Goal: Task Accomplishment & Management: Manage account settings

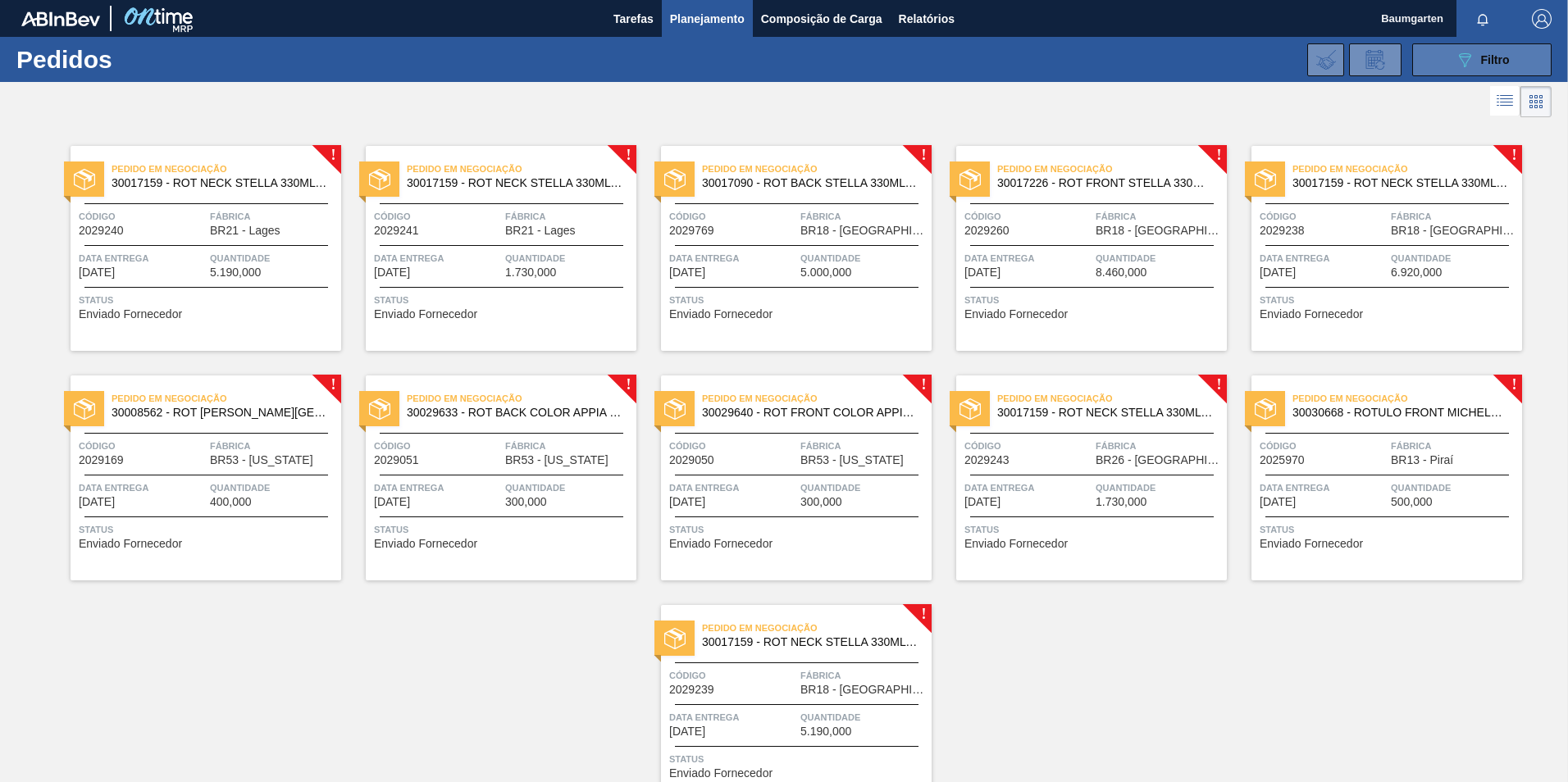
click at [1481, 57] on span "Filtro" at bounding box center [1495, 60] width 29 height 13
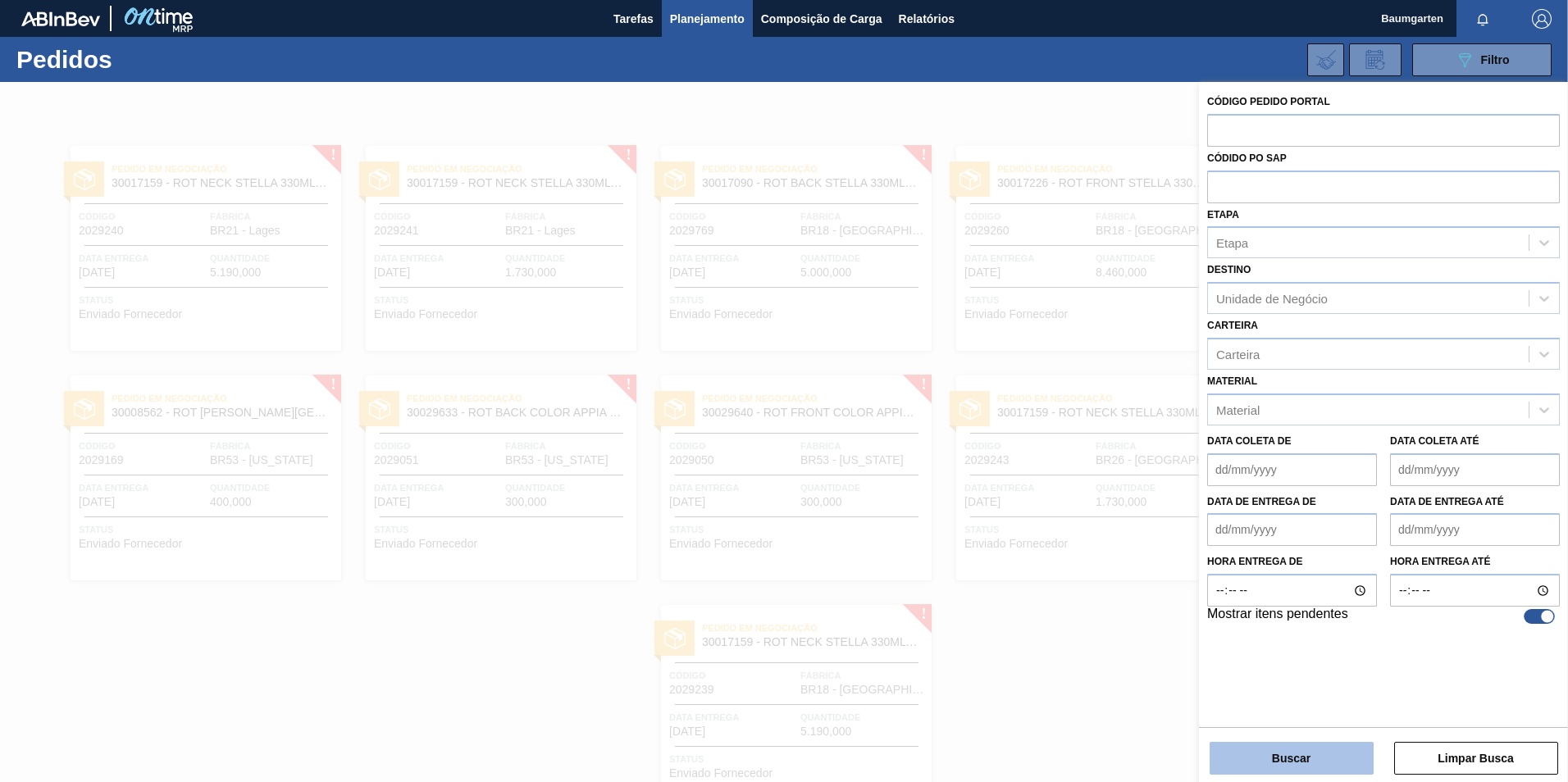
click at [1332, 754] on button "Buscar" at bounding box center [1291, 757] width 164 height 32
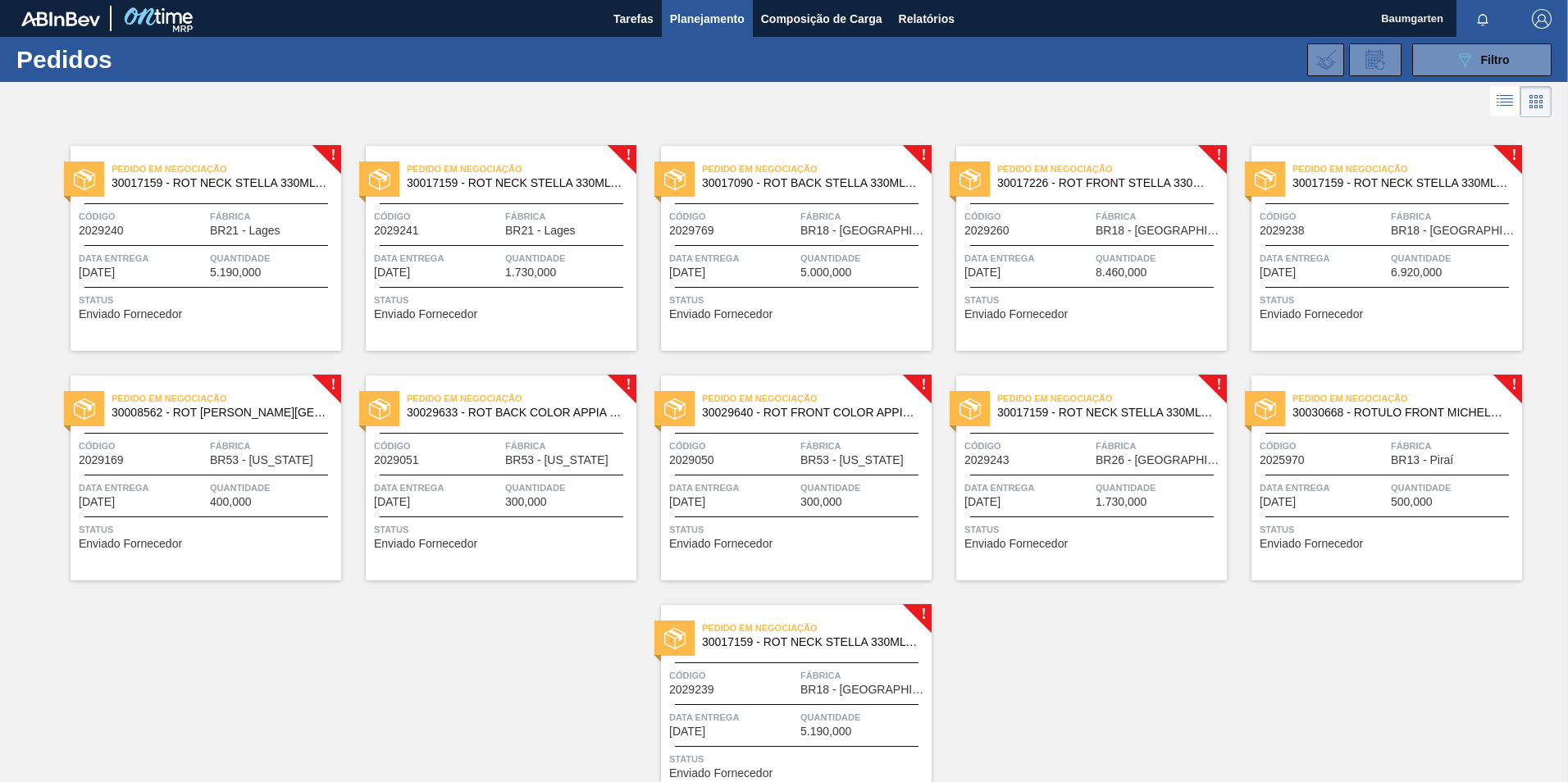
click at [148, 410] on span "30008562 - ROT [PERSON_NAME][GEOGRAPHIC_DATA][US_STATE] 600 ML" at bounding box center [219, 413] width 217 height 12
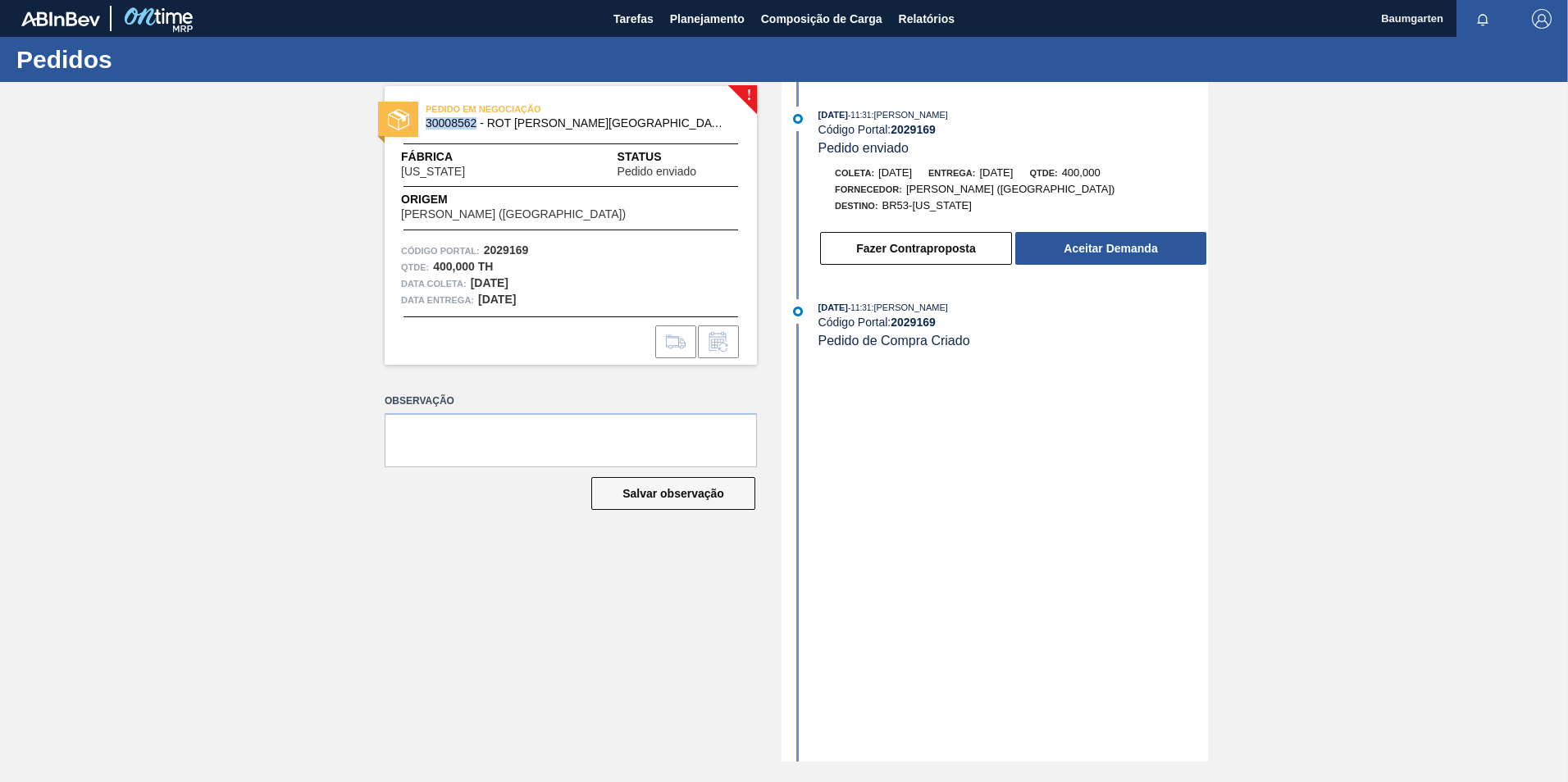
drag, startPoint x: 474, startPoint y: 126, endPoint x: 426, endPoint y: 129, distance: 48.1
click at [426, 129] on span "30008562 - ROT [PERSON_NAME][GEOGRAPHIC_DATA][US_STATE] 600 ML" at bounding box center [574, 124] width 298 height 12
copy span "30008562"
click at [694, 24] on span "Planejamento" at bounding box center [707, 18] width 75 height 19
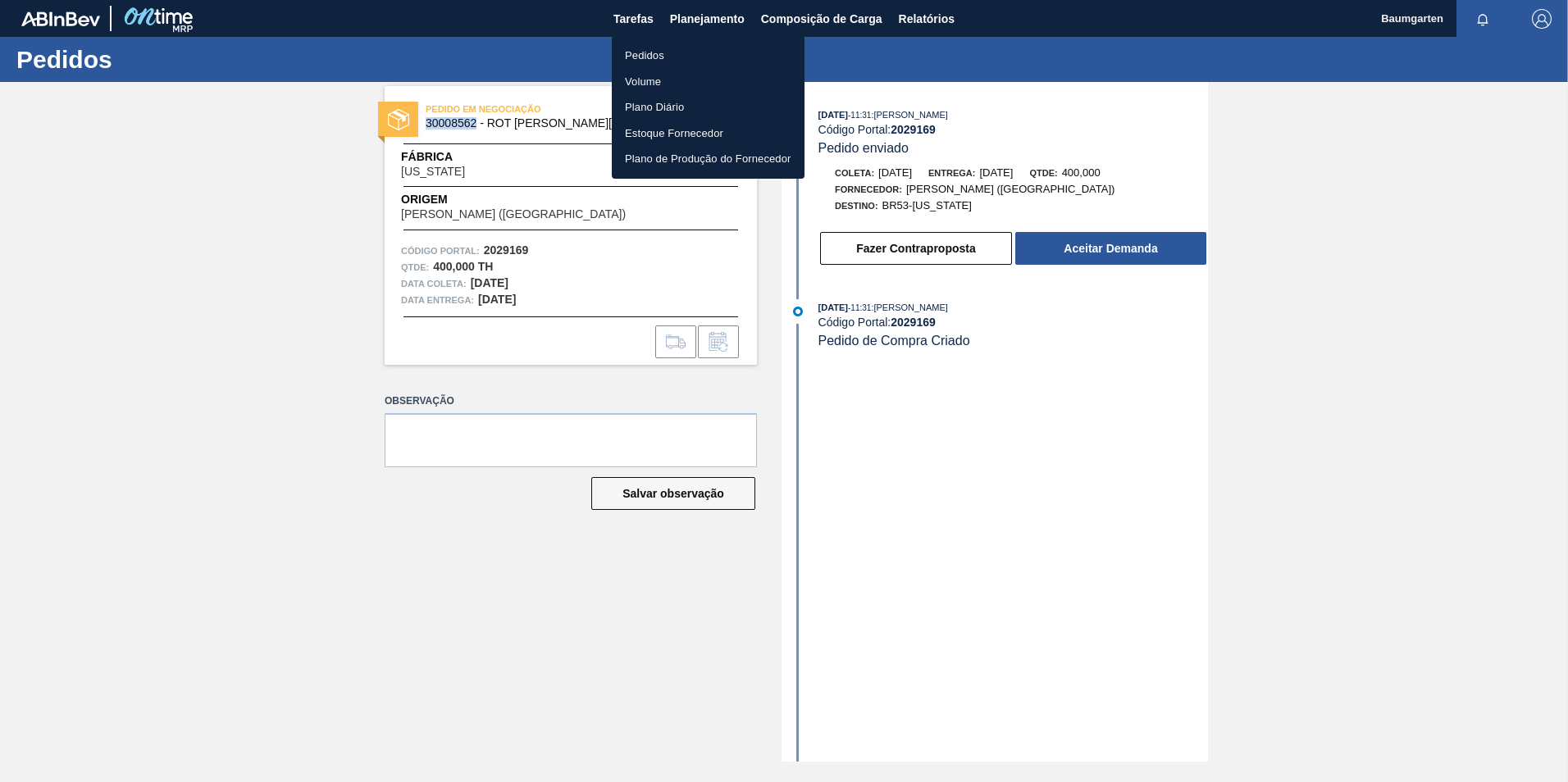
drag, startPoint x: 651, startPoint y: 54, endPoint x: 643, endPoint y: 56, distance: 8.2
click at [651, 54] on li "Pedidos" at bounding box center [708, 56] width 193 height 26
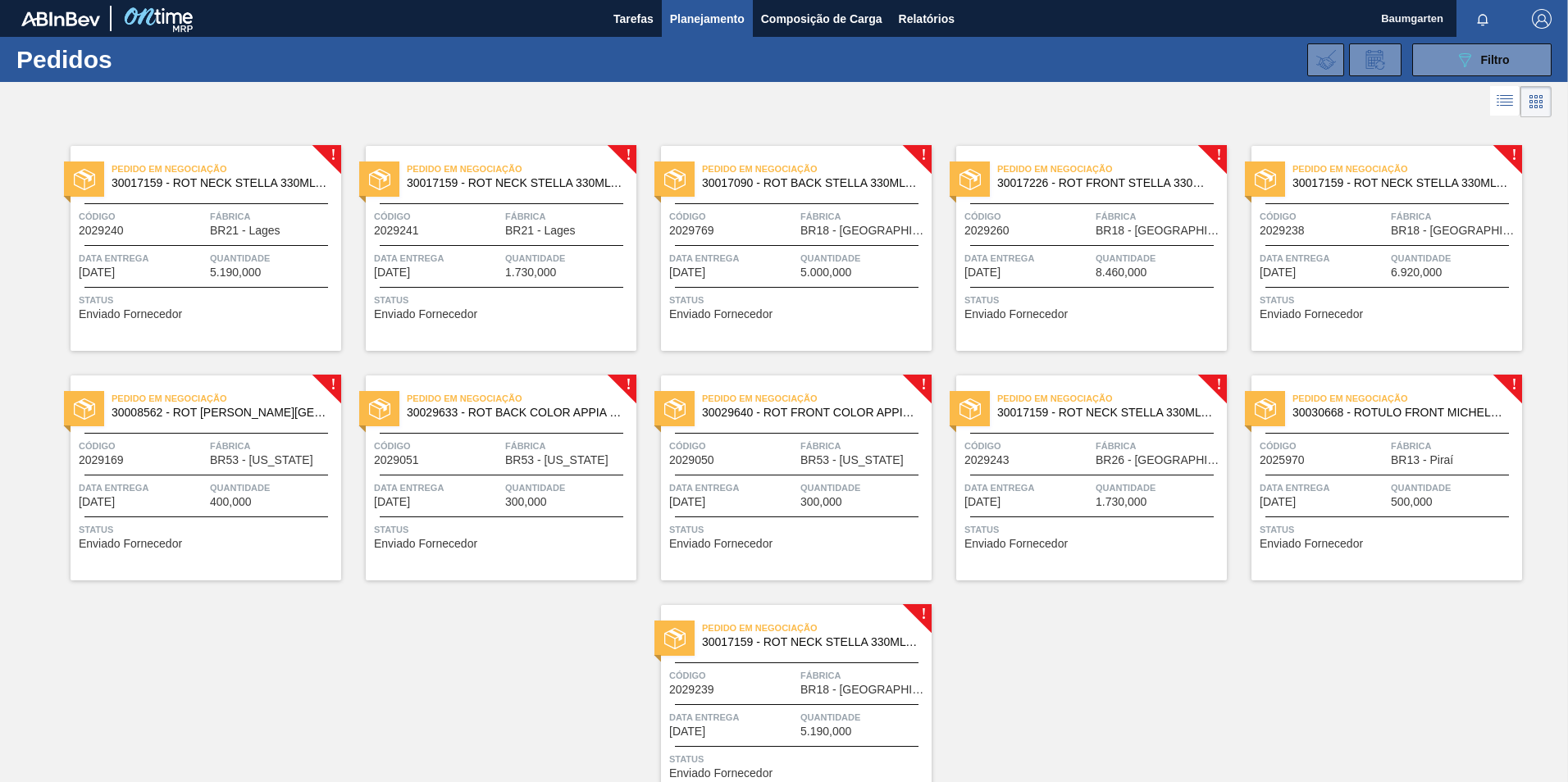
click at [420, 413] on span "30029633 - ROT BACK COLOR APPIA 600ML NIV24" at bounding box center [514, 413] width 217 height 12
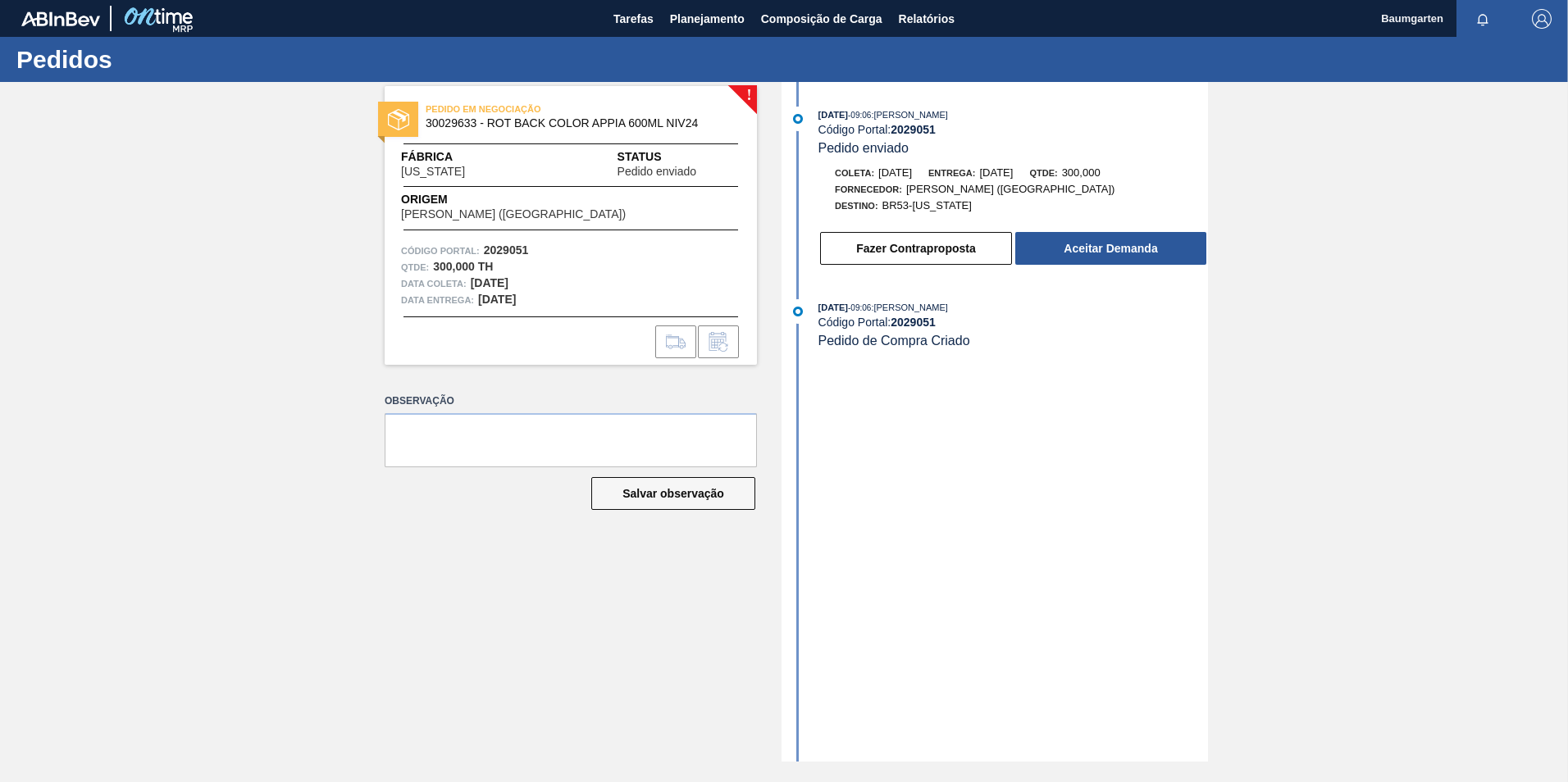
click at [446, 124] on span "30029633 - ROT BACK COLOR APPIA 600ML NIV24" at bounding box center [574, 124] width 298 height 12
copy span "30029633"
click at [694, 26] on span "Planejamento" at bounding box center [707, 18] width 75 height 19
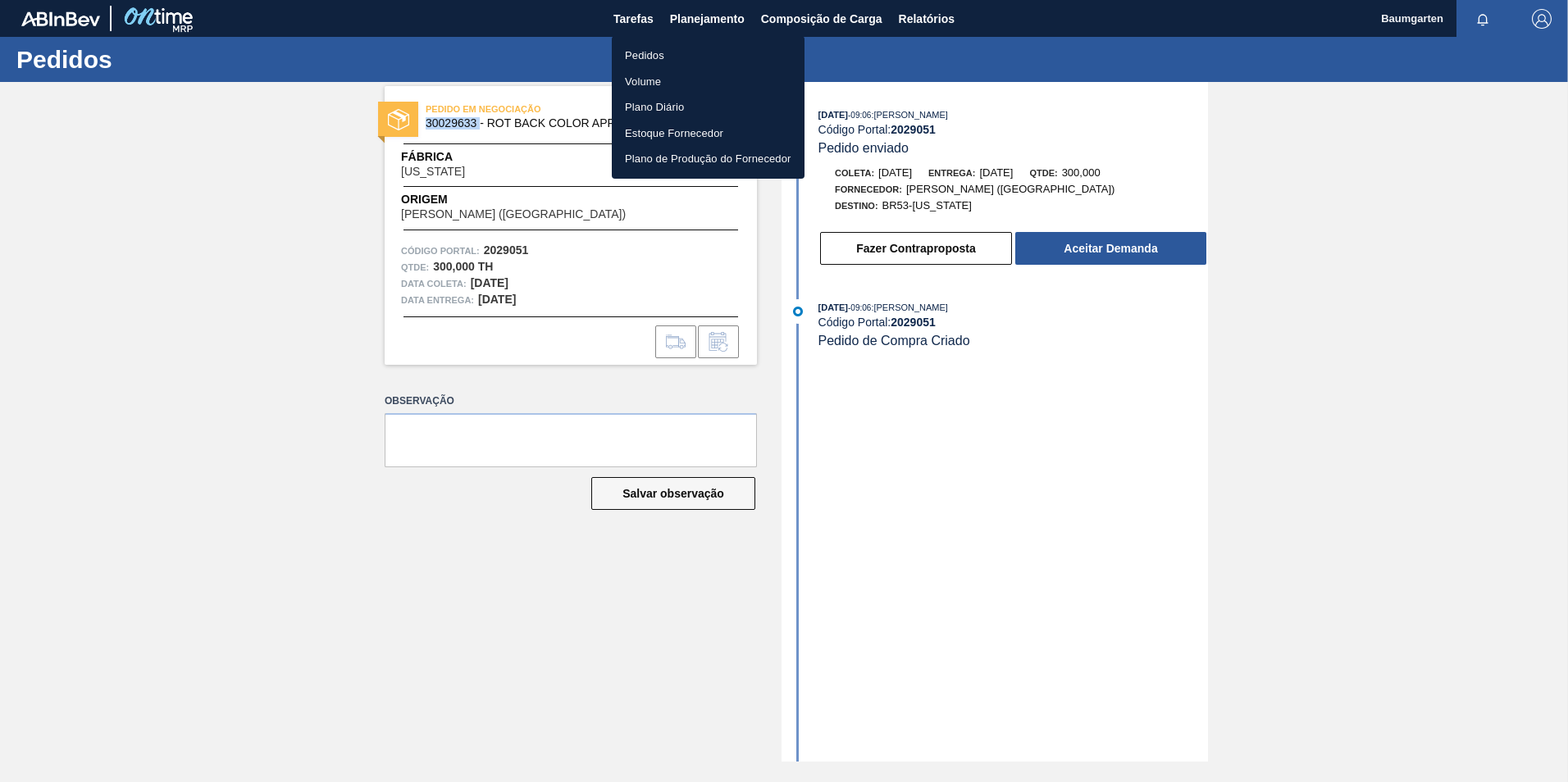
click at [663, 53] on li "Pedidos" at bounding box center [708, 56] width 193 height 26
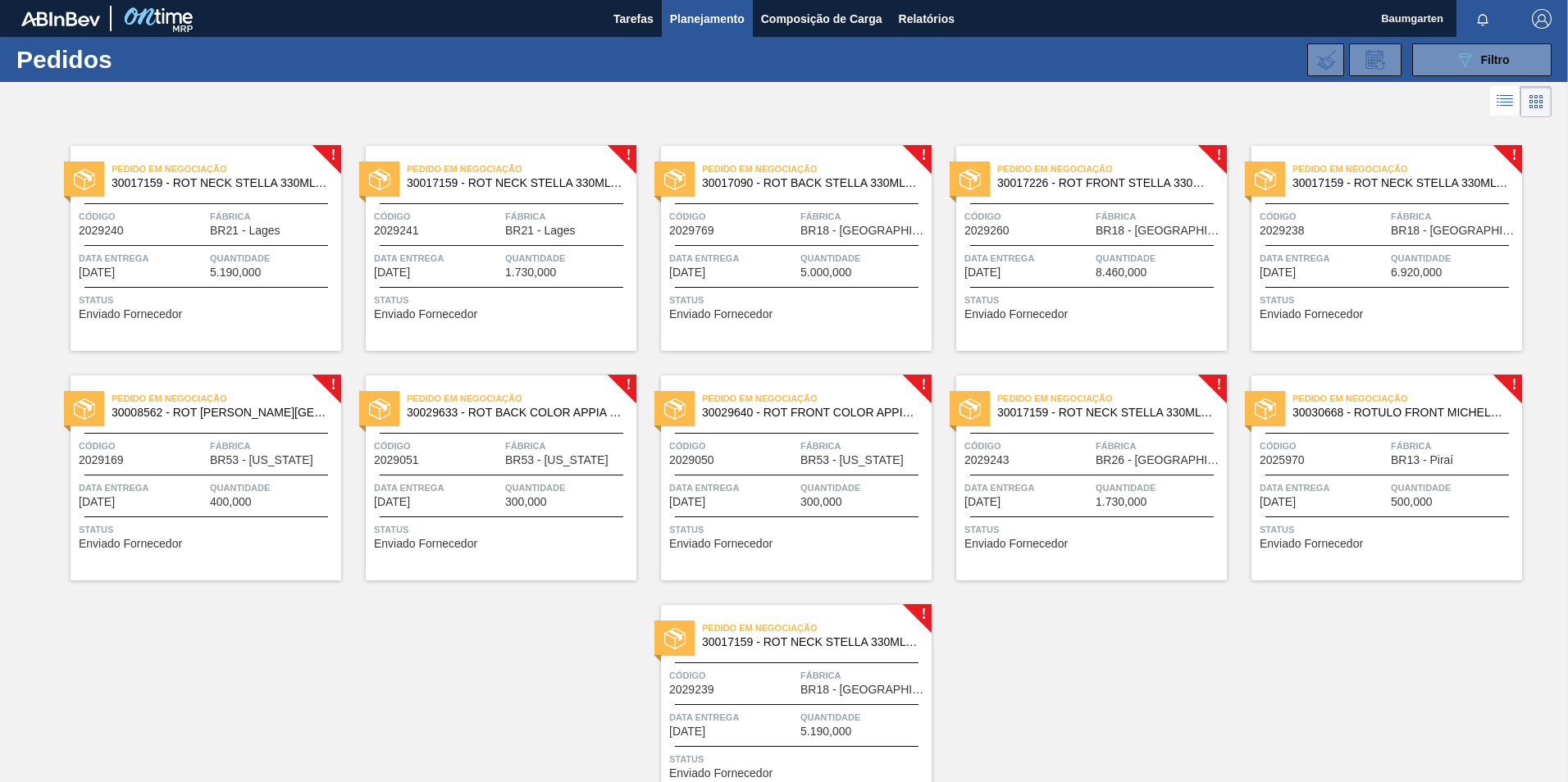
click at [729, 417] on span "30029640 - ROT FRONT COLOR APPIA 600M NIV24" at bounding box center [810, 413] width 217 height 12
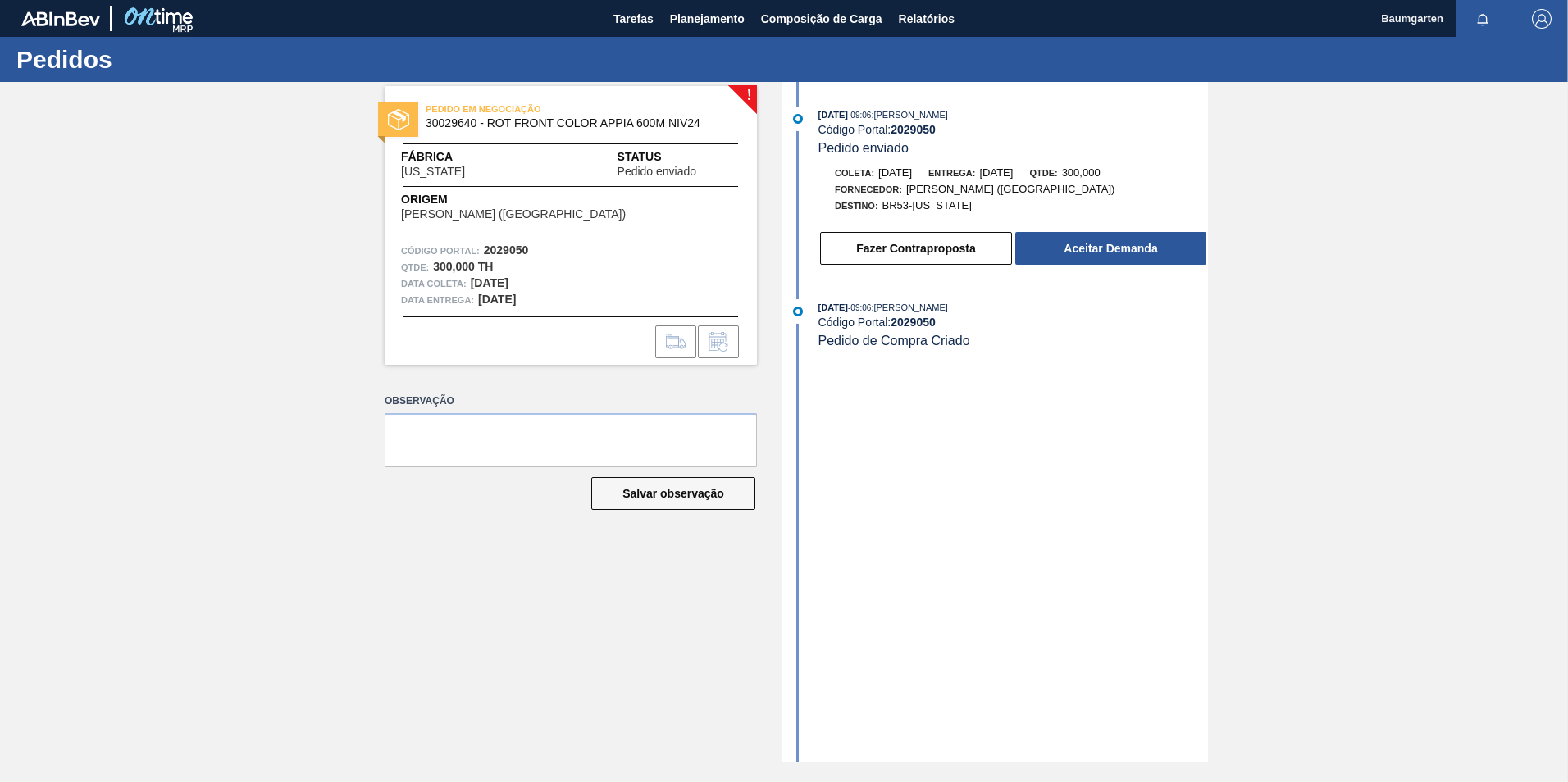
click at [446, 121] on span "30029640 - ROT FRONT COLOR APPIA 600M NIV24" at bounding box center [574, 124] width 298 height 12
copy span "30029640"
click at [442, 123] on span "30029640 - ROT FRONT COLOR APPIA 600M NIV24" at bounding box center [574, 124] width 298 height 12
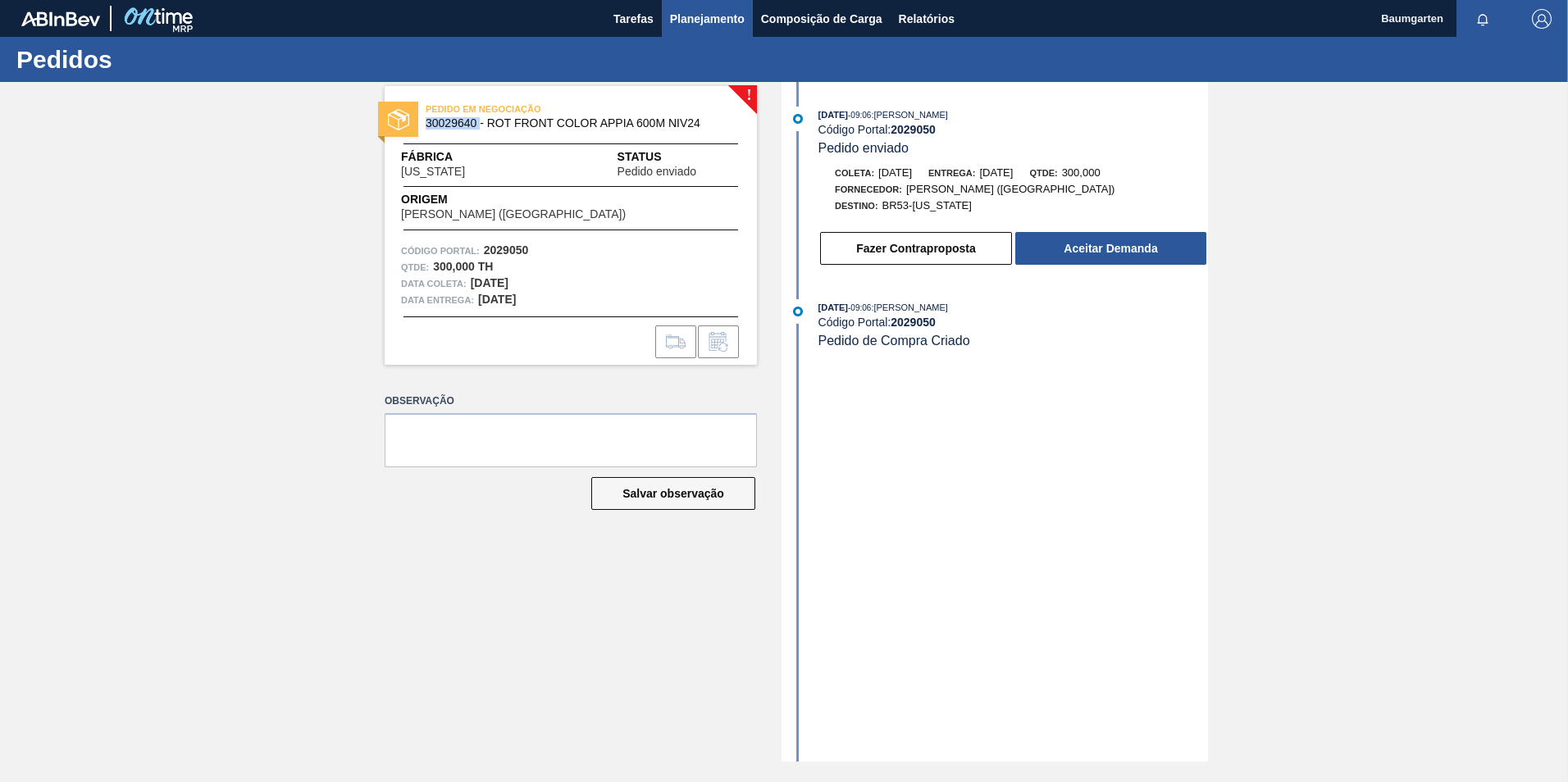
click at [708, 28] on span "Planejamento" at bounding box center [707, 18] width 75 height 19
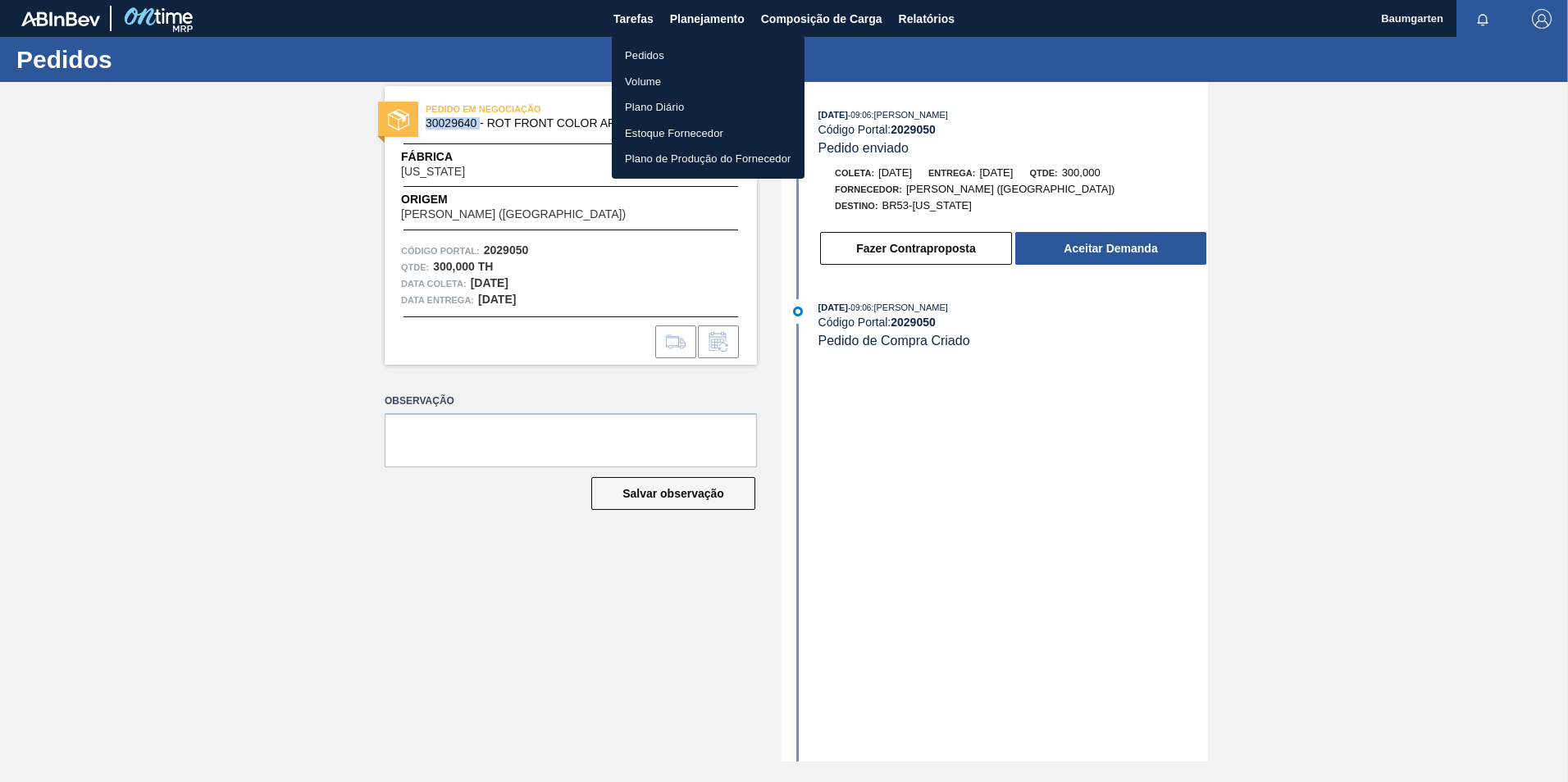
click at [665, 57] on li "Pedidos" at bounding box center [708, 56] width 193 height 26
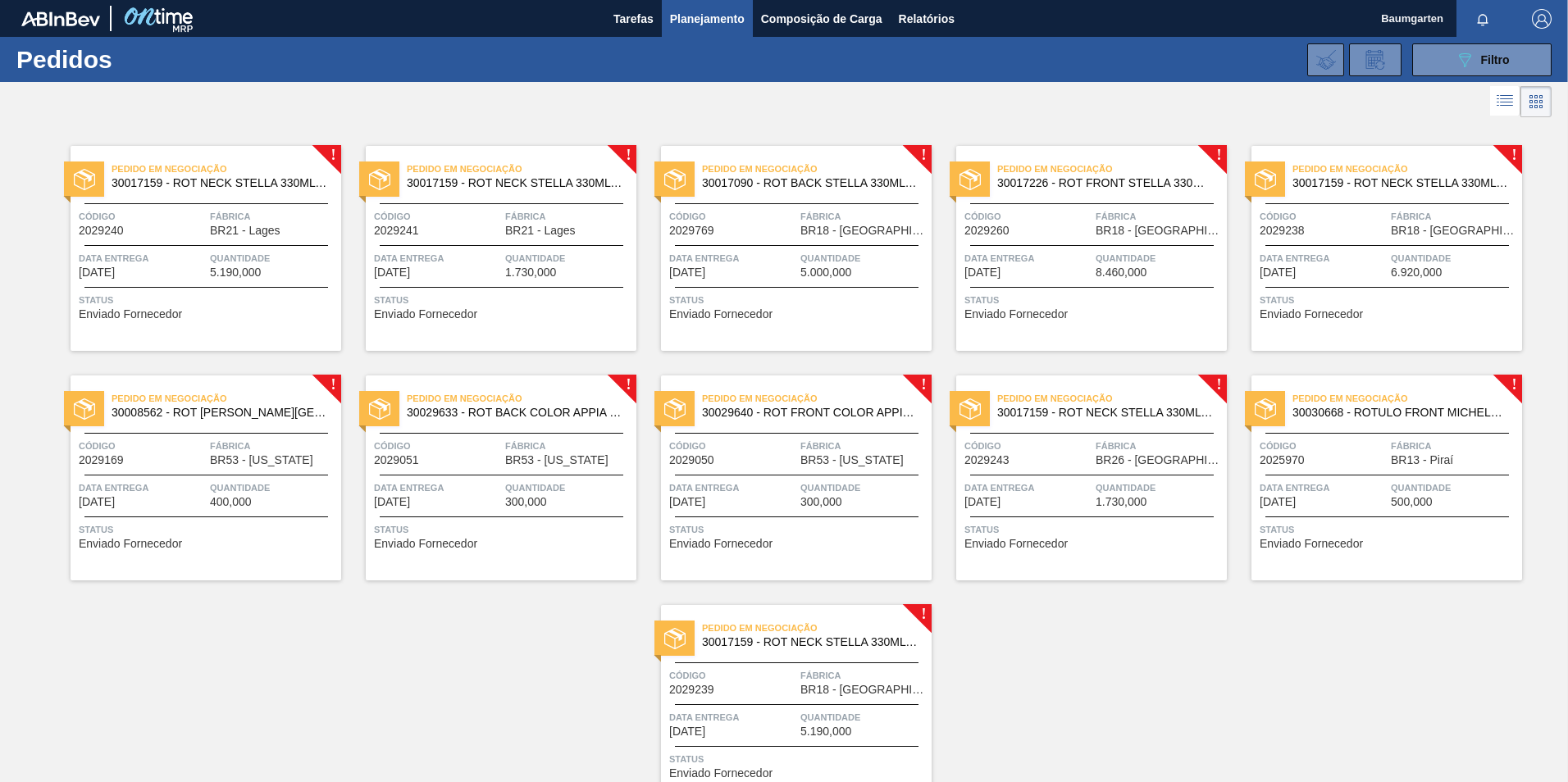
click at [408, 413] on span "30029633 - ROT BACK COLOR APPIA 600ML NIV24" at bounding box center [514, 413] width 217 height 12
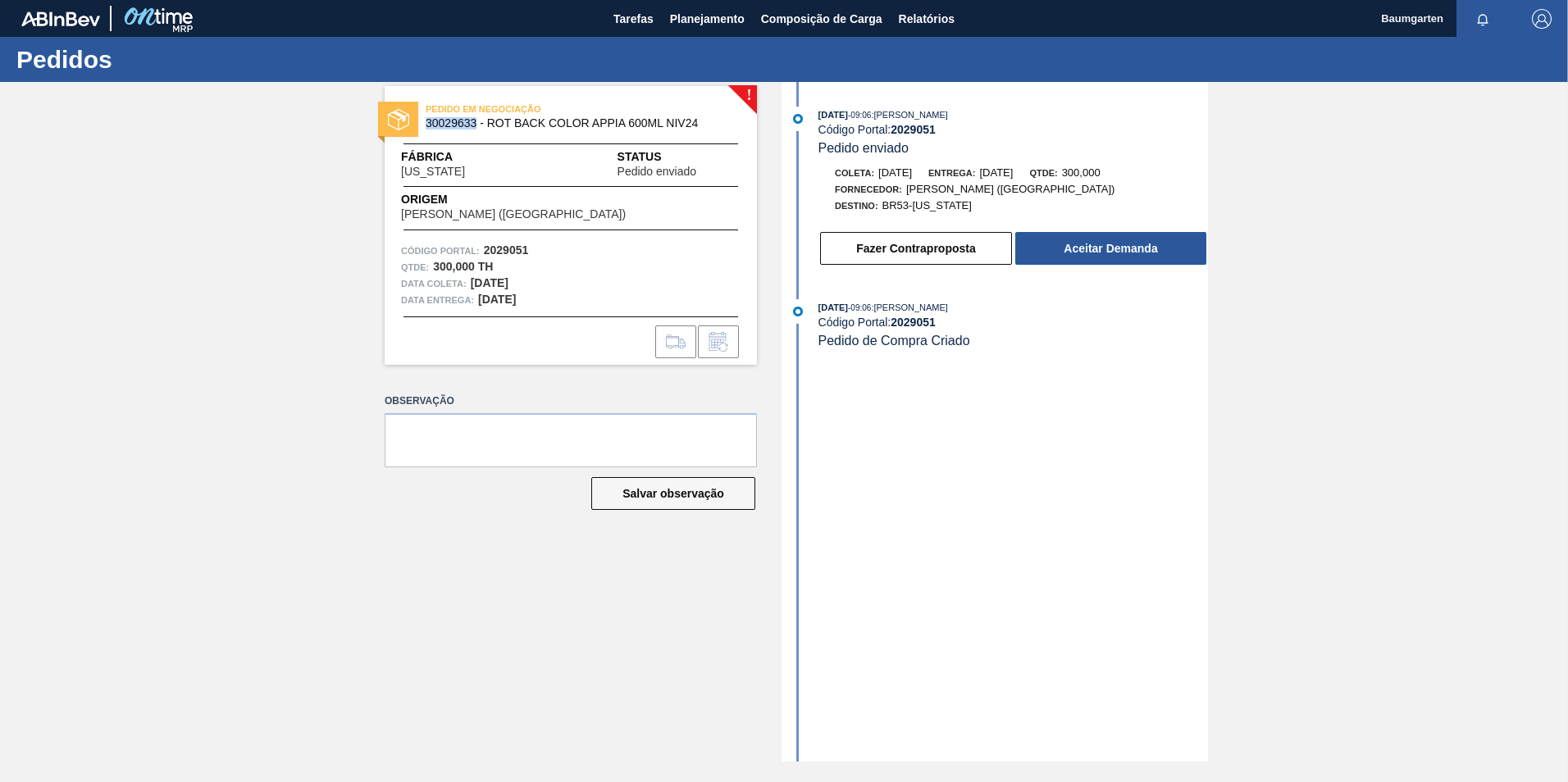
drag, startPoint x: 426, startPoint y: 118, endPoint x: 476, endPoint y: 124, distance: 50.4
click at [476, 124] on div "PEDIDO EM NEGOCIAÇÃO 30029633 - ROT BACK COLOR APPIA 600ML NIV24" at bounding box center [571, 117] width 372 height 37
copy span "30029633"
click at [703, 31] on button "Planejamento" at bounding box center [708, 18] width 91 height 37
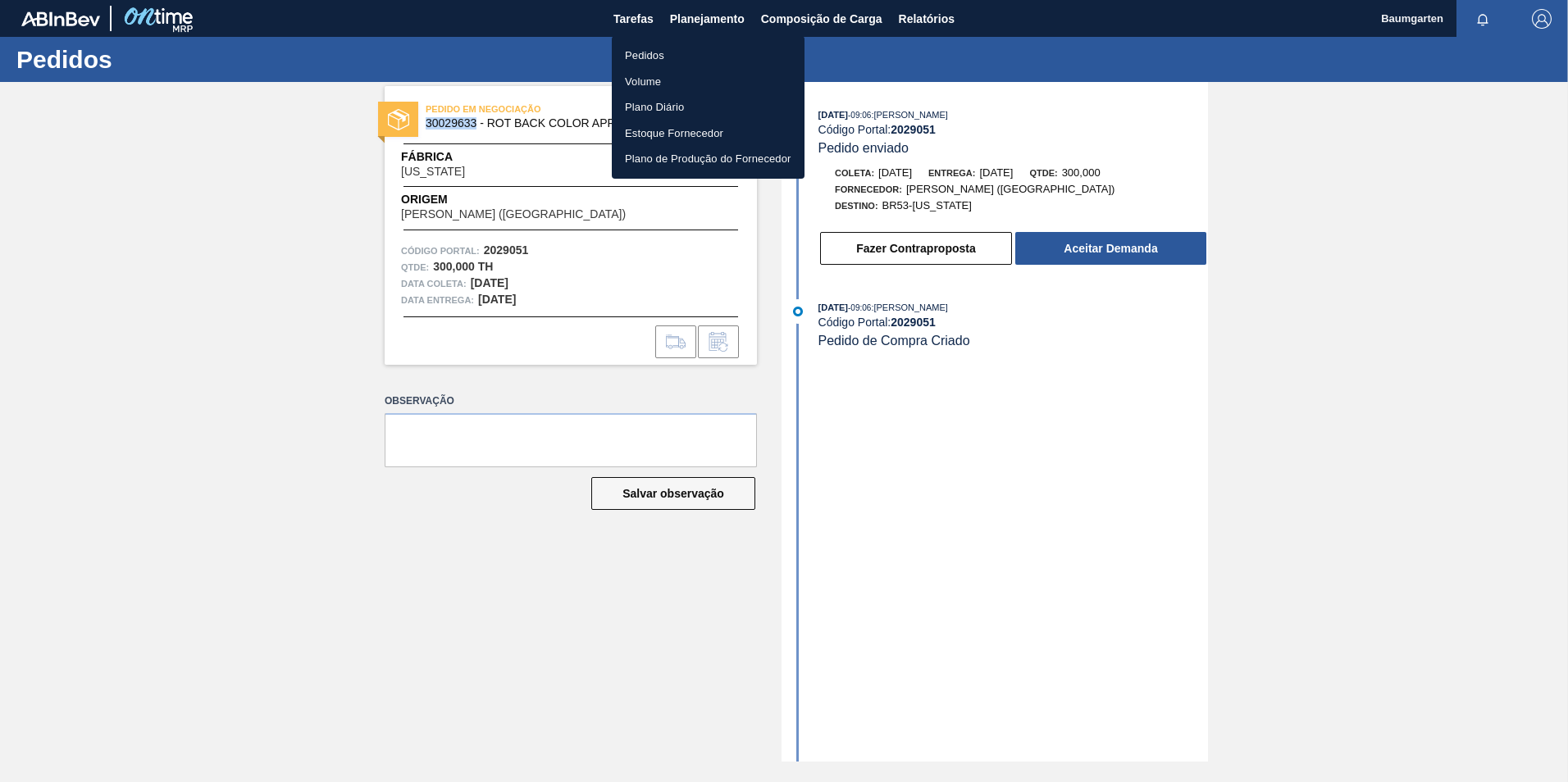
click at [660, 54] on li "Pedidos" at bounding box center [708, 56] width 193 height 26
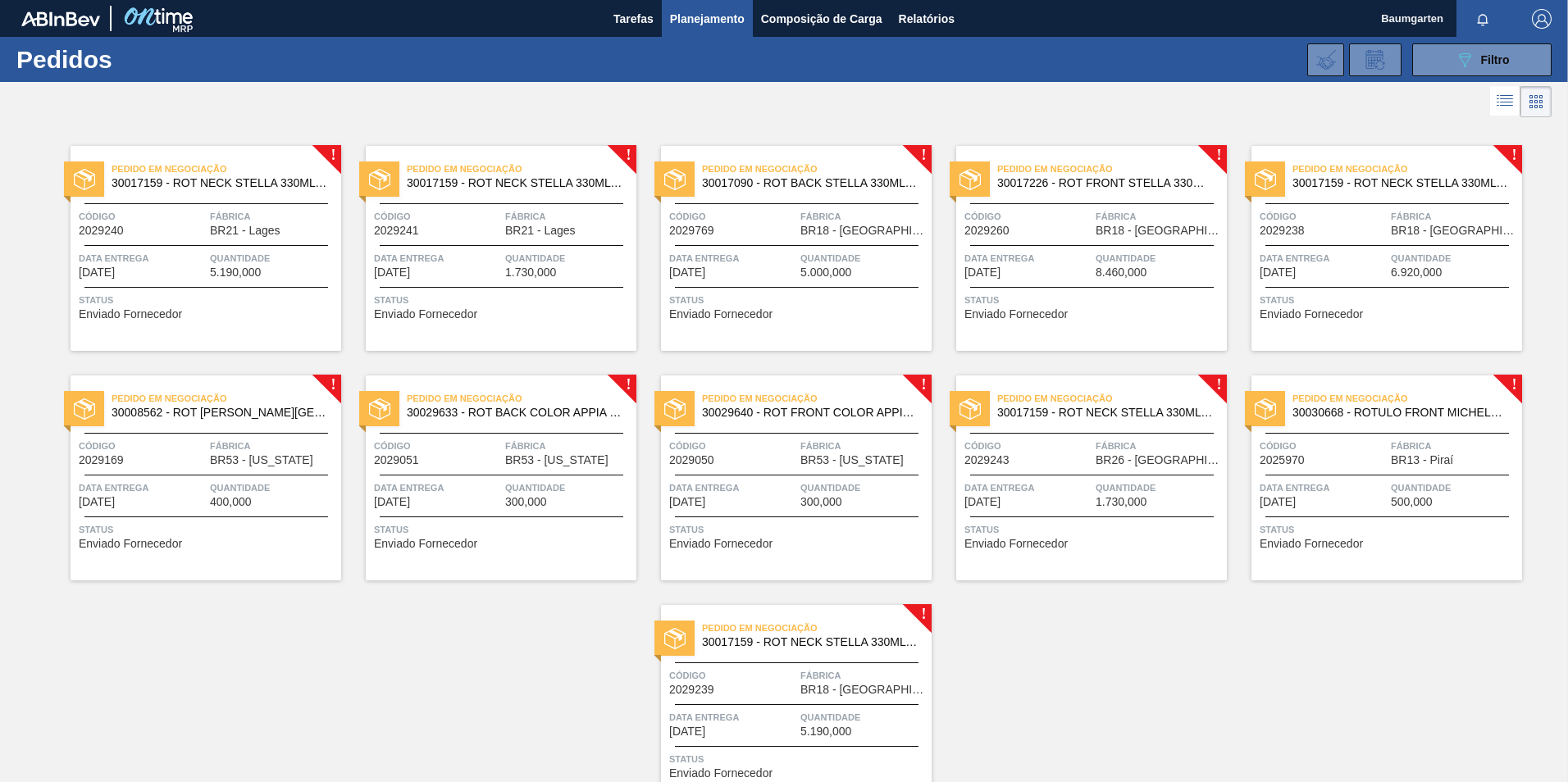
click at [132, 416] on span "30008562 - ROT [PERSON_NAME][GEOGRAPHIC_DATA][US_STATE] 600 ML" at bounding box center [219, 413] width 217 height 12
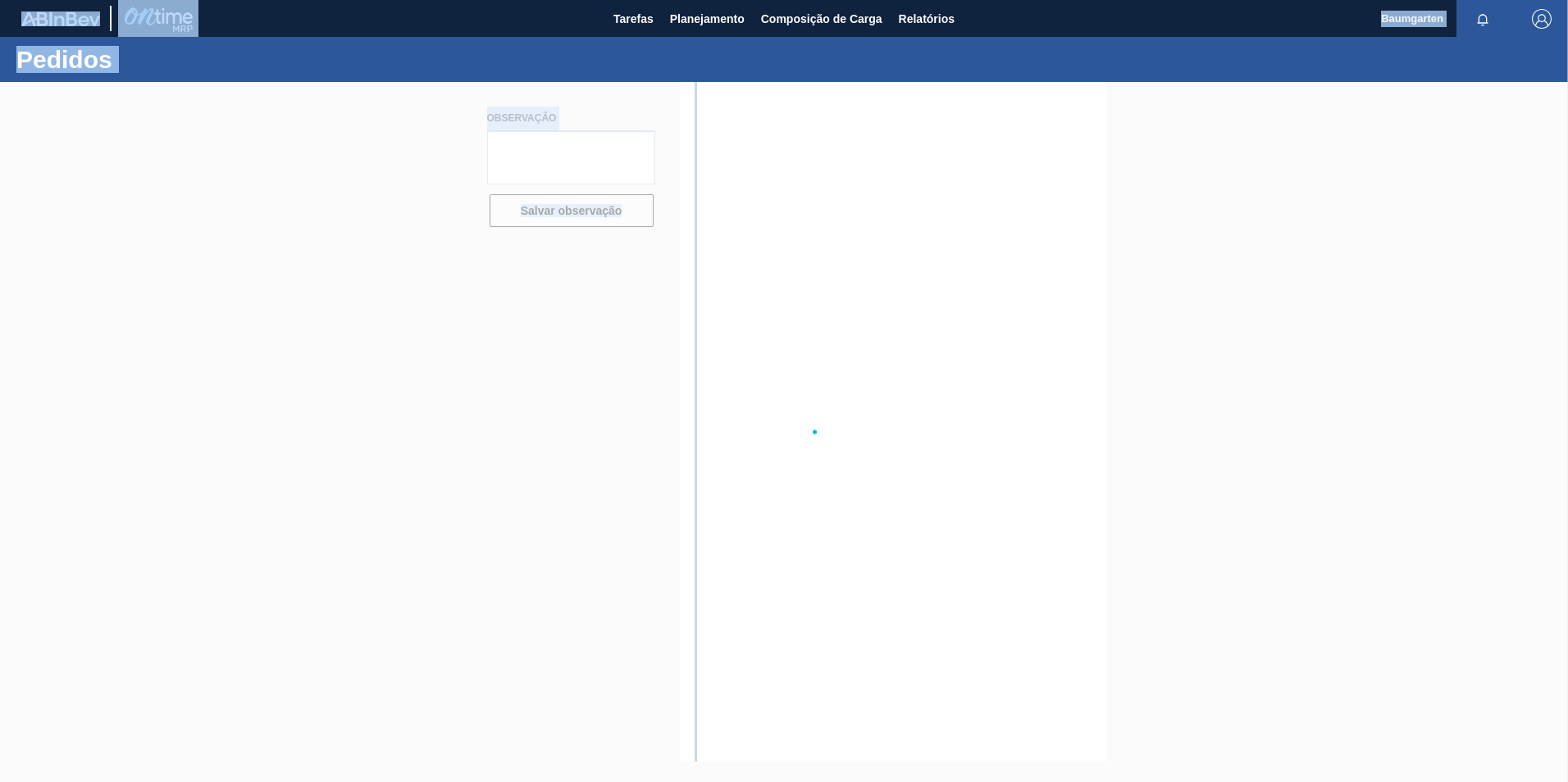
click at [132, 416] on div at bounding box center [784, 432] width 1568 height 700
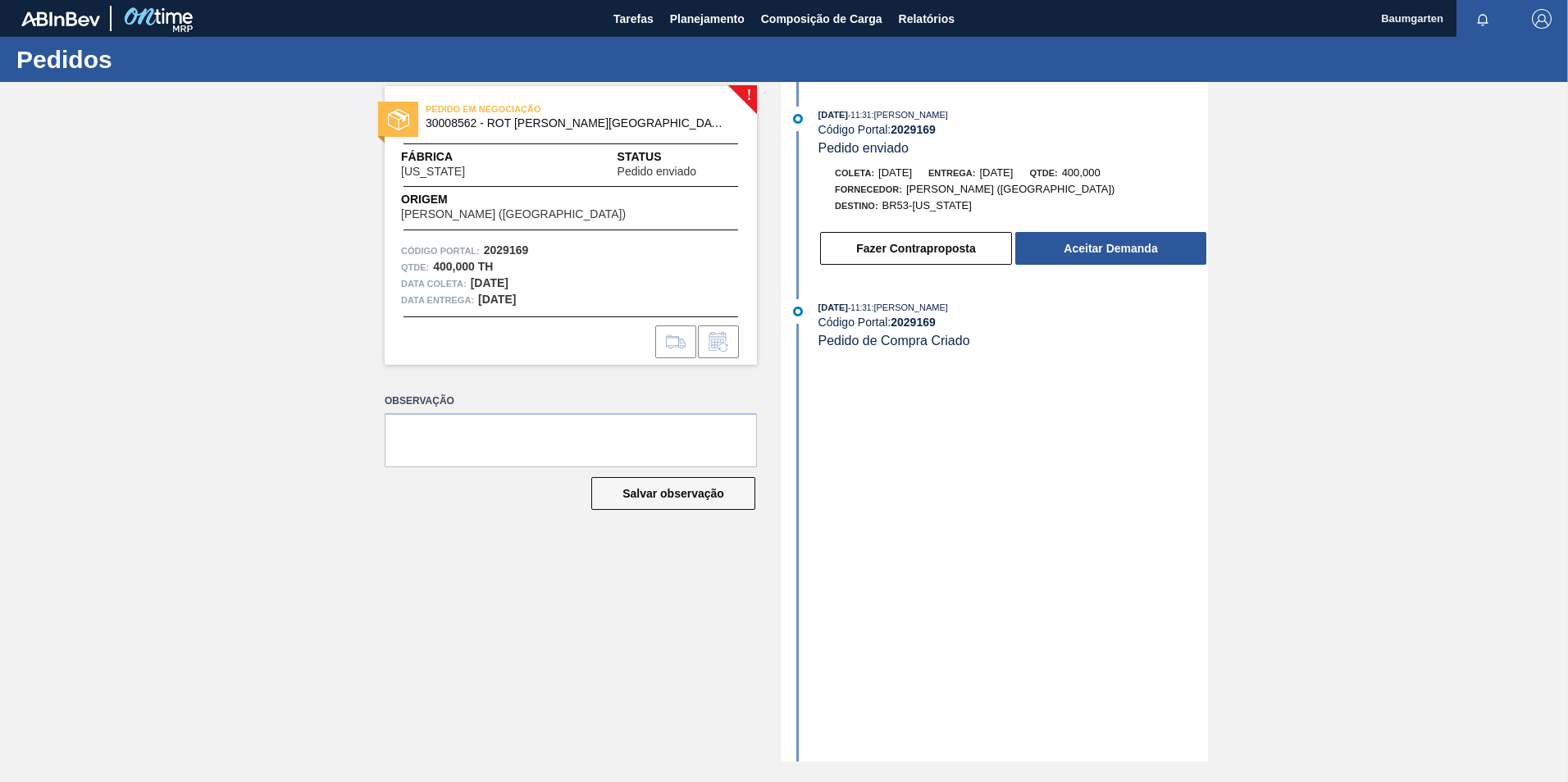
click at [457, 123] on span "30008562 - ROT [PERSON_NAME][GEOGRAPHIC_DATA][US_STATE] 600 ML" at bounding box center [574, 124] width 298 height 12
copy span "30008562"
click at [467, 122] on span "30008562 - ROT [PERSON_NAME][GEOGRAPHIC_DATA][US_STATE] 600 ML" at bounding box center [574, 124] width 298 height 12
click at [451, 125] on span "30008562 - ROT [PERSON_NAME][GEOGRAPHIC_DATA][US_STATE] 600 ML" at bounding box center [574, 124] width 298 height 12
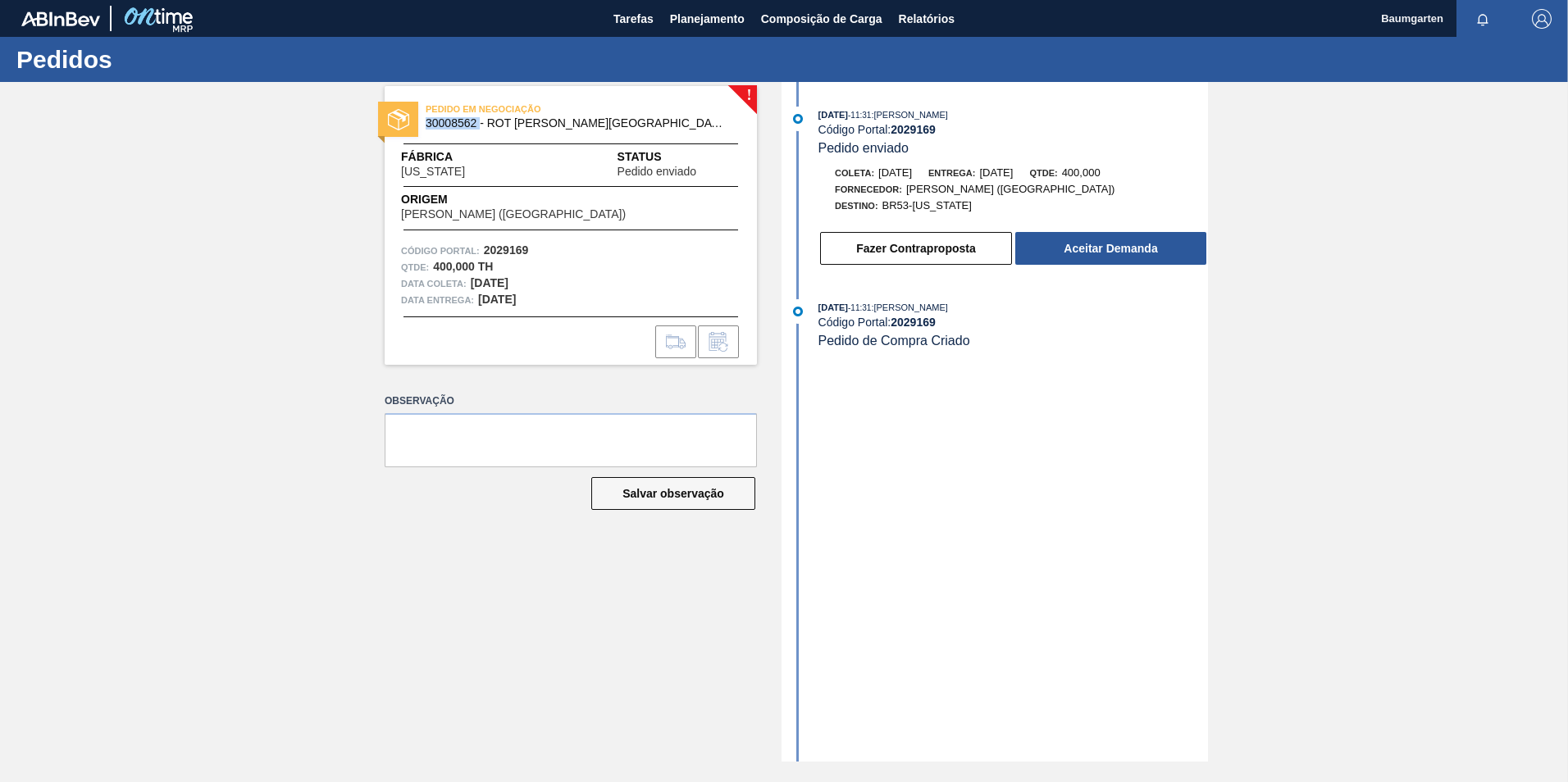
click at [451, 125] on span "30008562 - ROT [PERSON_NAME][GEOGRAPHIC_DATA][US_STATE] 600 ML" at bounding box center [574, 124] width 298 height 12
copy span "30008562"
drag, startPoint x: 528, startPoint y: 245, endPoint x: 484, endPoint y: 250, distance: 44.3
click at [484, 250] on strong "2029169" at bounding box center [506, 249] width 45 height 13
copy strong "2029169"
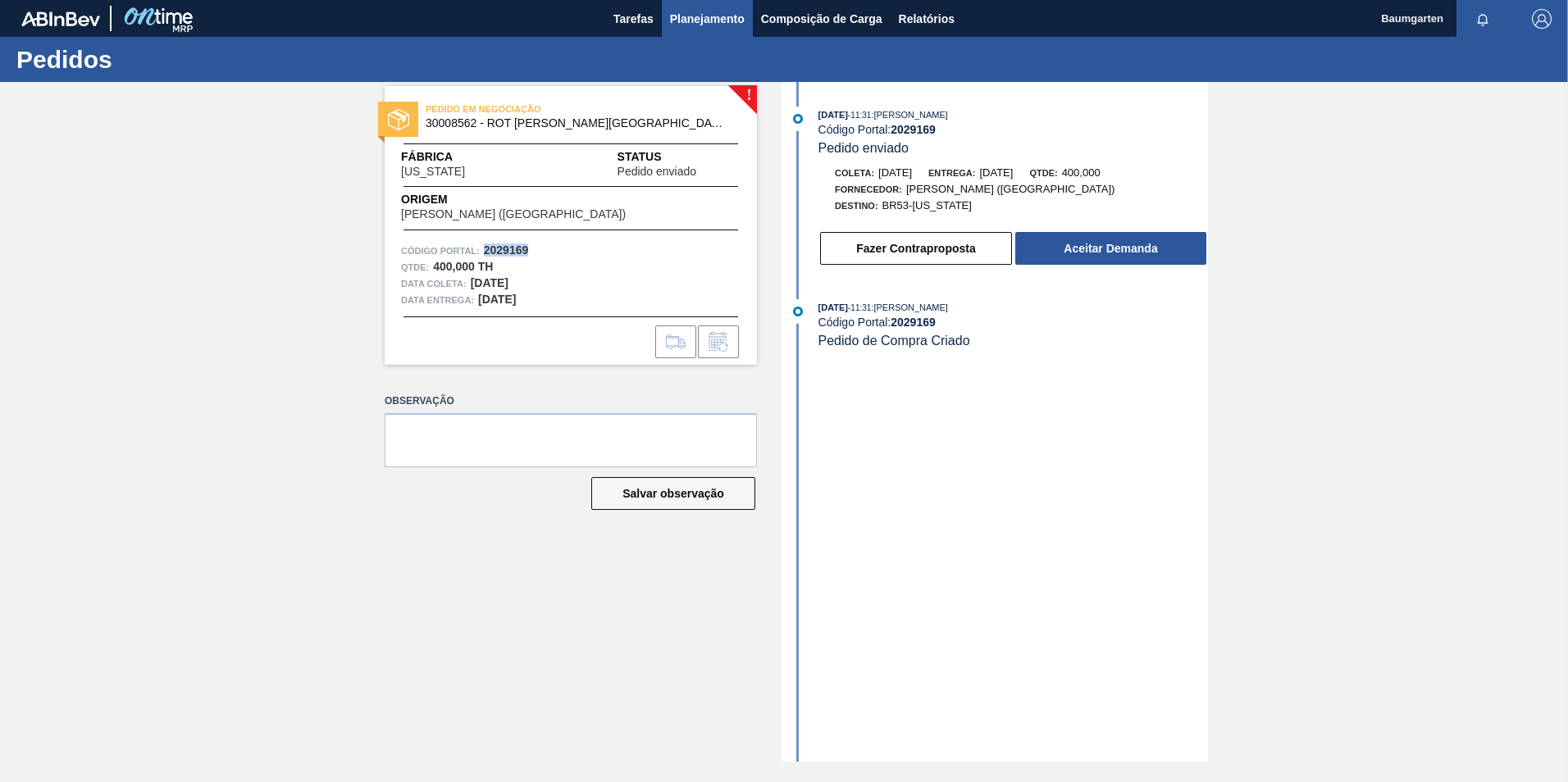
click at [708, 22] on span "Planejamento" at bounding box center [707, 18] width 75 height 19
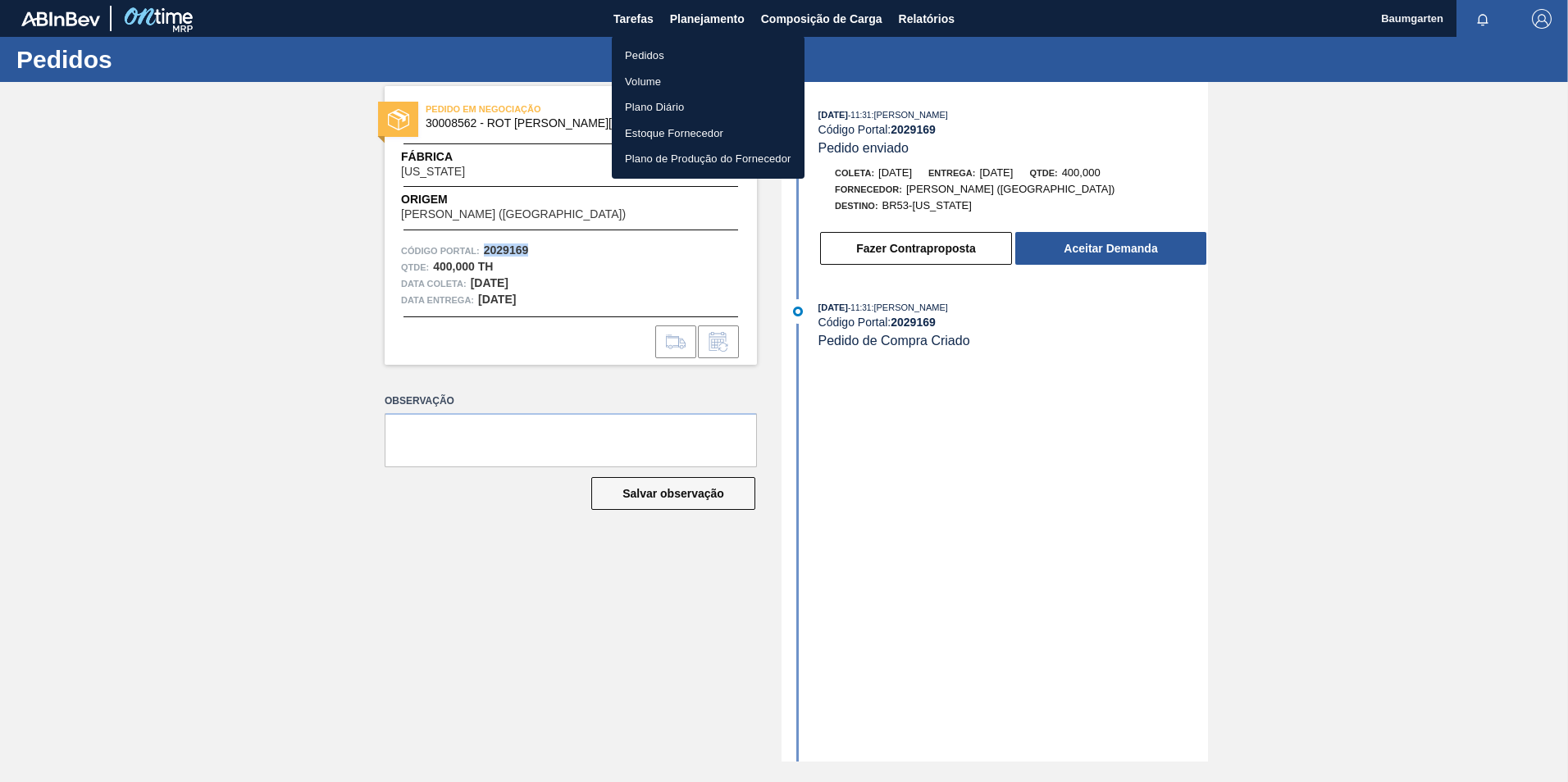
drag, startPoint x: 647, startPoint y: 52, endPoint x: 635, endPoint y: 50, distance: 12.2
click at [647, 51] on li "Pedidos" at bounding box center [708, 56] width 193 height 26
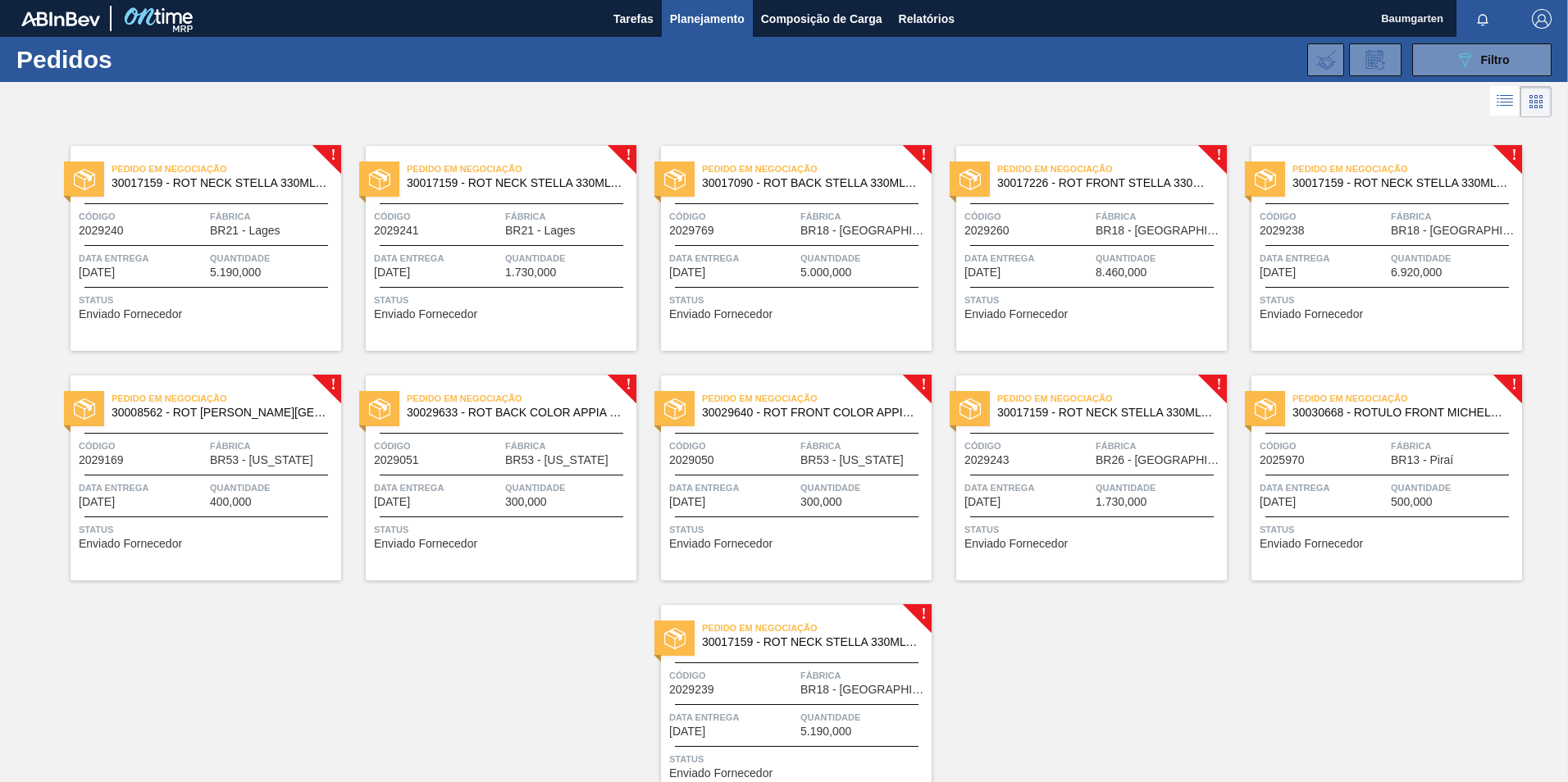
click at [504, 410] on span "30029633 - ROT BACK COLOR APPIA 600ML NIV24" at bounding box center [514, 413] width 217 height 12
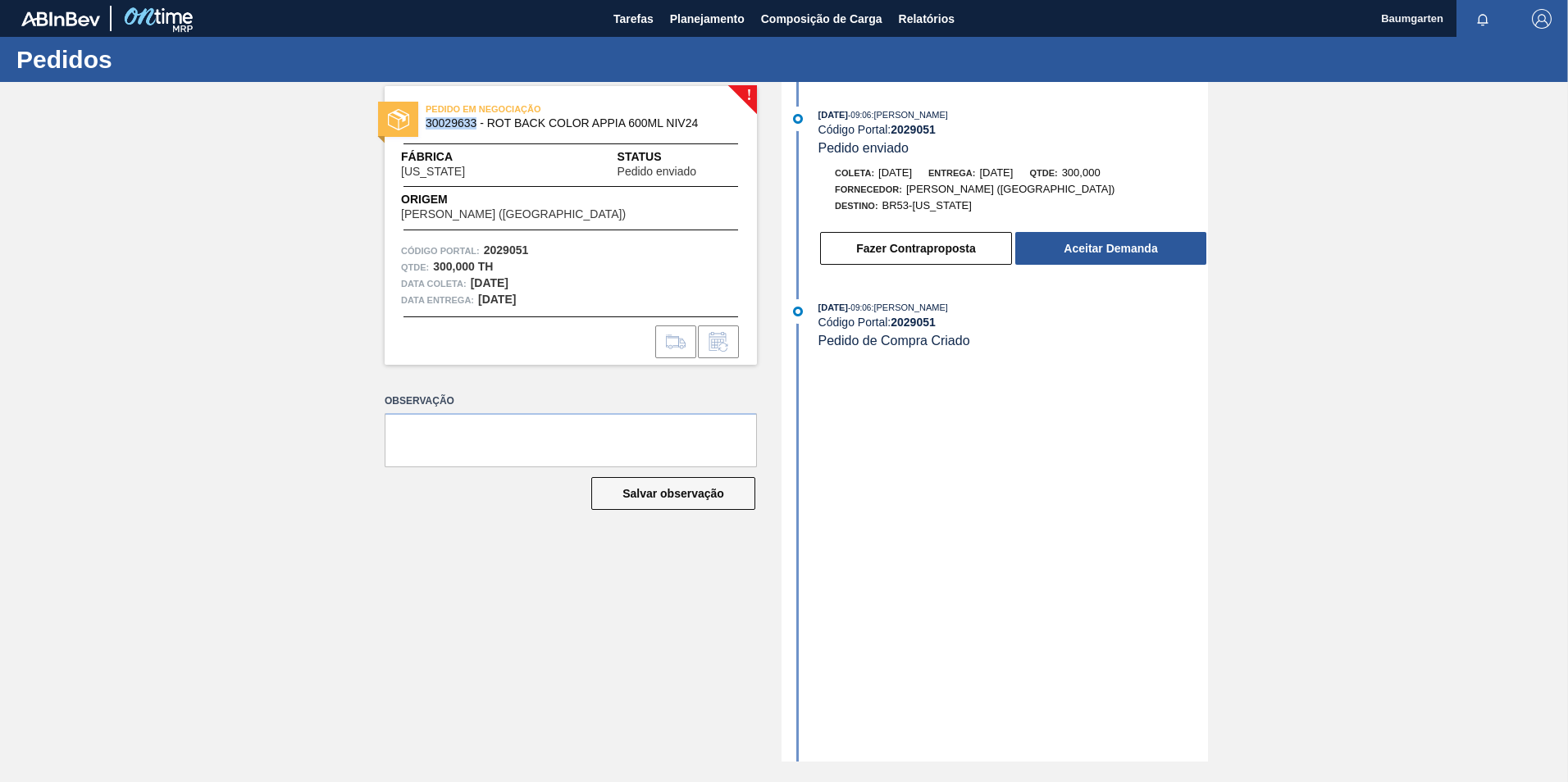
drag, startPoint x: 426, startPoint y: 124, endPoint x: 476, endPoint y: 126, distance: 50.0
click at [476, 126] on span "30029633 - ROT BACK COLOR APPIA 600ML NIV24" at bounding box center [574, 124] width 298 height 12
copy span "30029633"
drag, startPoint x: 529, startPoint y: 250, endPoint x: 484, endPoint y: 252, distance: 45.0
click at [484, 252] on strong "2029051" at bounding box center [506, 249] width 45 height 13
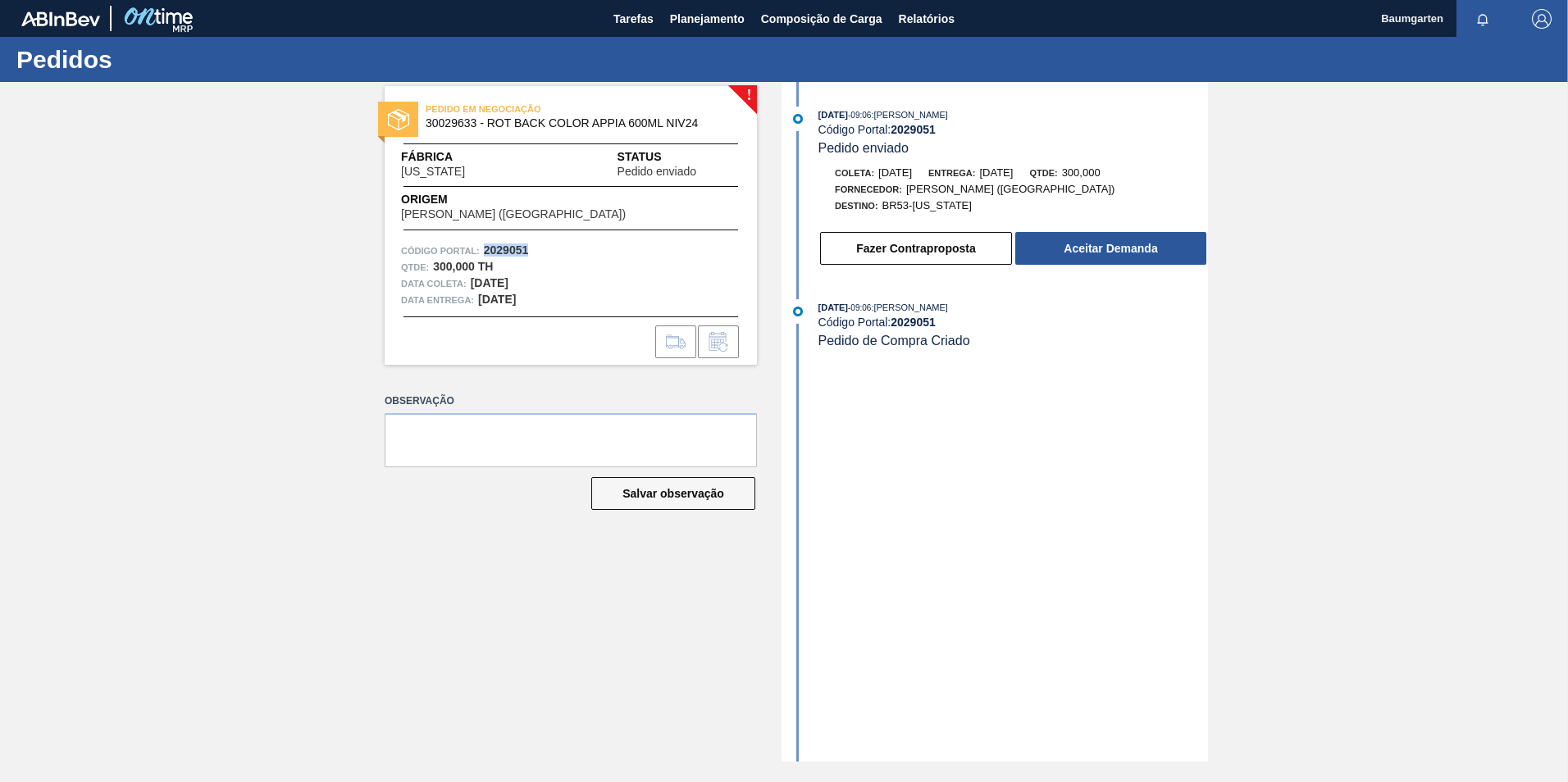
copy strong "2029051"
drag, startPoint x: 710, startPoint y: 18, endPoint x: 632, endPoint y: 49, distance: 83.9
click at [708, 18] on span "Planejamento" at bounding box center [707, 18] width 75 height 19
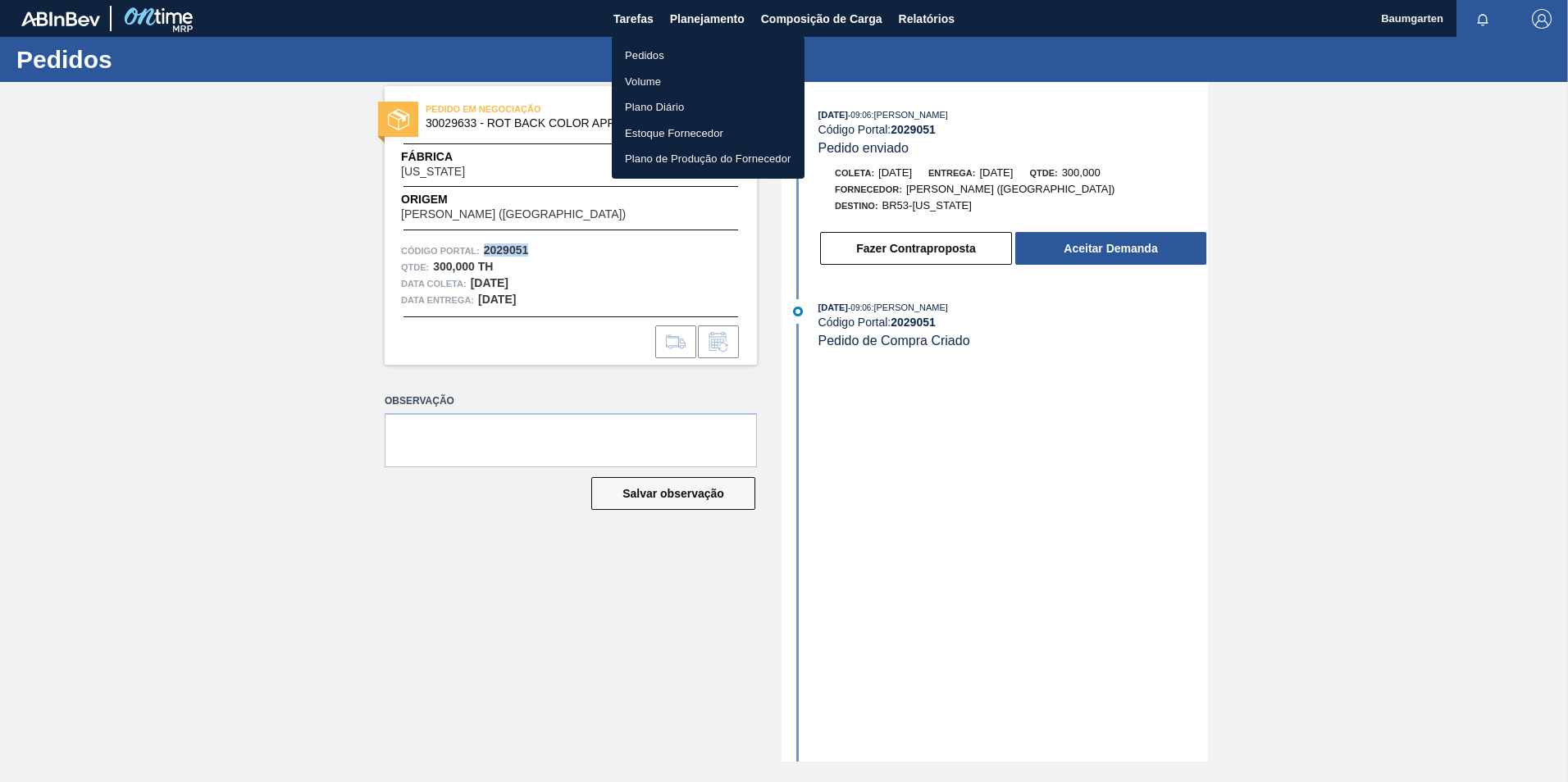
click at [658, 56] on li "Pedidos" at bounding box center [708, 56] width 193 height 26
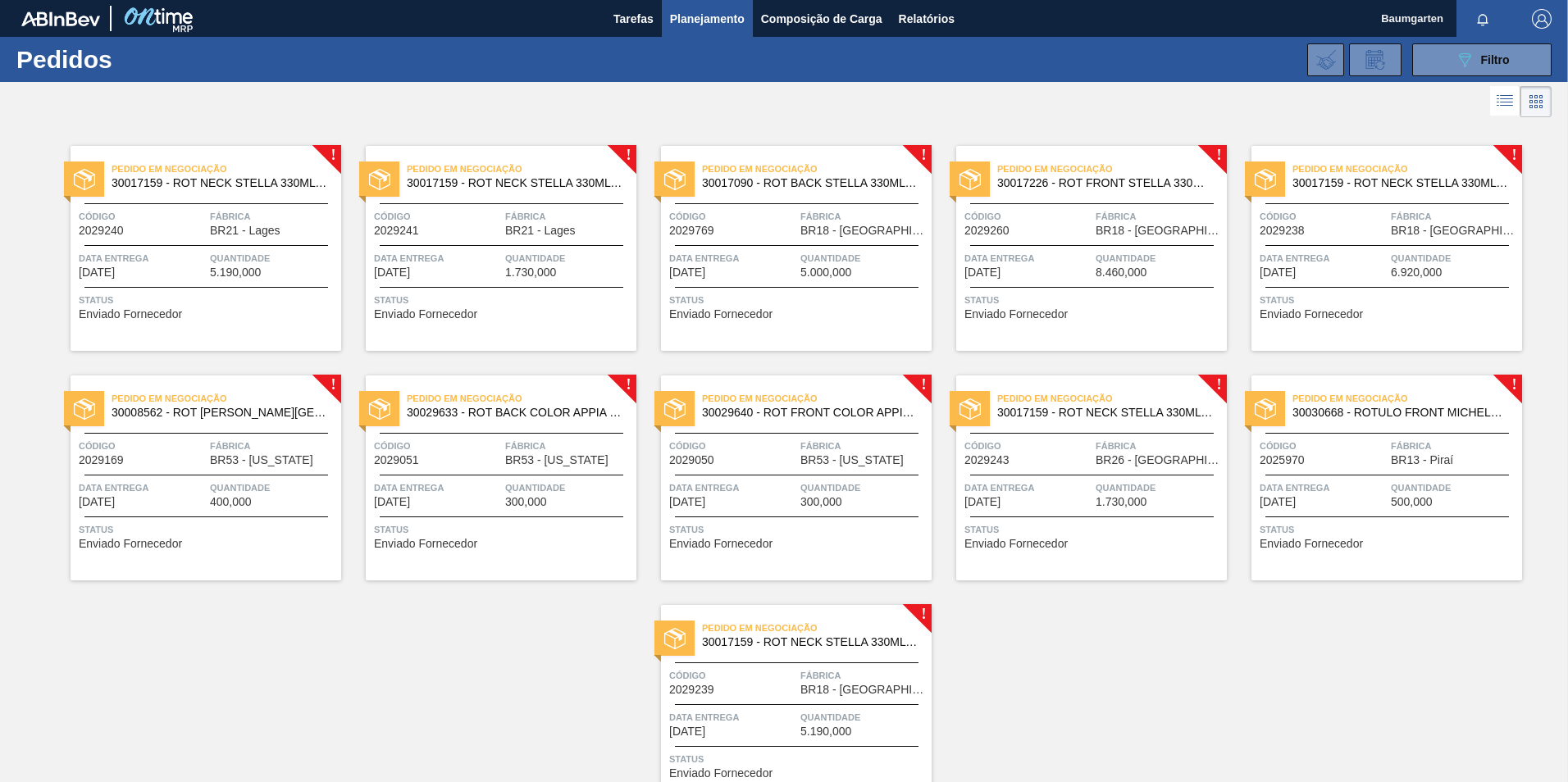
click at [760, 417] on span "30029640 - ROT FRONT COLOR APPIA 600M NIV24" at bounding box center [810, 413] width 217 height 12
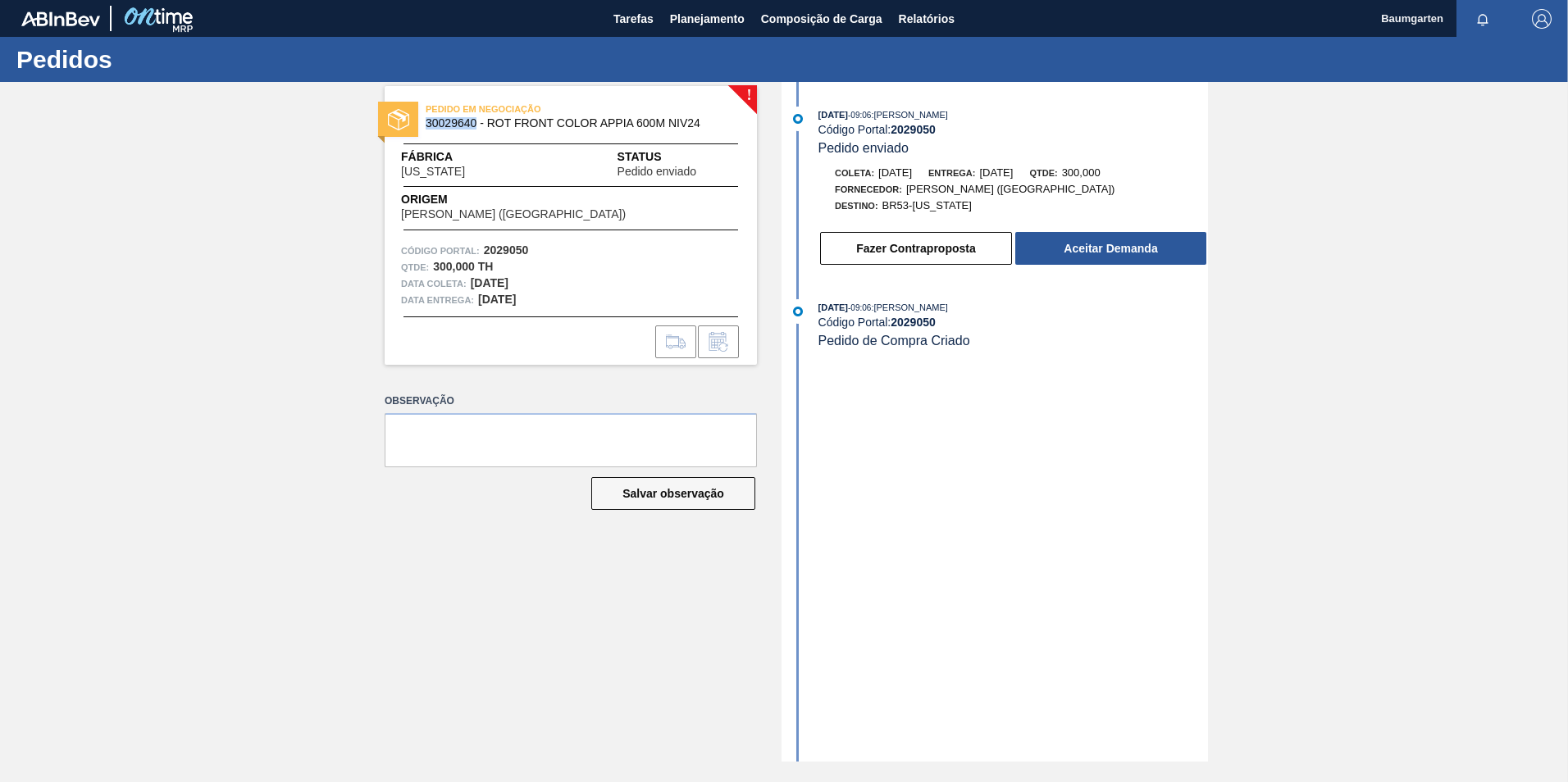
drag, startPoint x: 424, startPoint y: 120, endPoint x: 477, endPoint y: 126, distance: 53.3
click at [477, 126] on div "PEDIDO EM NEGOCIAÇÃO 30029640 - ROT FRONT COLOR APPIA 600M NIV24" at bounding box center [571, 117] width 372 height 37
copy span "30029640"
drag, startPoint x: 529, startPoint y: 254, endPoint x: 486, endPoint y: 255, distance: 43.0
click at [486, 255] on div "Código Portal: 2029050" at bounding box center [571, 250] width 340 height 17
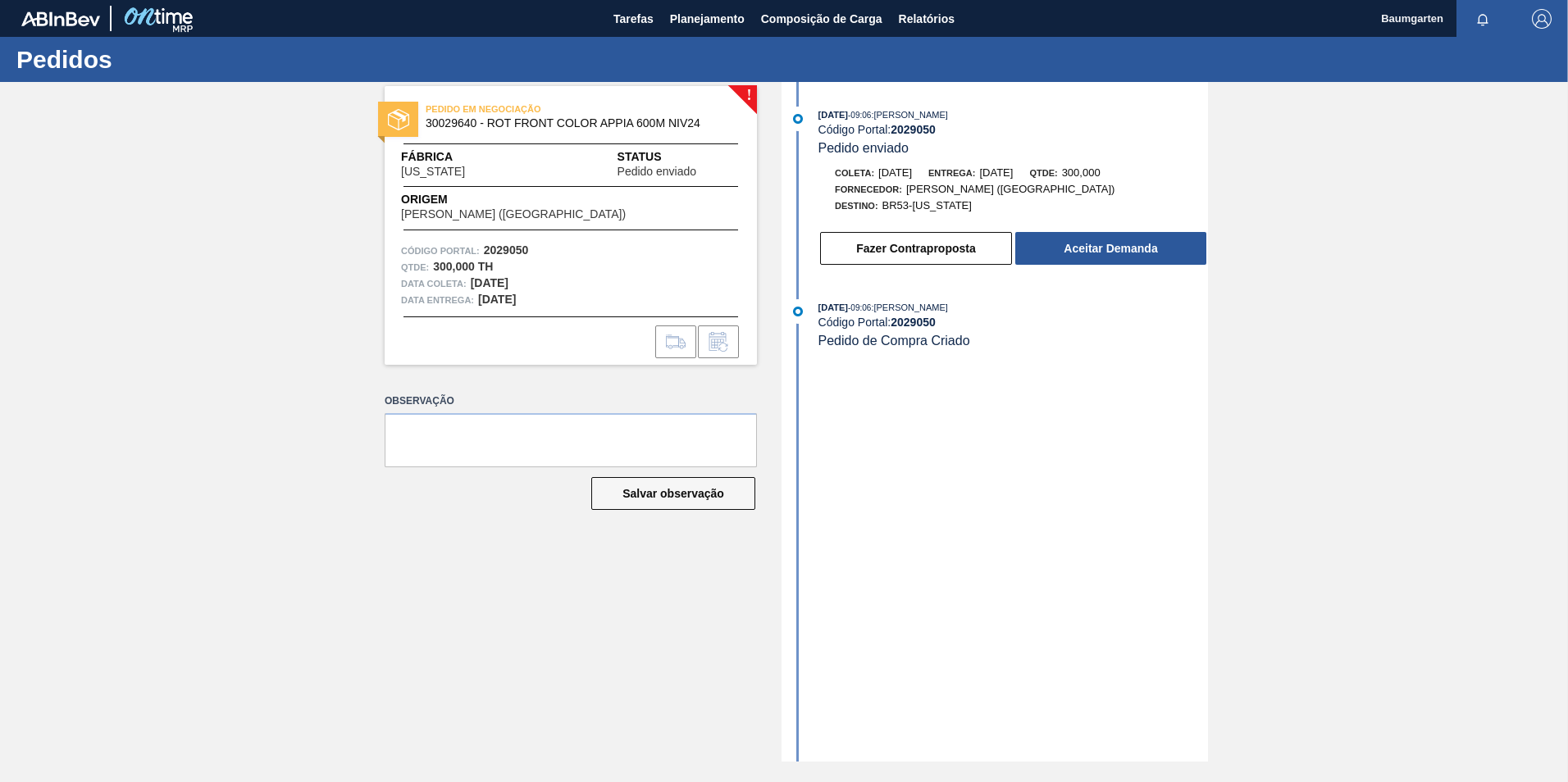
click at [441, 126] on span "30029640 - ROT FRONT COLOR APPIA 600M NIV24" at bounding box center [574, 124] width 298 height 12
click at [699, 28] on span "Planejamento" at bounding box center [707, 18] width 75 height 19
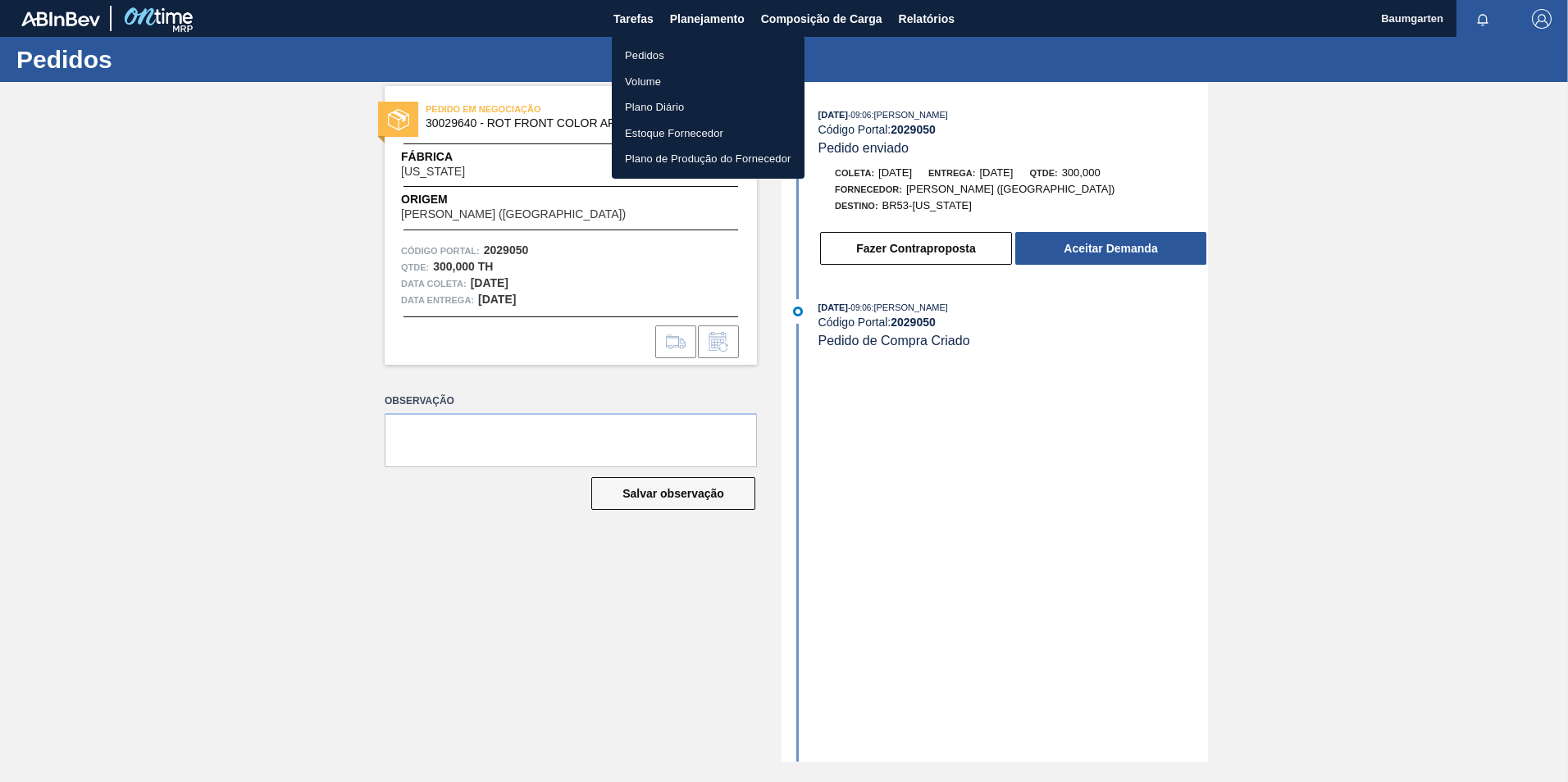
click at [1068, 456] on div at bounding box center [784, 391] width 1568 height 782
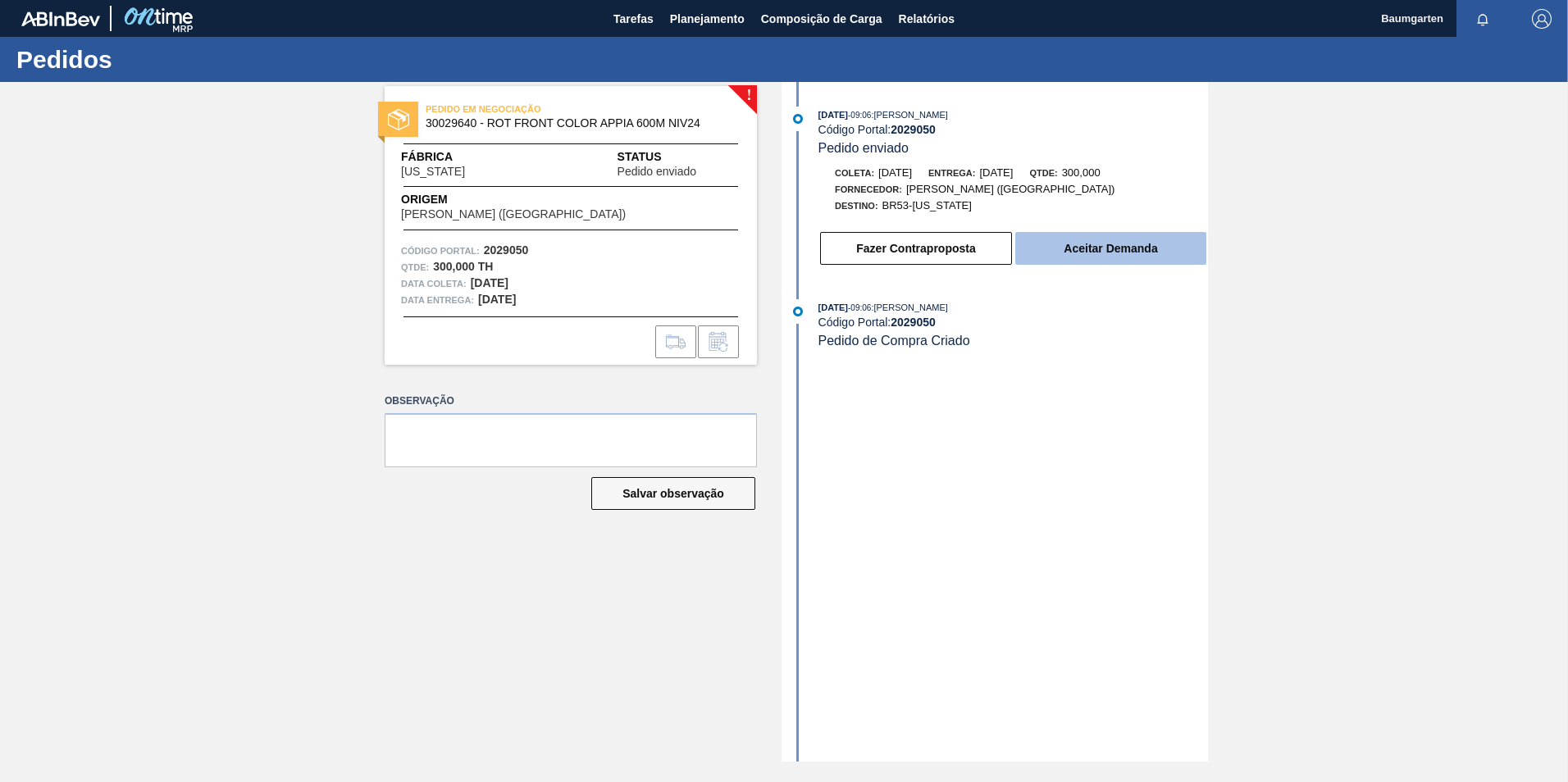
click at [1095, 243] on button "Aceitar Demanda" at bounding box center [1111, 248] width 191 height 32
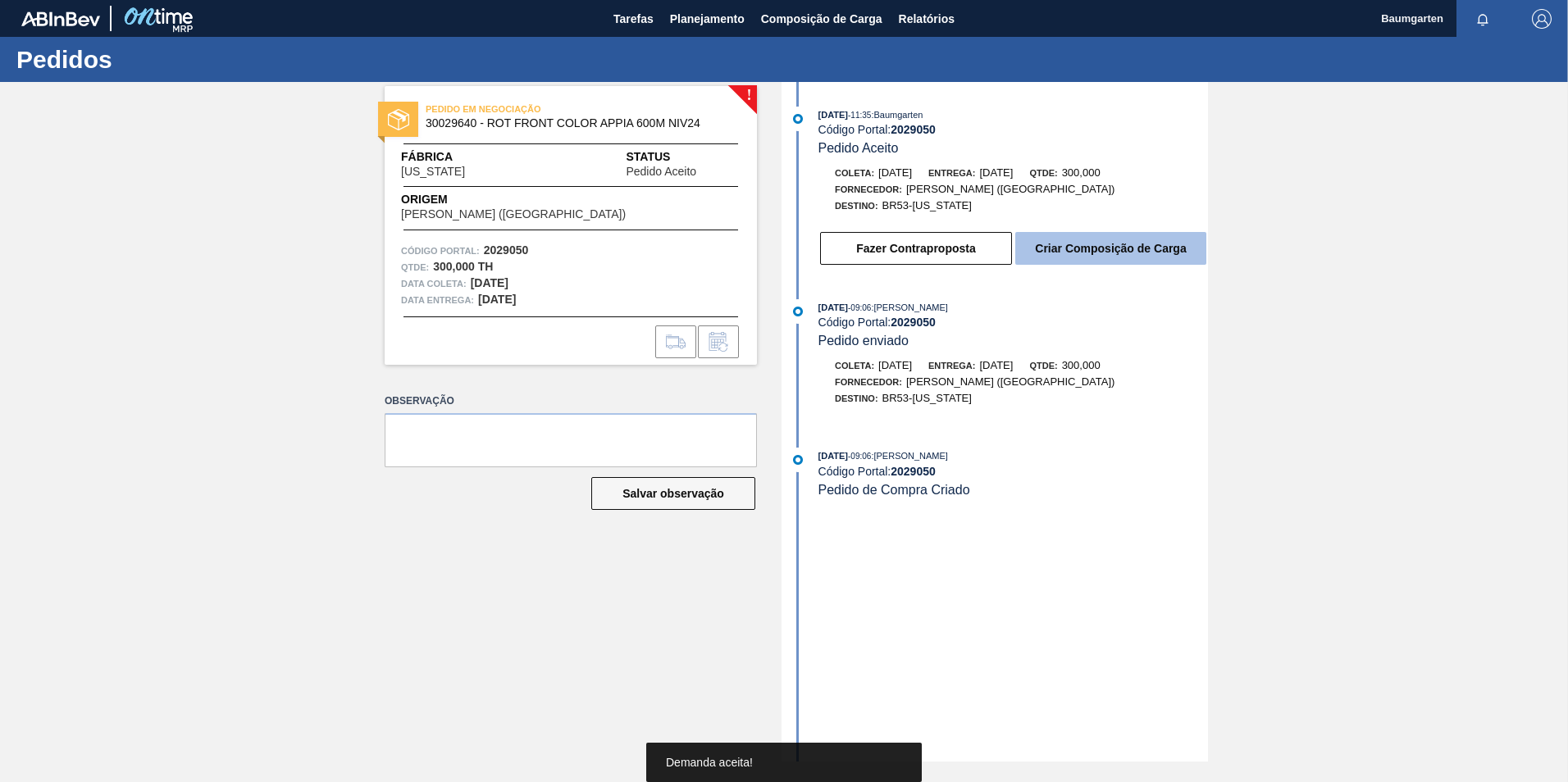
click at [1089, 250] on button "Criar Composição de Carga" at bounding box center [1111, 248] width 191 height 32
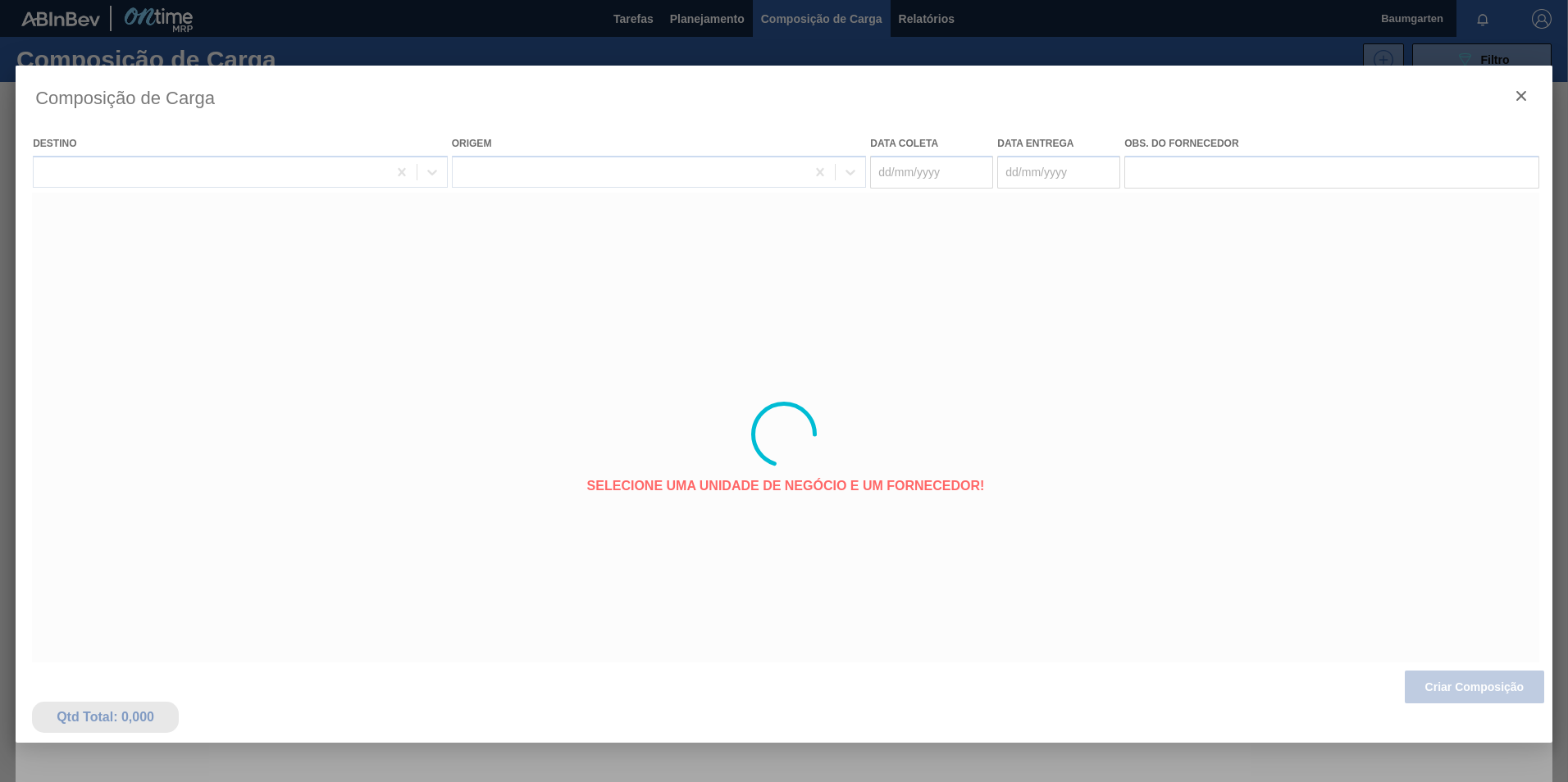
type coleta "[DATE]"
type entrega "[DATE]"
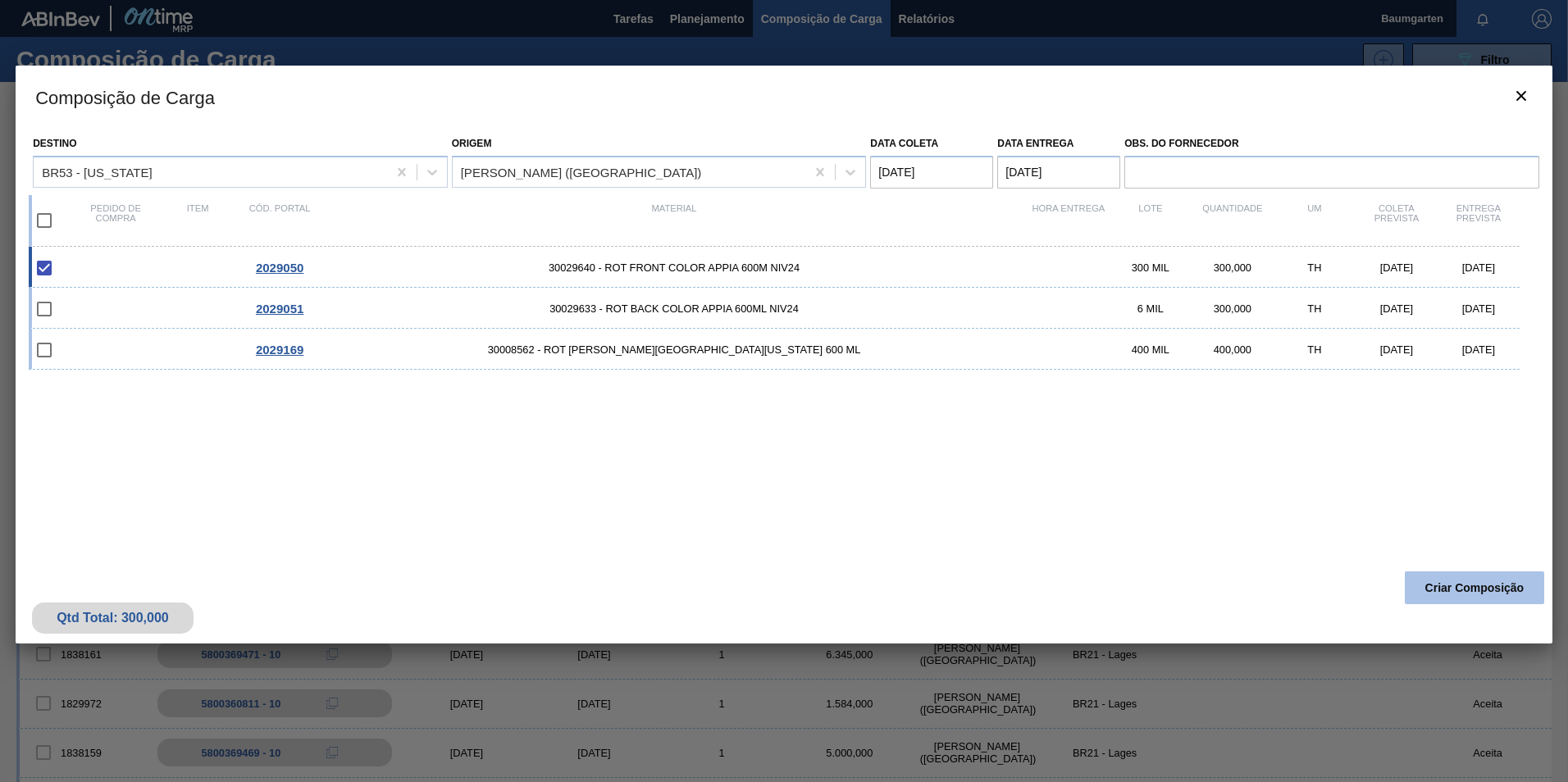
click at [1460, 585] on button "Criar Composição" at bounding box center [1474, 587] width 140 height 32
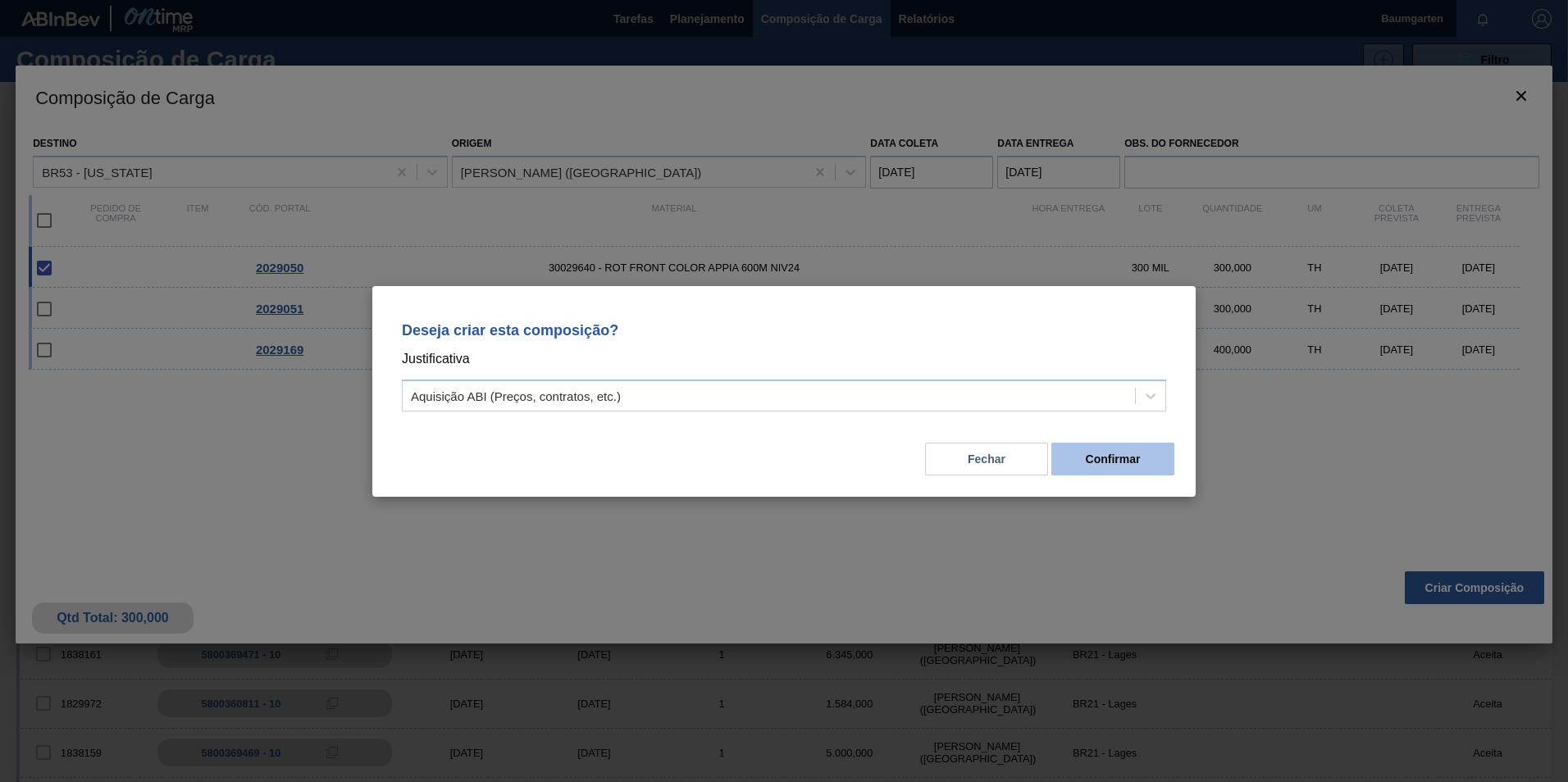
click at [1139, 457] on button "Confirmar" at bounding box center [1113, 458] width 123 height 32
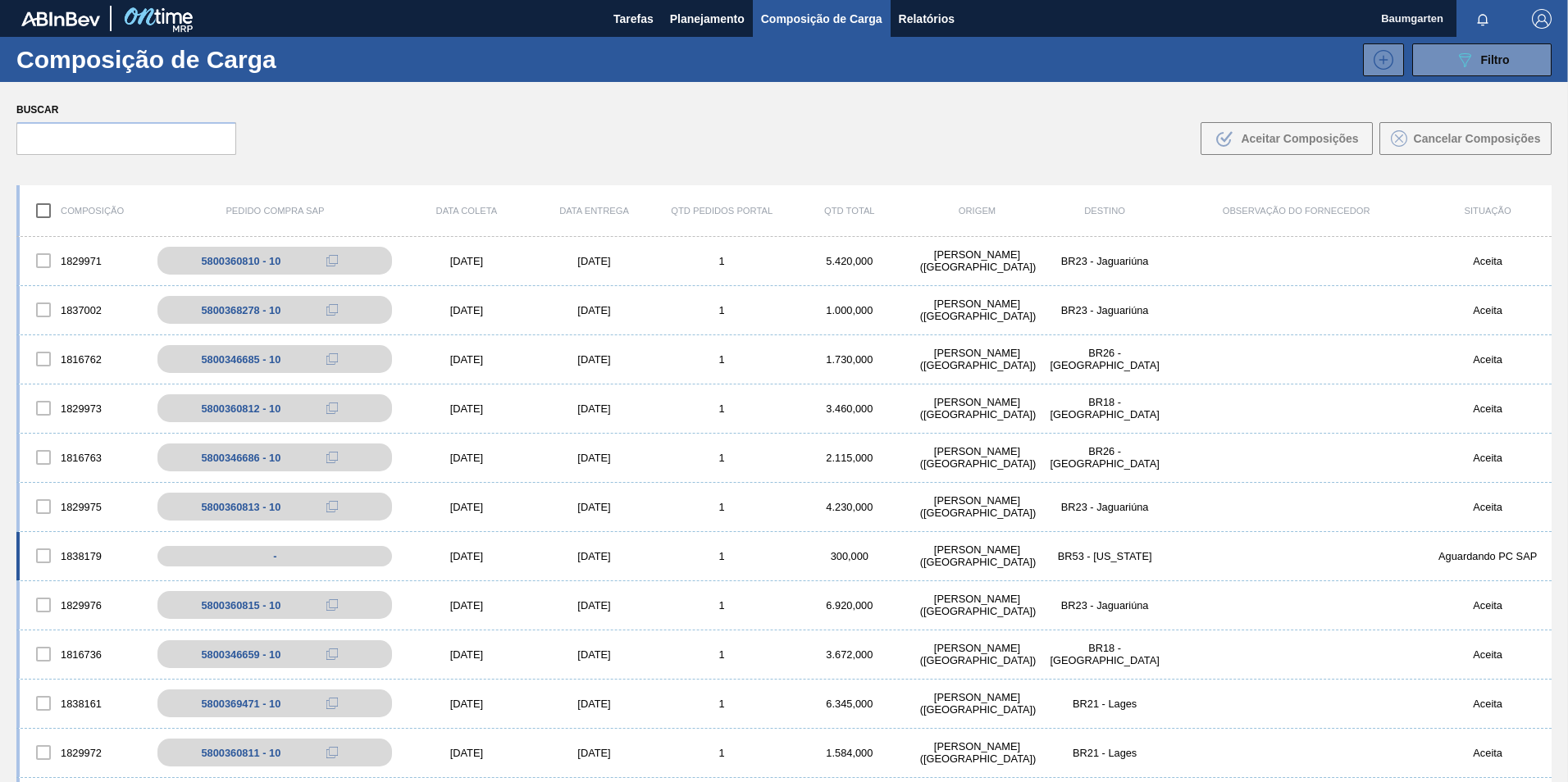
click at [77, 541] on div "1838179" at bounding box center [83, 556] width 128 height 34
click at [77, 539] on div "1838179" at bounding box center [83, 556] width 128 height 34
click at [76, 536] on div "1838179 - [DATE] [DATE] 1 300,000 [PERSON_NAME][GEOGRAPHIC_DATA] ([GEOGRAPHIC_D…" at bounding box center [784, 556] width 1536 height 49
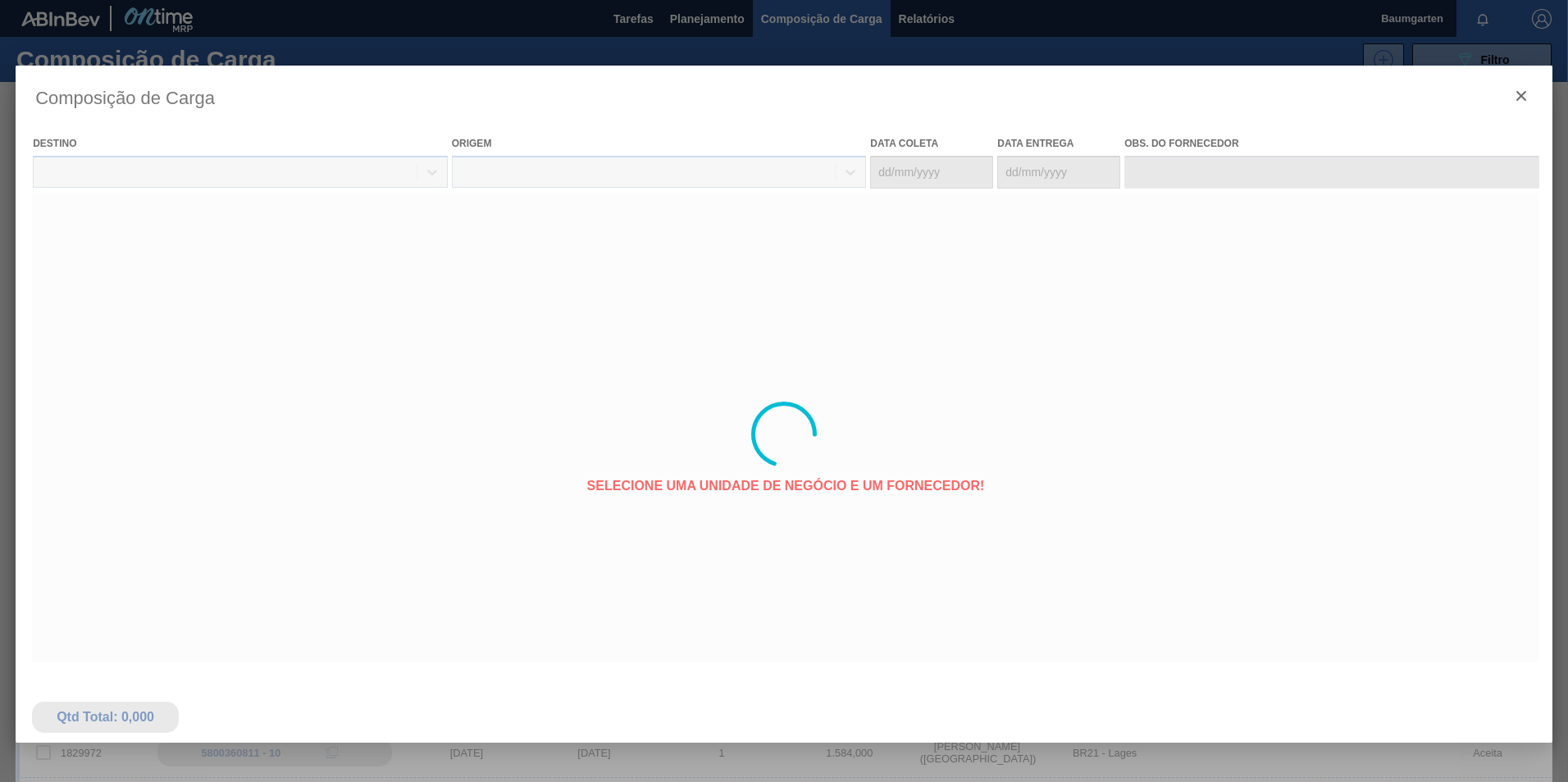
type coleta "[DATE]"
type entrega "[DATE]"
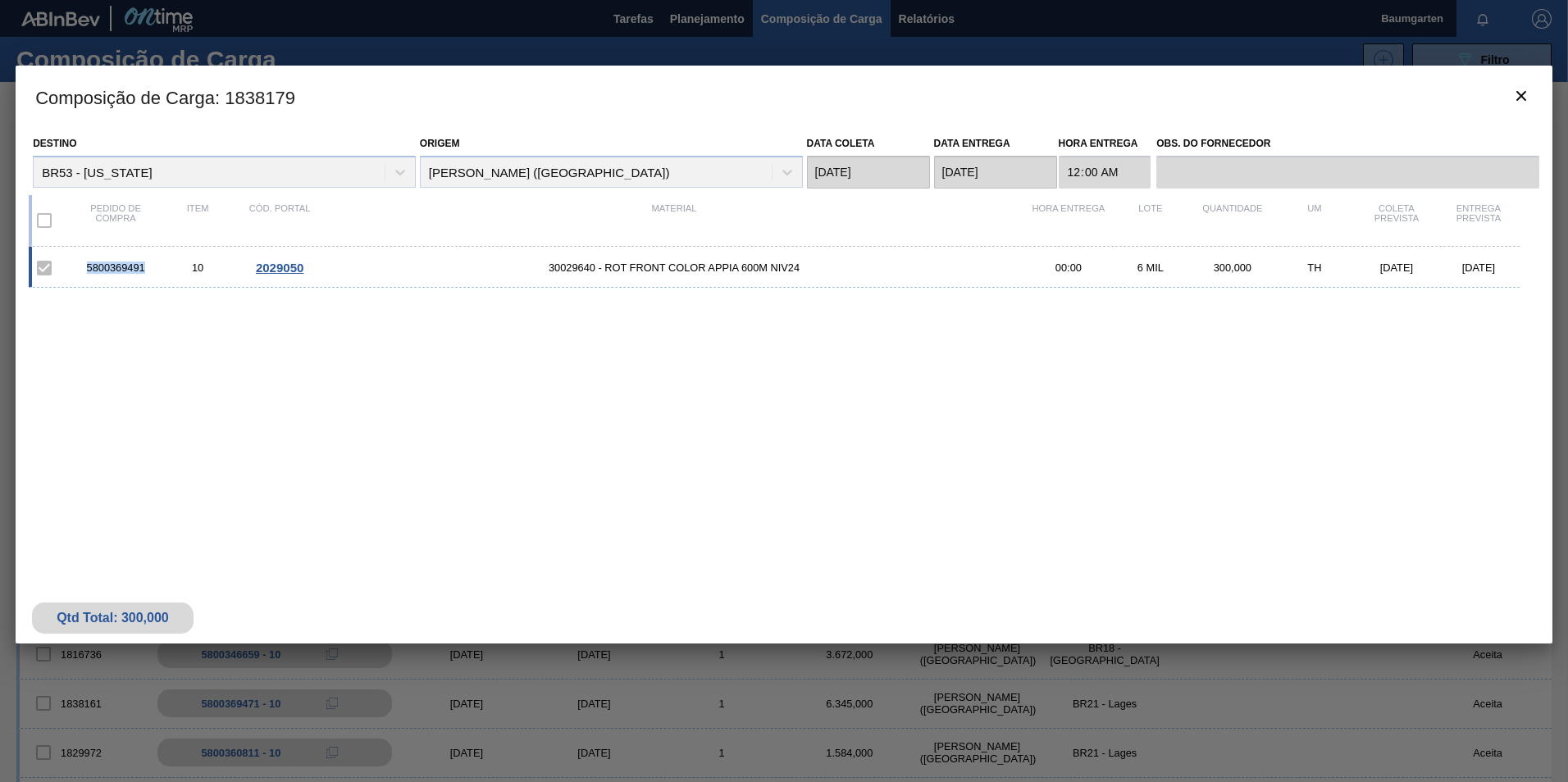
drag, startPoint x: 145, startPoint y: 265, endPoint x: 67, endPoint y: 277, distance: 78.9
click at [67, 277] on div "5800369491 10 2029050 30029640 - ROT FRONT COLOR APPIA 600M NIV24 00:00 6 MIL 3…" at bounding box center [774, 267] width 1491 height 41
click at [1541, 96] on h3 "Composição de Carga : 1838179" at bounding box center [784, 97] width 1537 height 62
click at [1530, 96] on icon "botão de ícone" at bounding box center [1521, 96] width 19 height 19
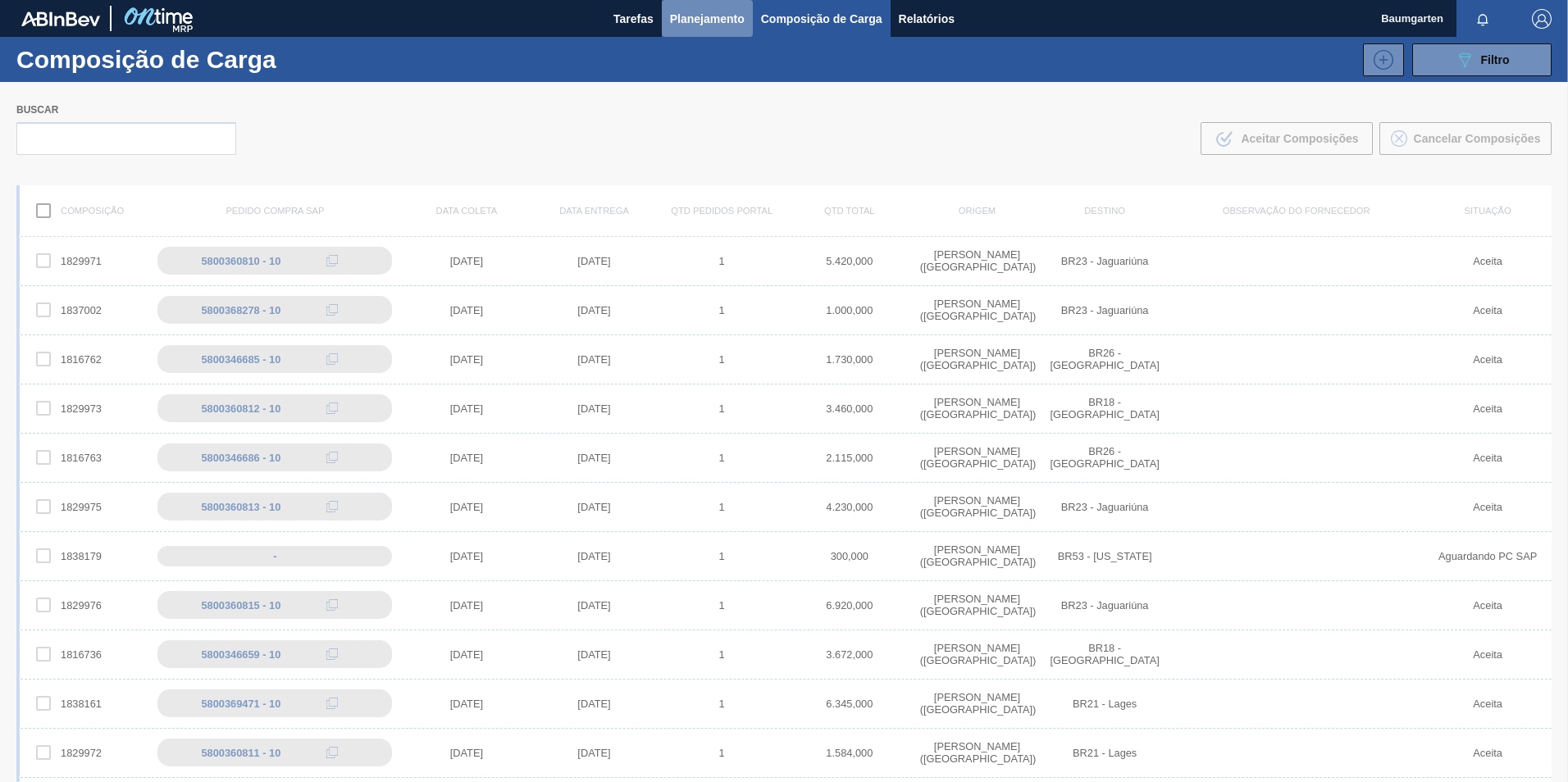
click at [684, 20] on span "Planejamento" at bounding box center [707, 18] width 75 height 19
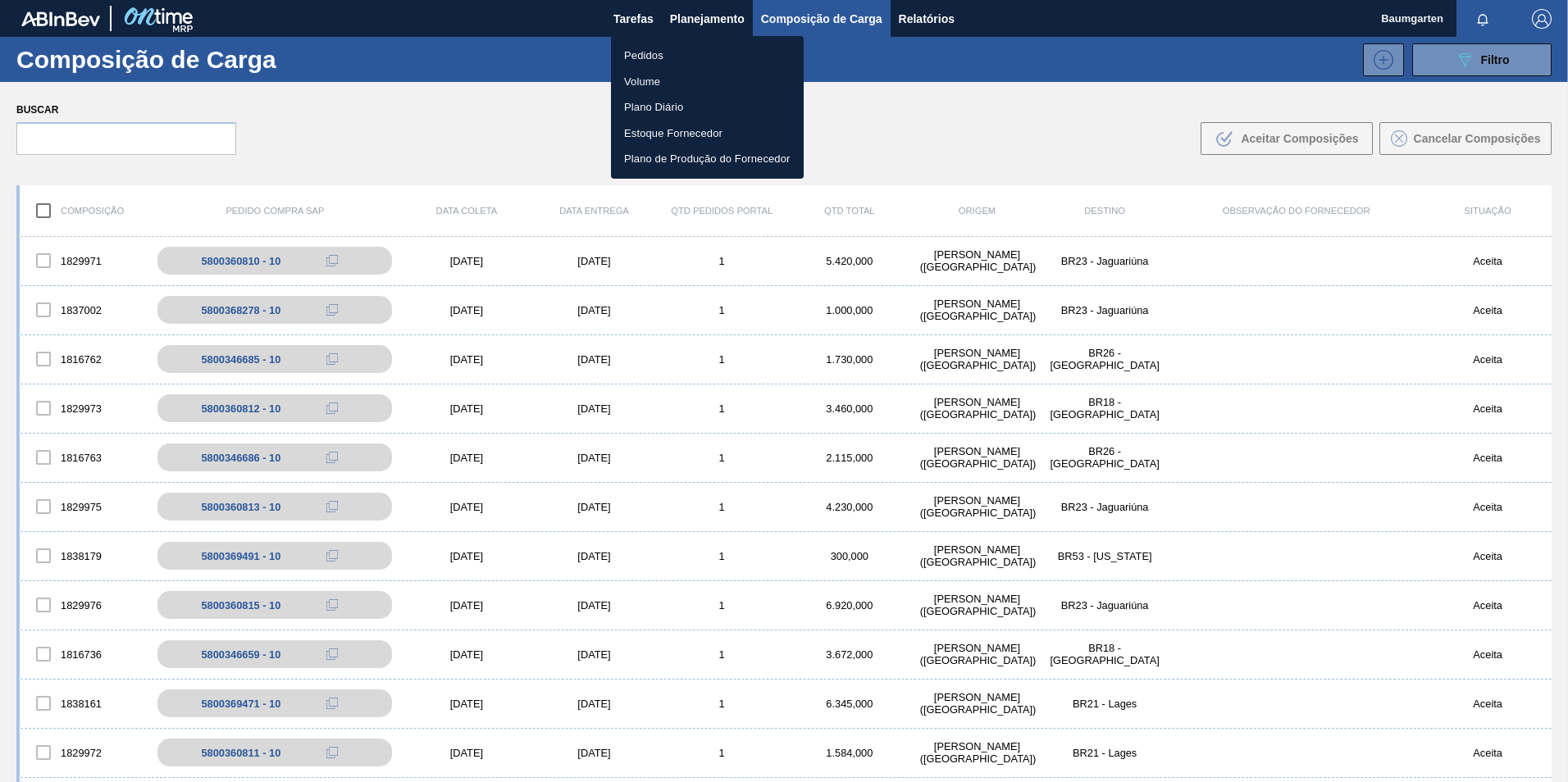
click at [633, 53] on li "Pedidos" at bounding box center [708, 56] width 193 height 26
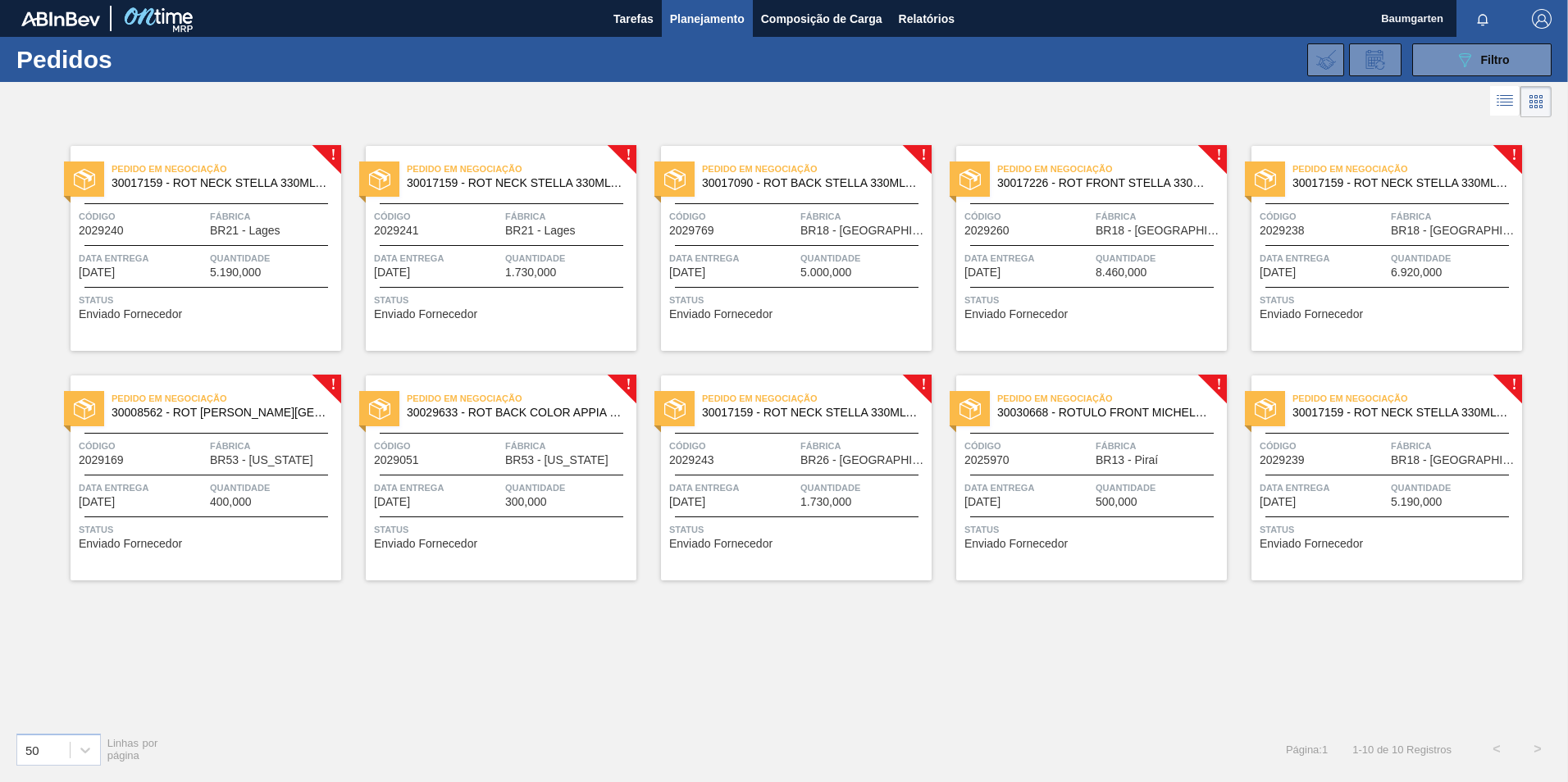
click at [467, 413] on span "30029633 - ROT BACK COLOR APPIA 600ML NIV24" at bounding box center [514, 413] width 217 height 12
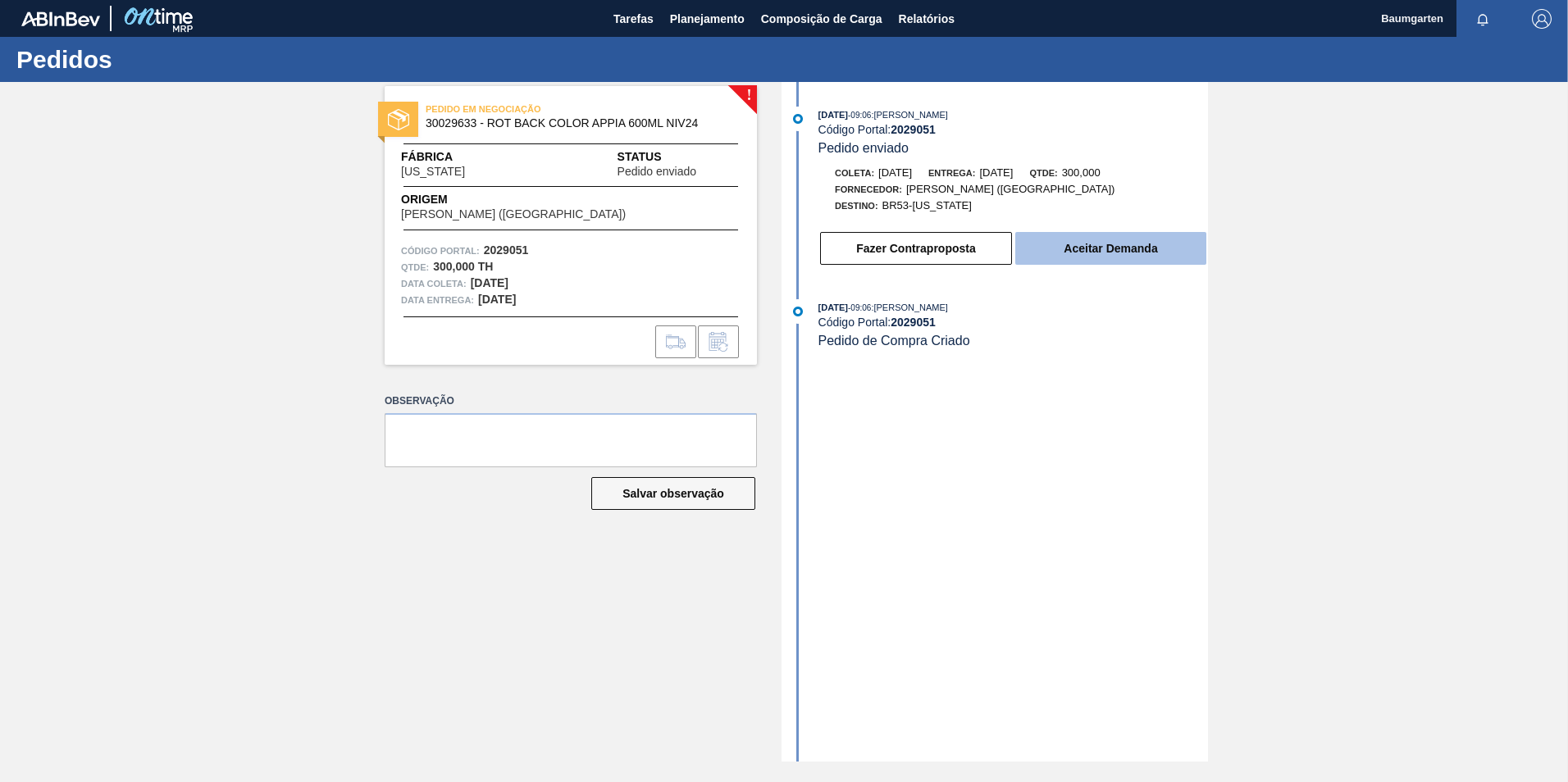
click at [1153, 245] on button "Aceitar Demanda" at bounding box center [1111, 248] width 191 height 32
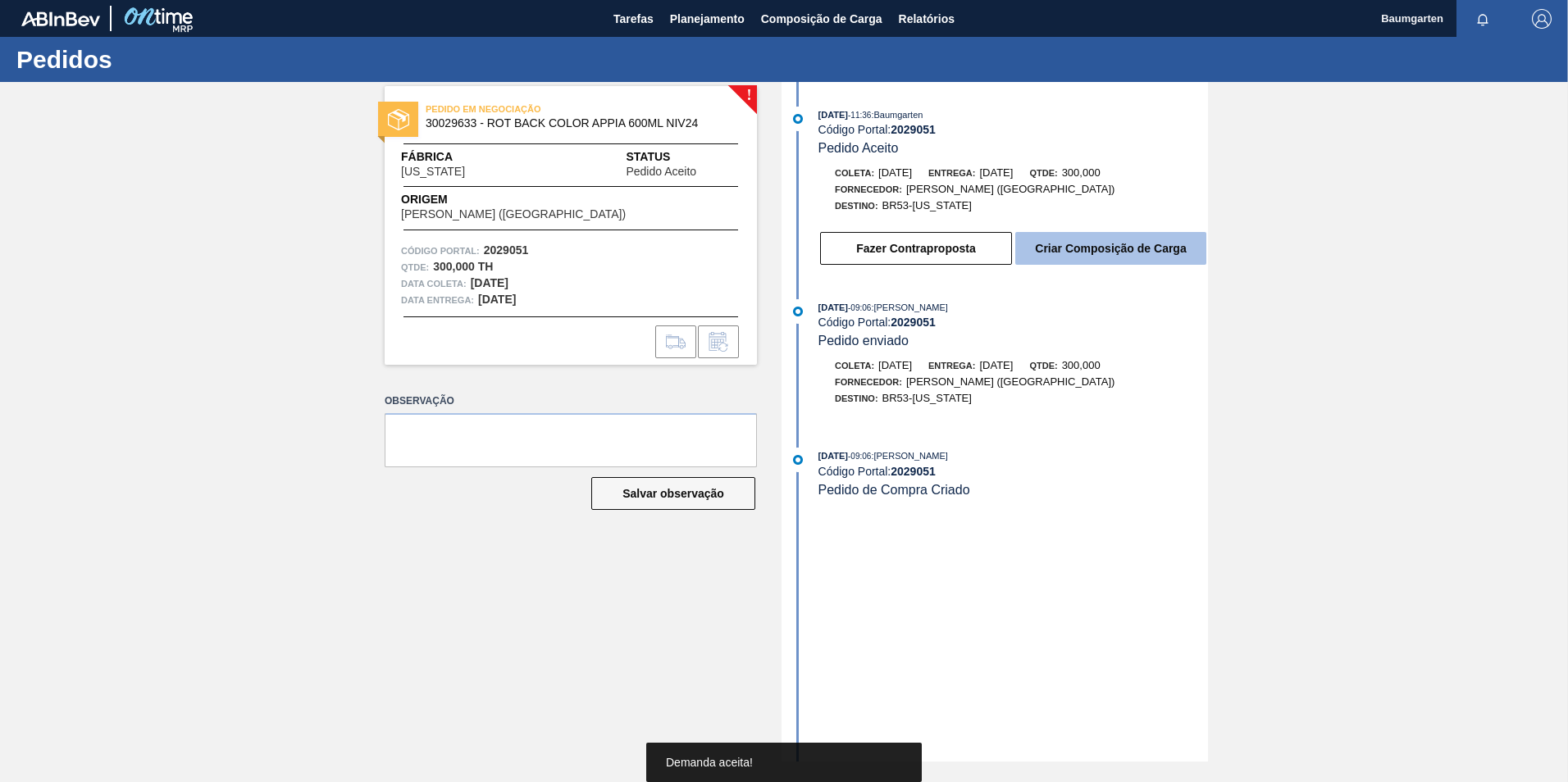
click at [1079, 248] on button "Criar Composição de Carga" at bounding box center [1111, 248] width 191 height 32
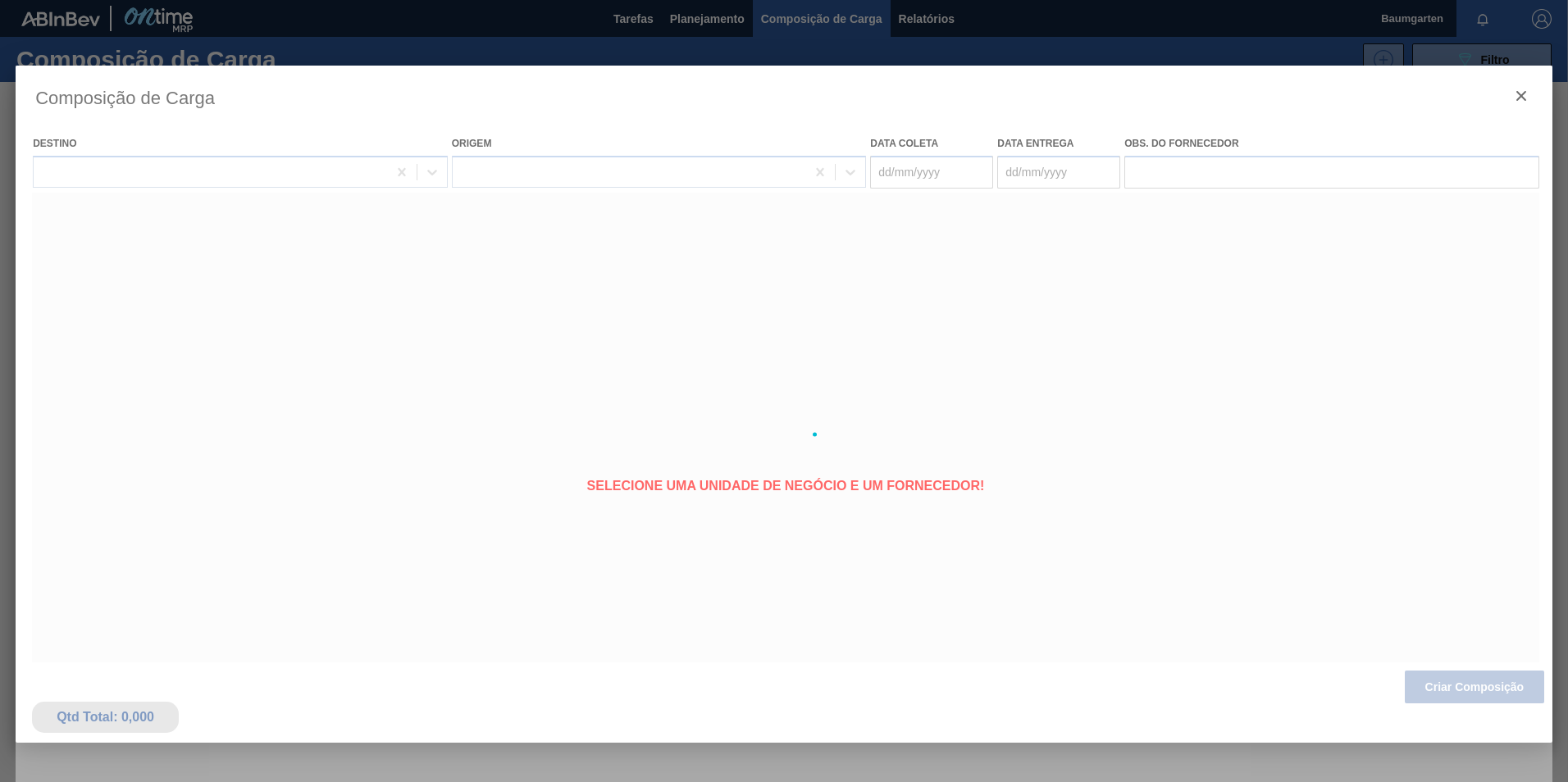
type coleta "[DATE]"
type entrega "[DATE]"
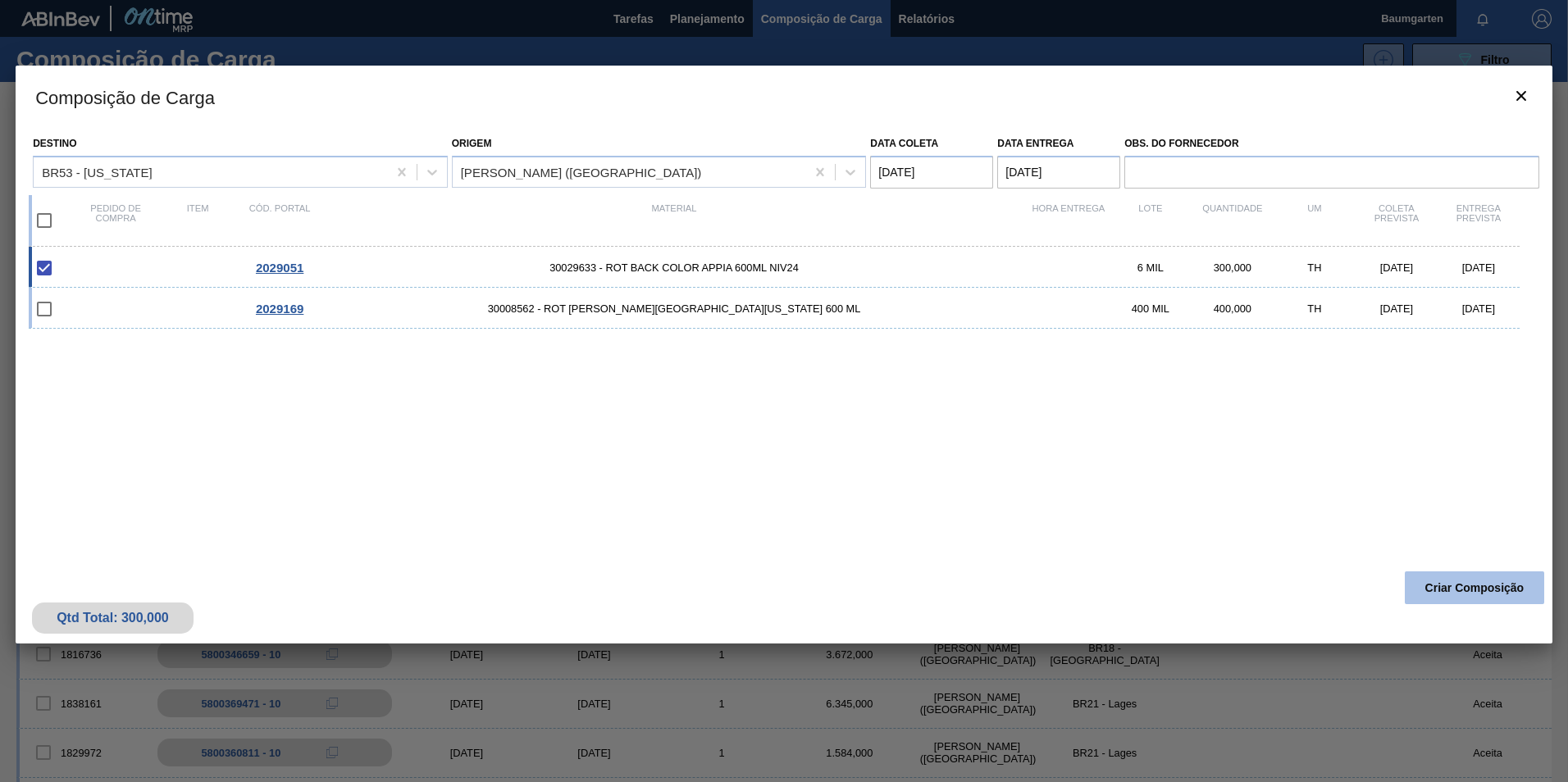
click at [1434, 575] on button "Criar Composição" at bounding box center [1474, 587] width 140 height 32
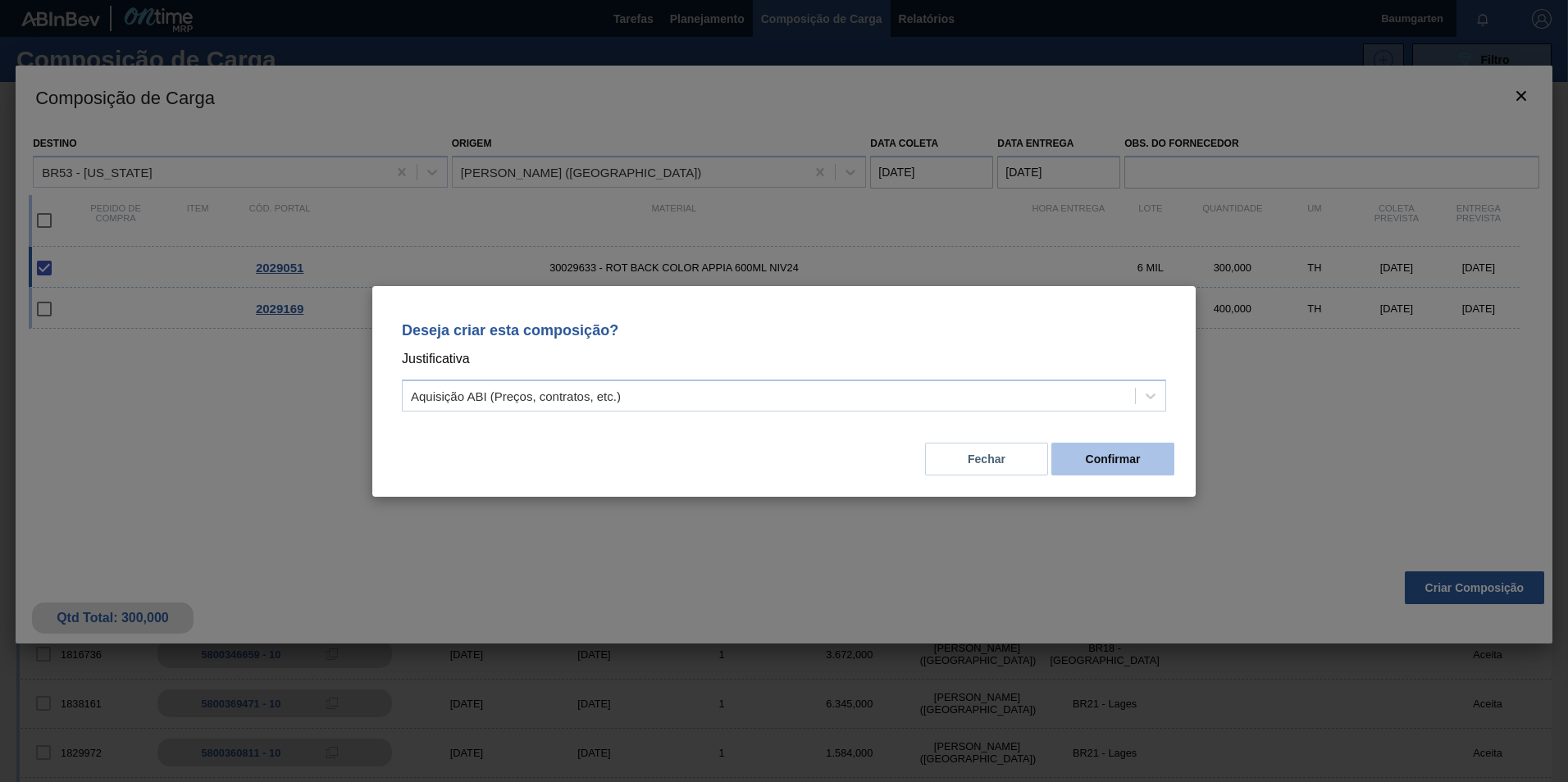
click at [1112, 456] on button "Confirmar" at bounding box center [1113, 458] width 123 height 32
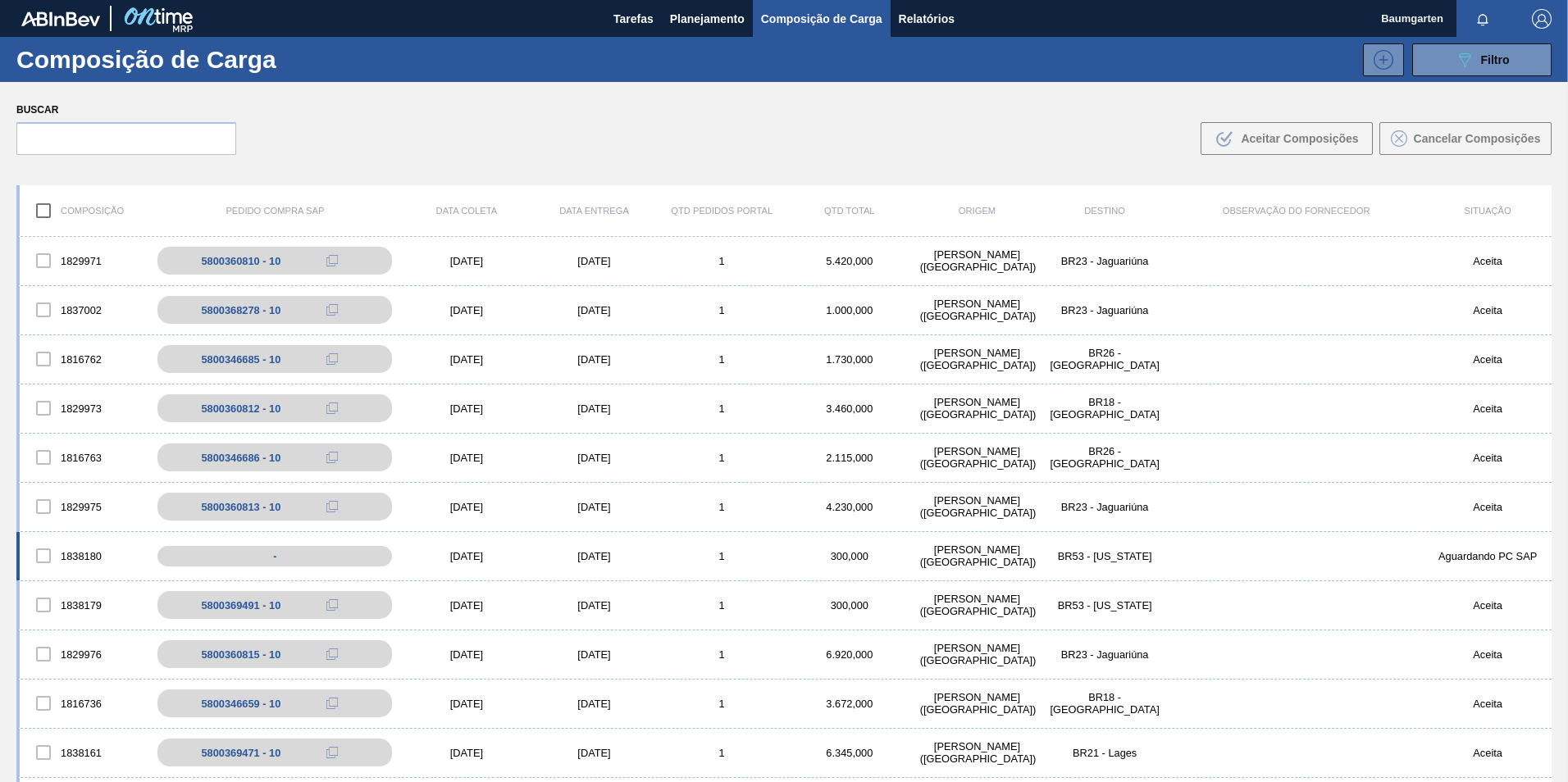
click at [82, 541] on div "1838180" at bounding box center [83, 556] width 128 height 34
click at [80, 536] on div "1838180 - [DATE] [DATE] 1 300,000 [PERSON_NAME][GEOGRAPHIC_DATA] ([GEOGRAPHIC_D…" at bounding box center [784, 556] width 1536 height 49
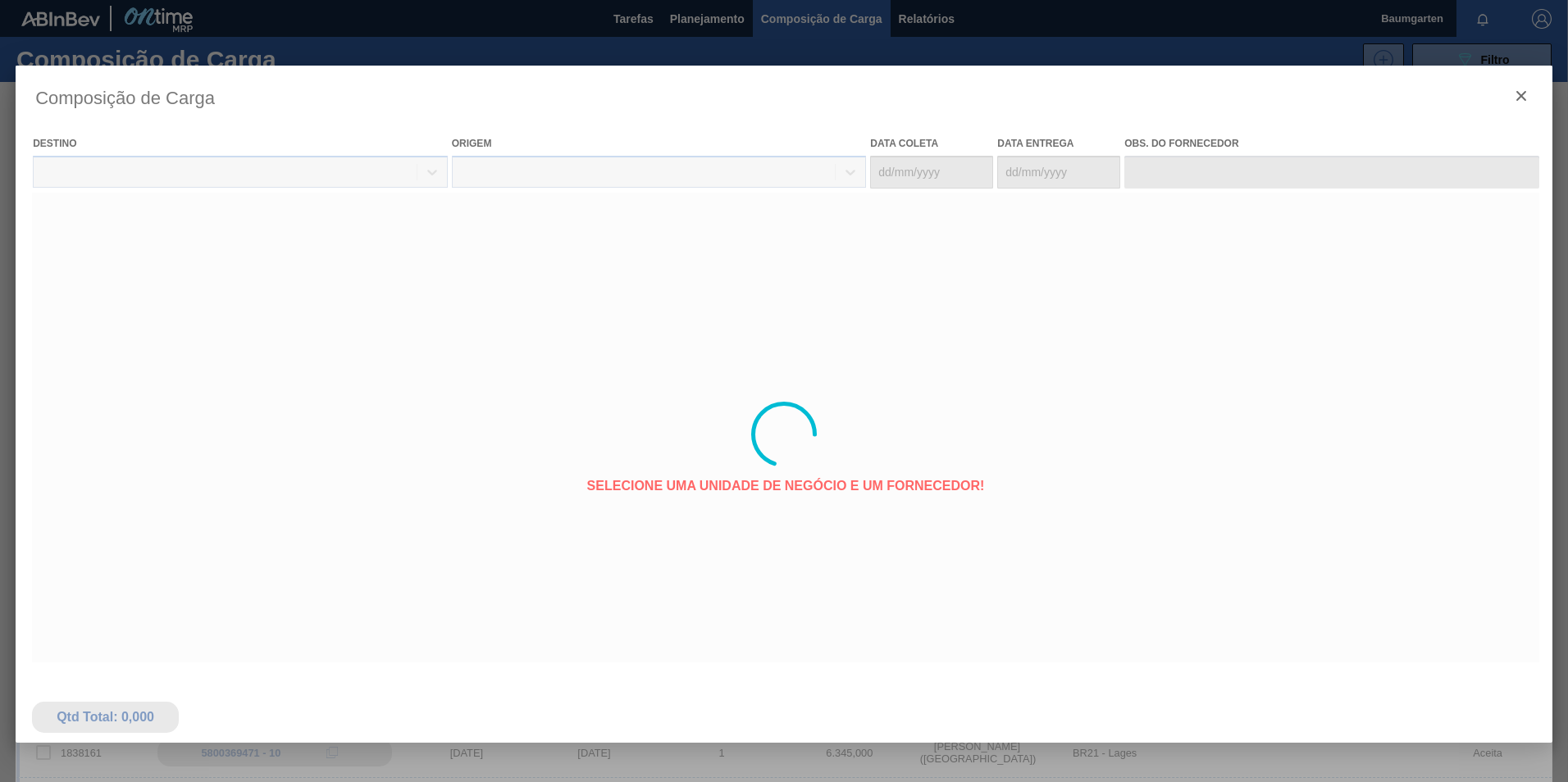
type coleta "[DATE]"
type entrega "[DATE]"
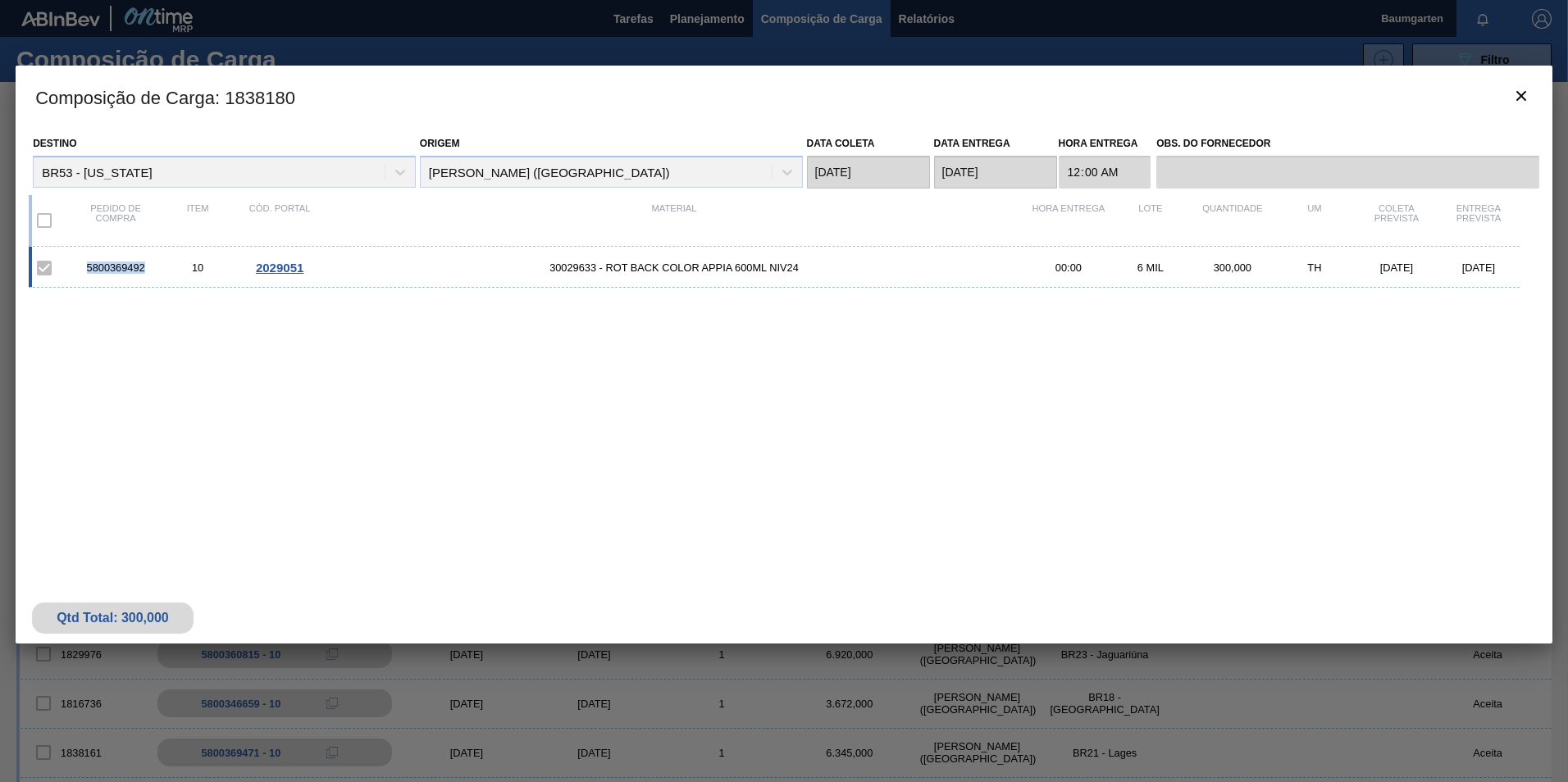
drag, startPoint x: 86, startPoint y: 267, endPoint x: 147, endPoint y: 268, distance: 61.0
click at [147, 268] on div "5800369492" at bounding box center [115, 268] width 82 height 12
click at [1533, 95] on button "botão de ícone" at bounding box center [1521, 97] width 40 height 39
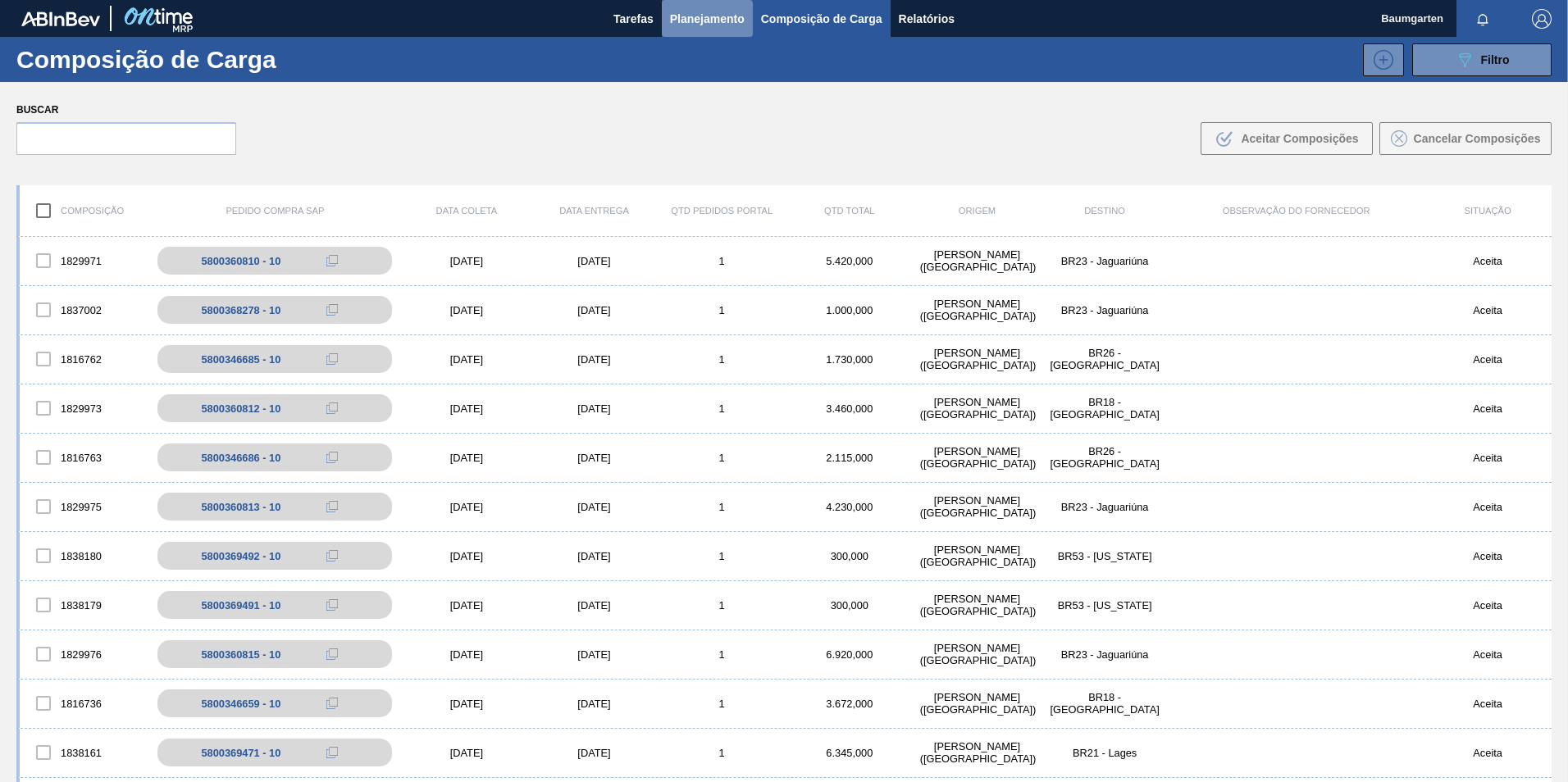
click at [665, 20] on button "Planejamento" at bounding box center [708, 18] width 91 height 37
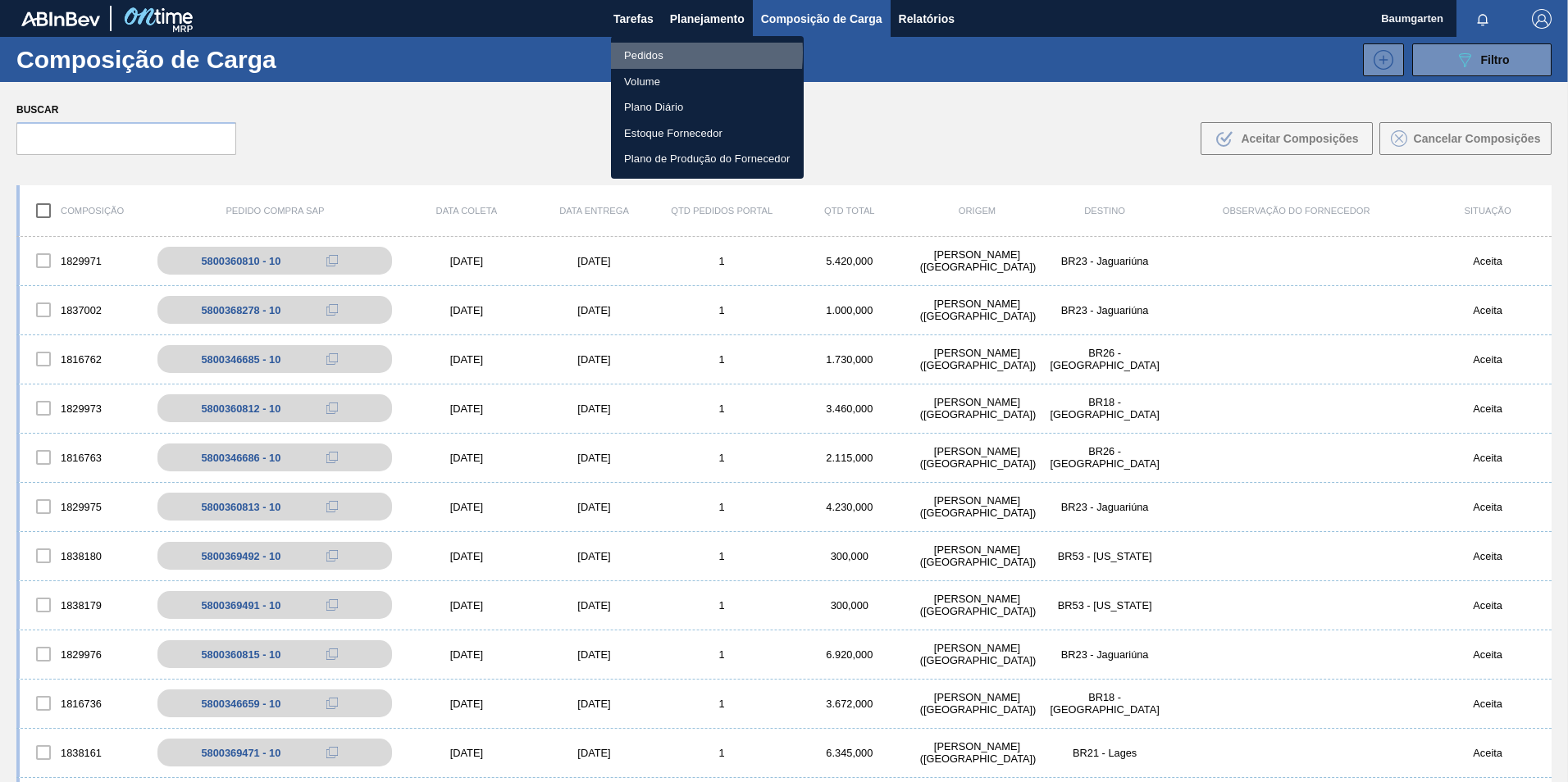
click at [633, 53] on li "Pedidos" at bounding box center [708, 56] width 193 height 26
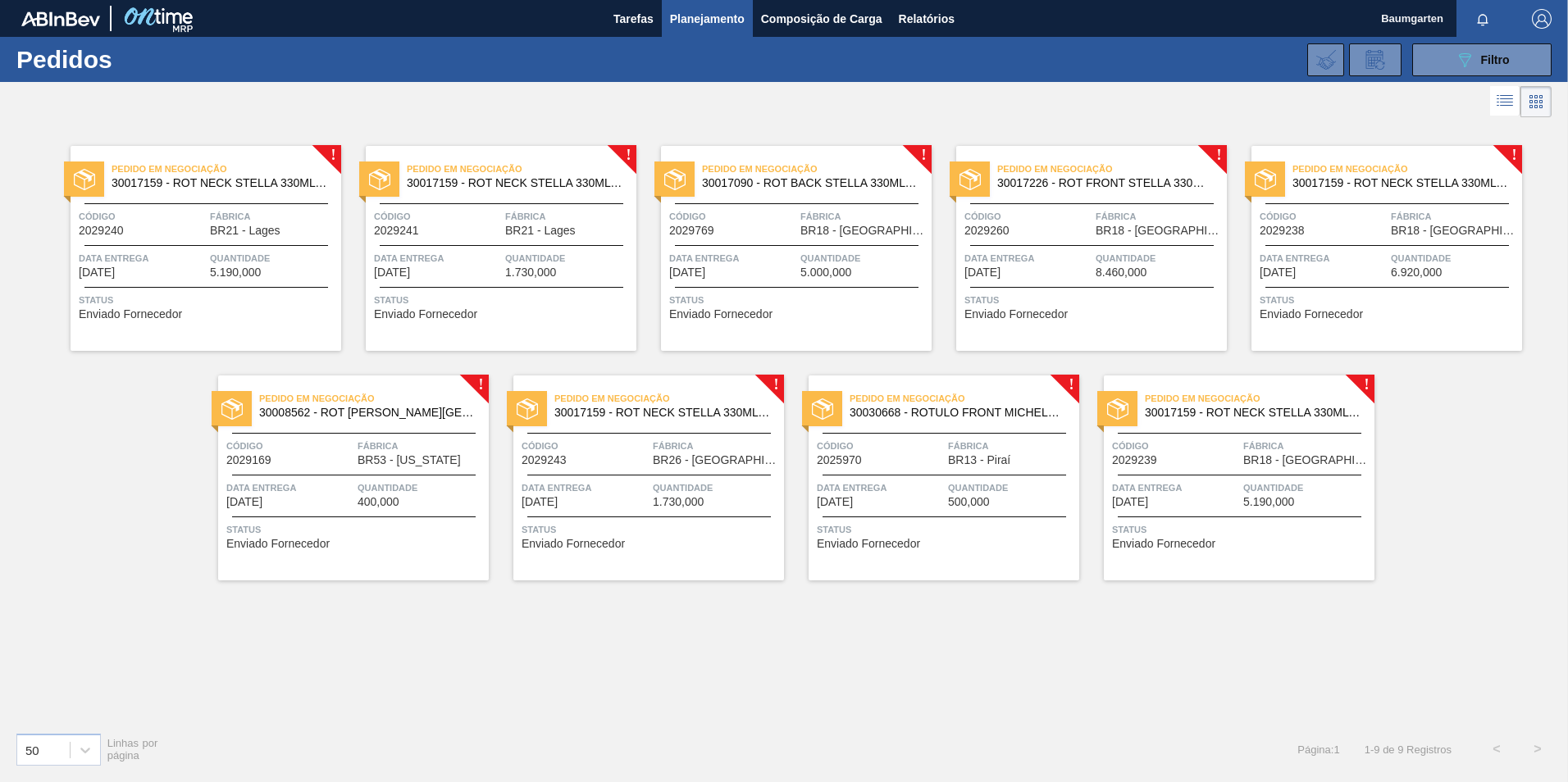
click at [375, 417] on span "30008562 - ROT [PERSON_NAME][GEOGRAPHIC_DATA][US_STATE] 600 ML" at bounding box center [367, 413] width 217 height 12
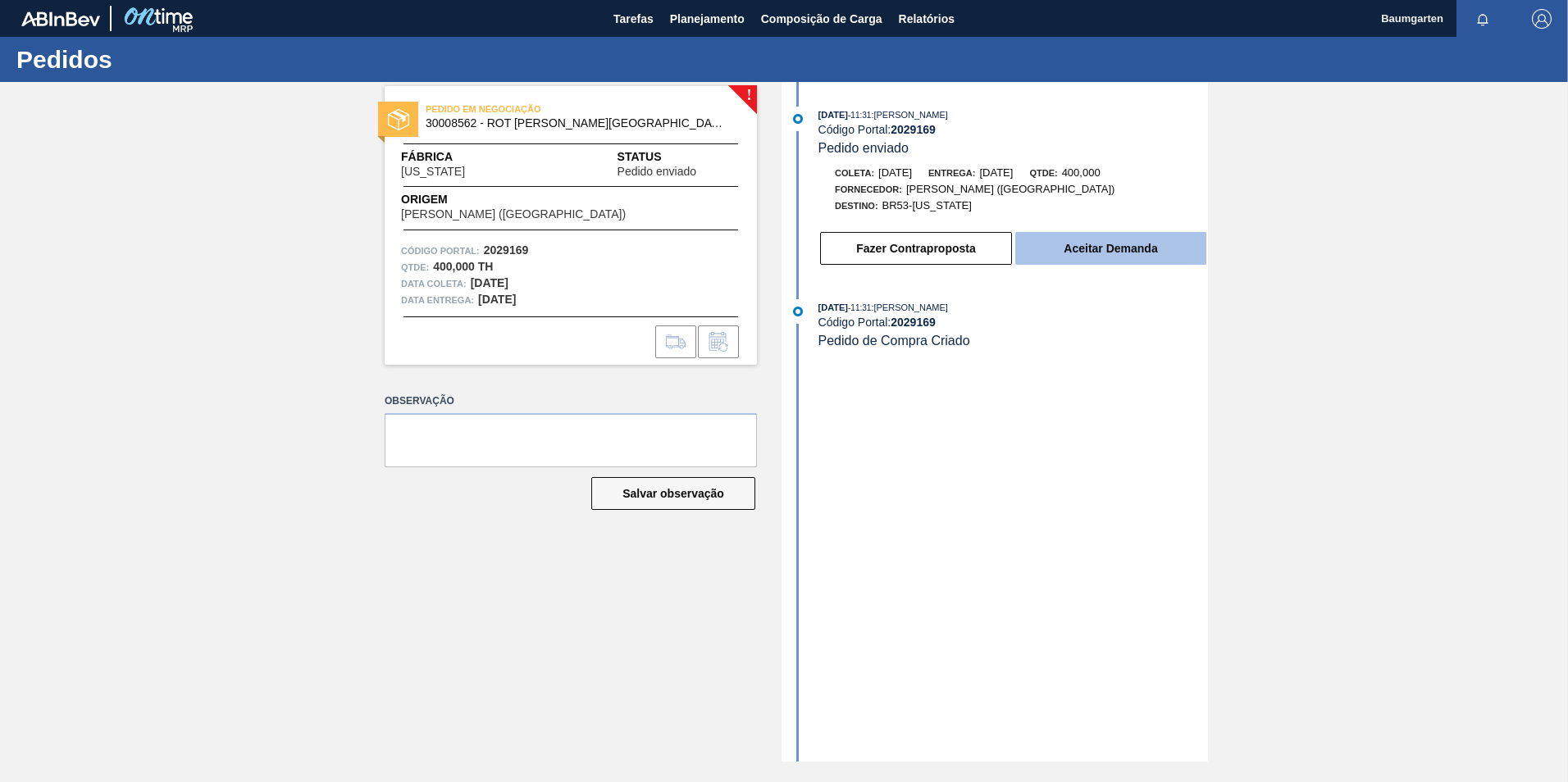
click at [1059, 245] on button "Aceitar Demanda" at bounding box center [1111, 248] width 191 height 32
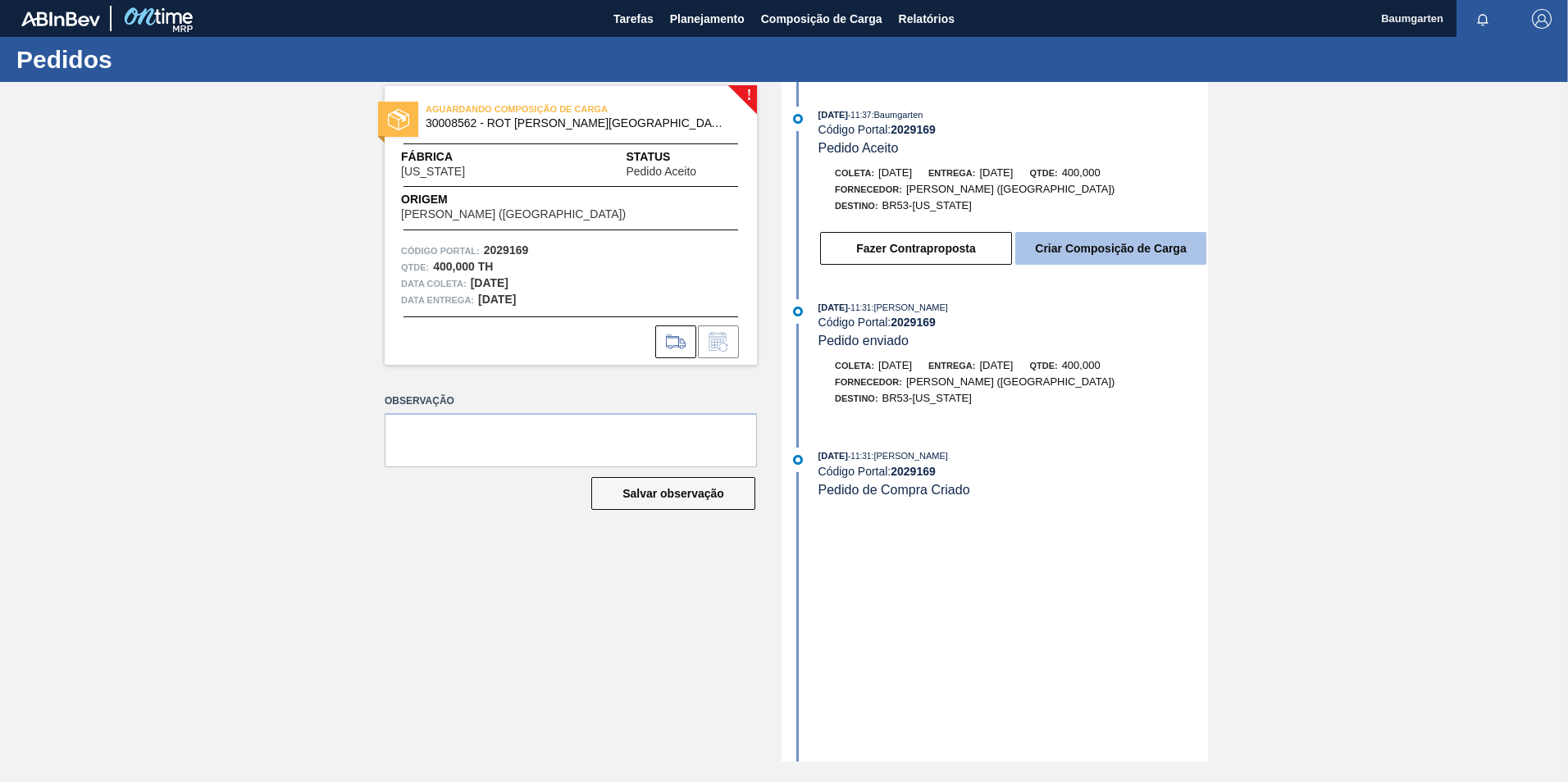
click at [1061, 262] on button "Criar Composição de Carga" at bounding box center [1111, 248] width 191 height 32
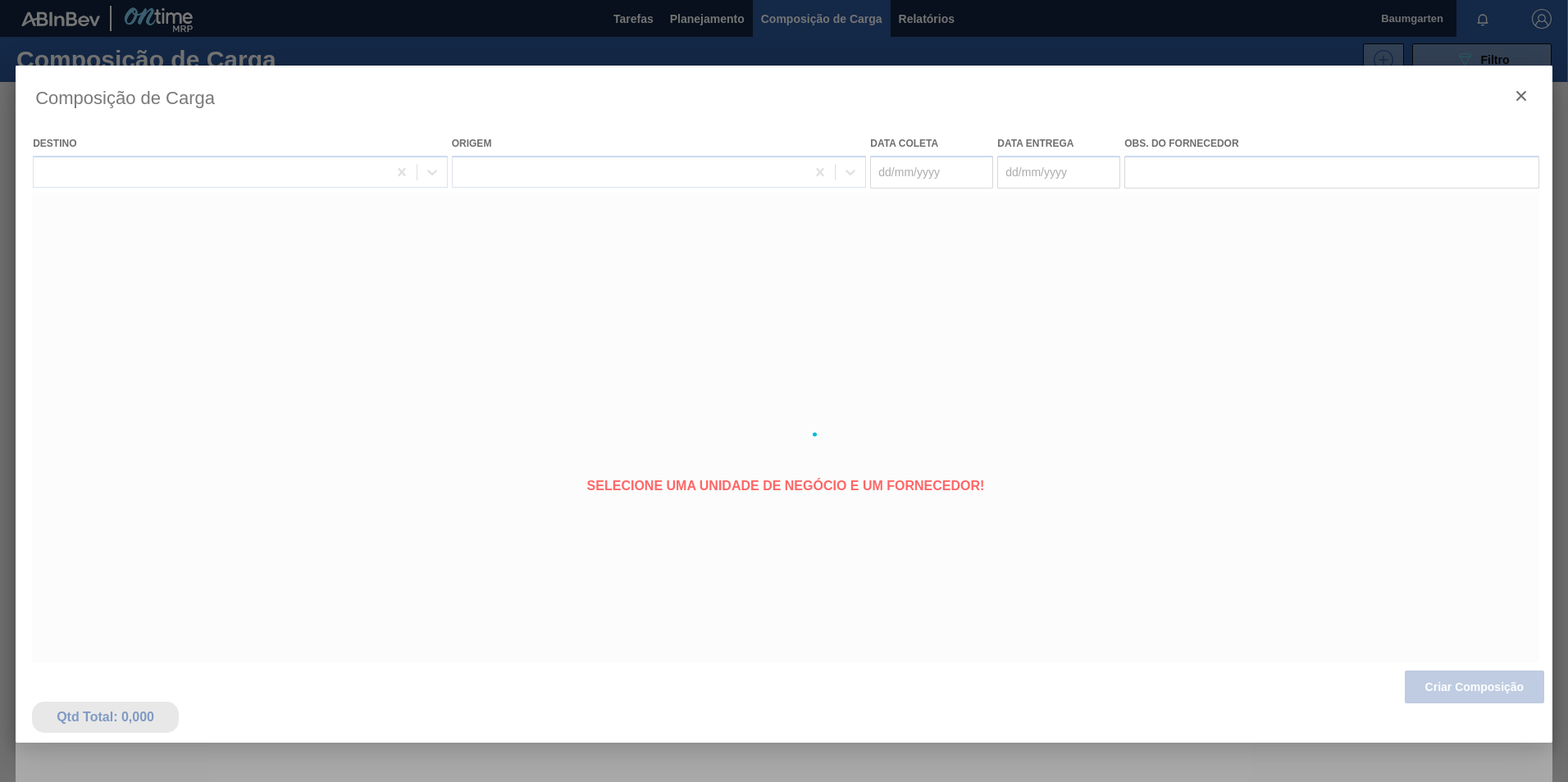
type coleta "[DATE]"
type entrega "[DATE]"
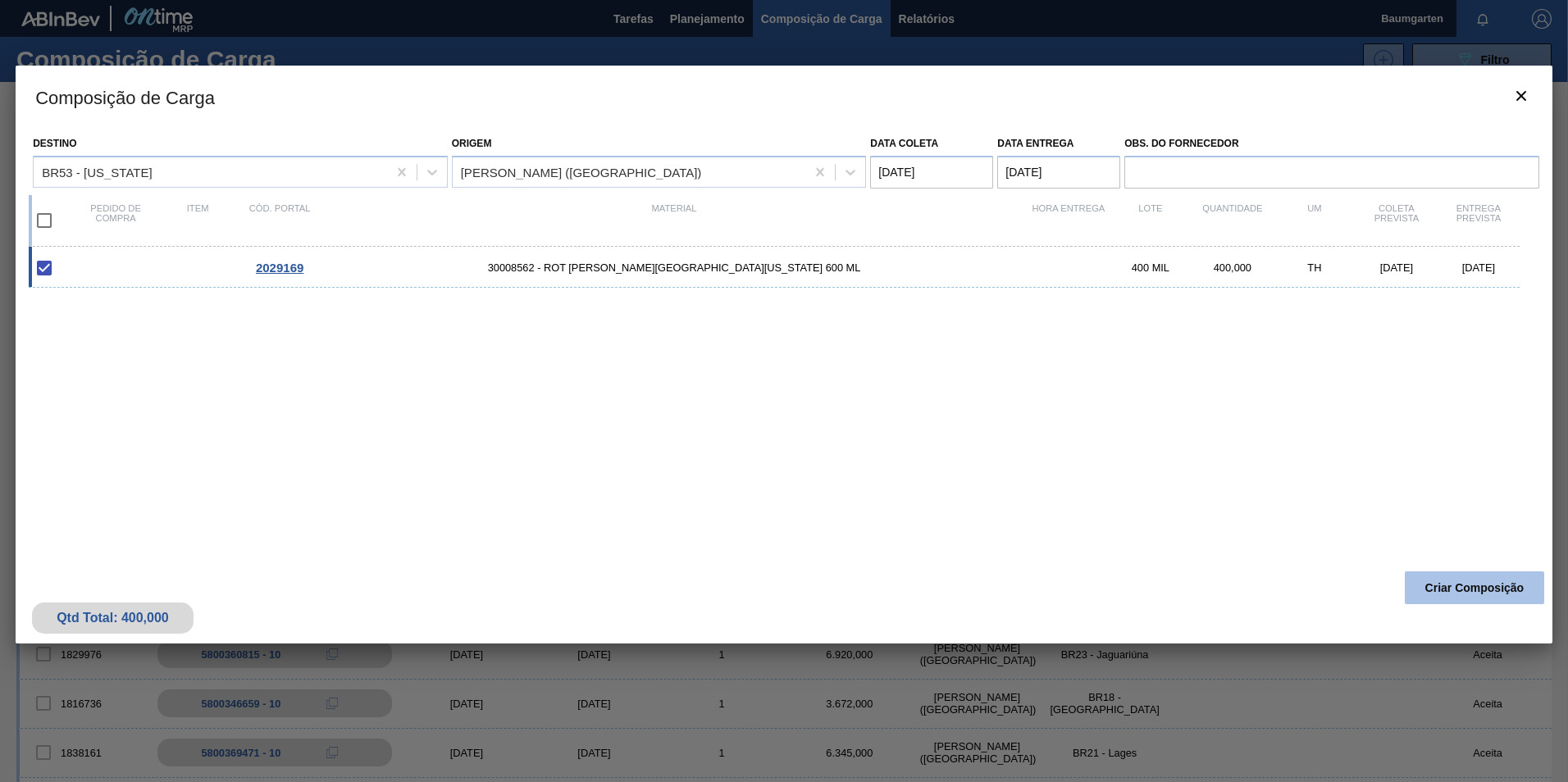
click at [1449, 585] on button "Criar Composição" at bounding box center [1474, 587] width 140 height 32
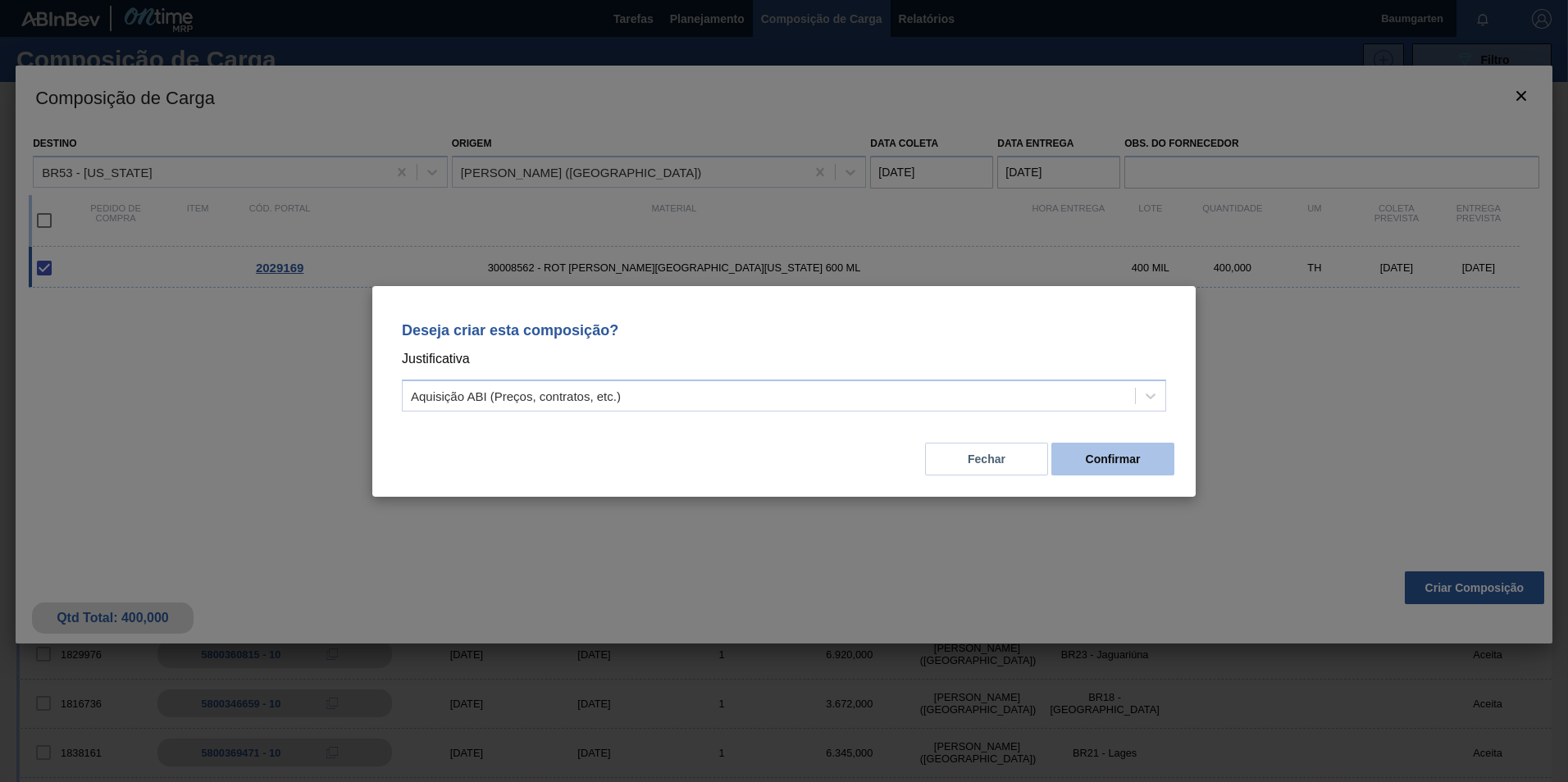
click at [1090, 456] on button "Confirmar" at bounding box center [1113, 458] width 123 height 32
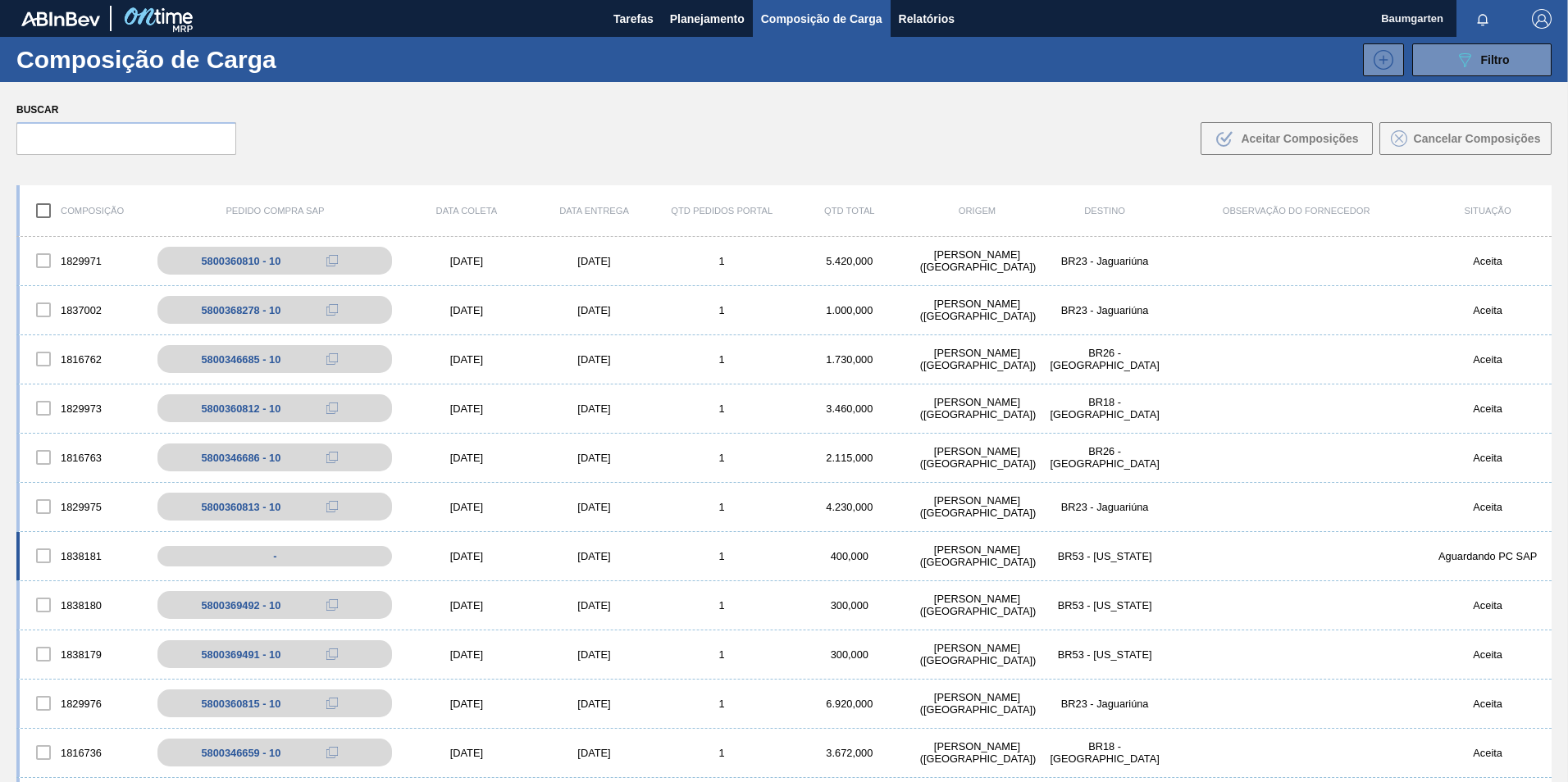
click at [77, 536] on div "1838181 - [DATE] [DATE] 1 400,000 [PERSON_NAME][GEOGRAPHIC_DATA] ([GEOGRAPHIC_D…" at bounding box center [784, 556] width 1536 height 49
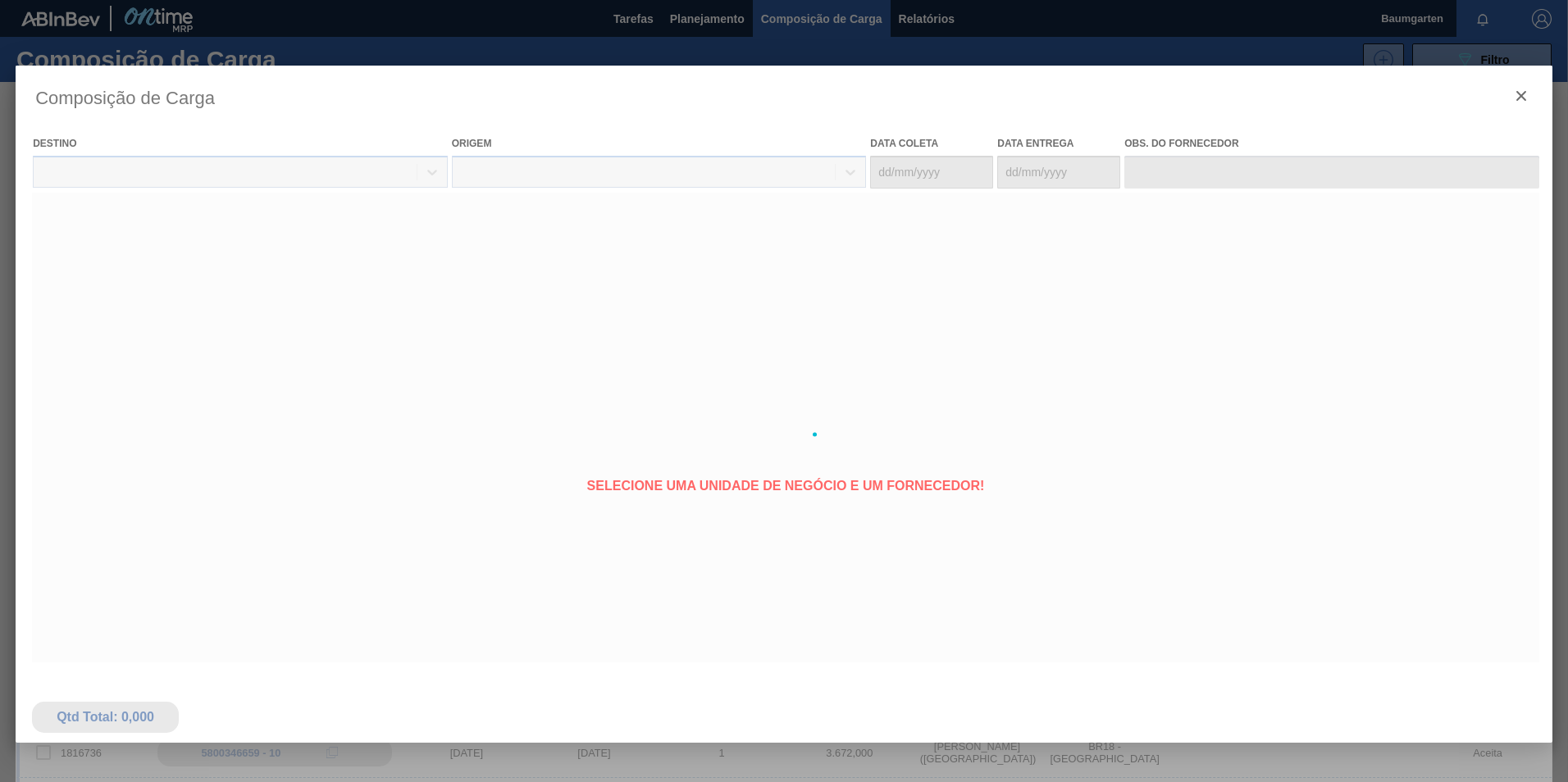
type coleta "[DATE]"
type entrega "[DATE]"
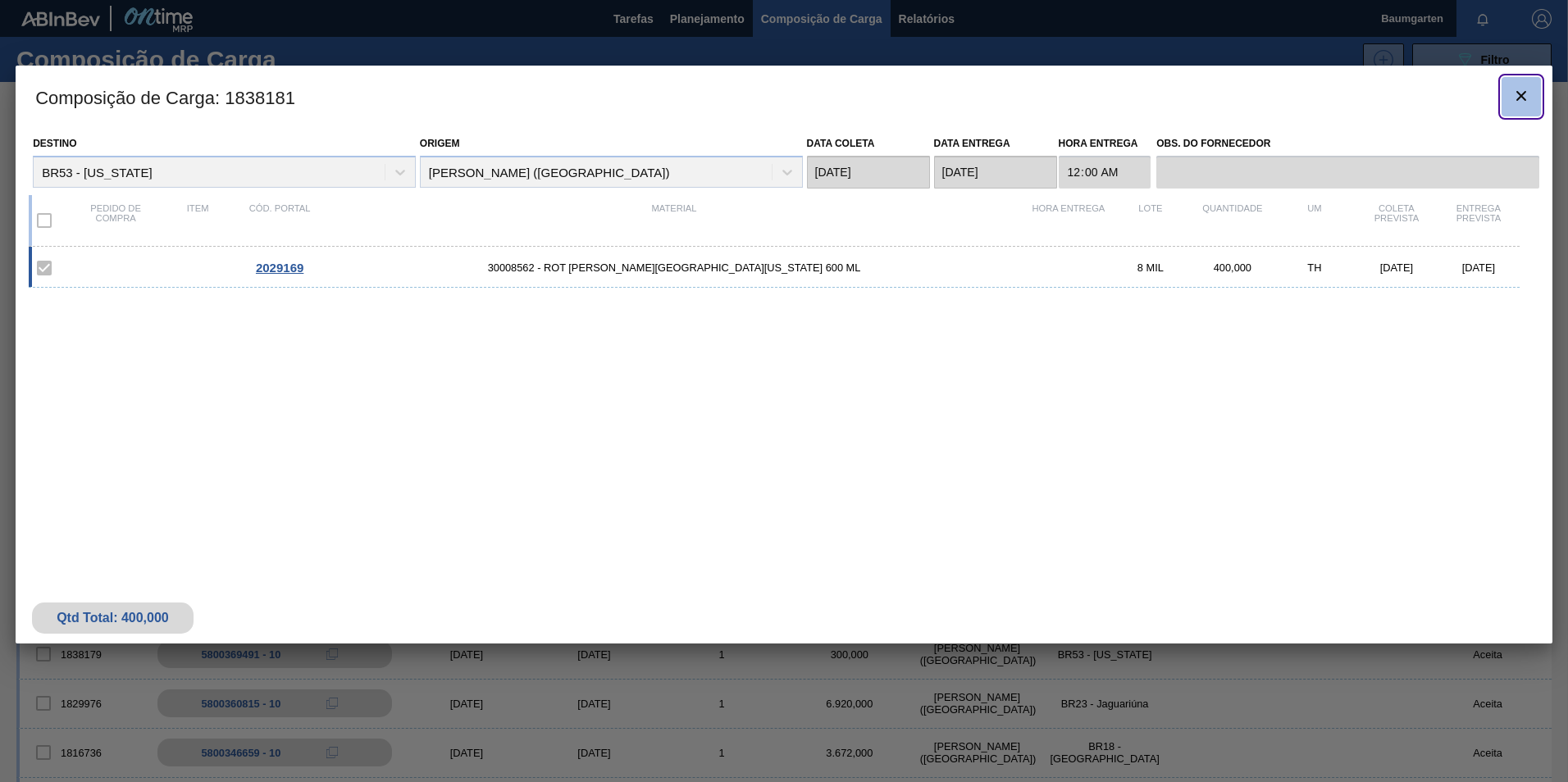
click at [1518, 89] on icon "botão de ícone" at bounding box center [1521, 96] width 19 height 19
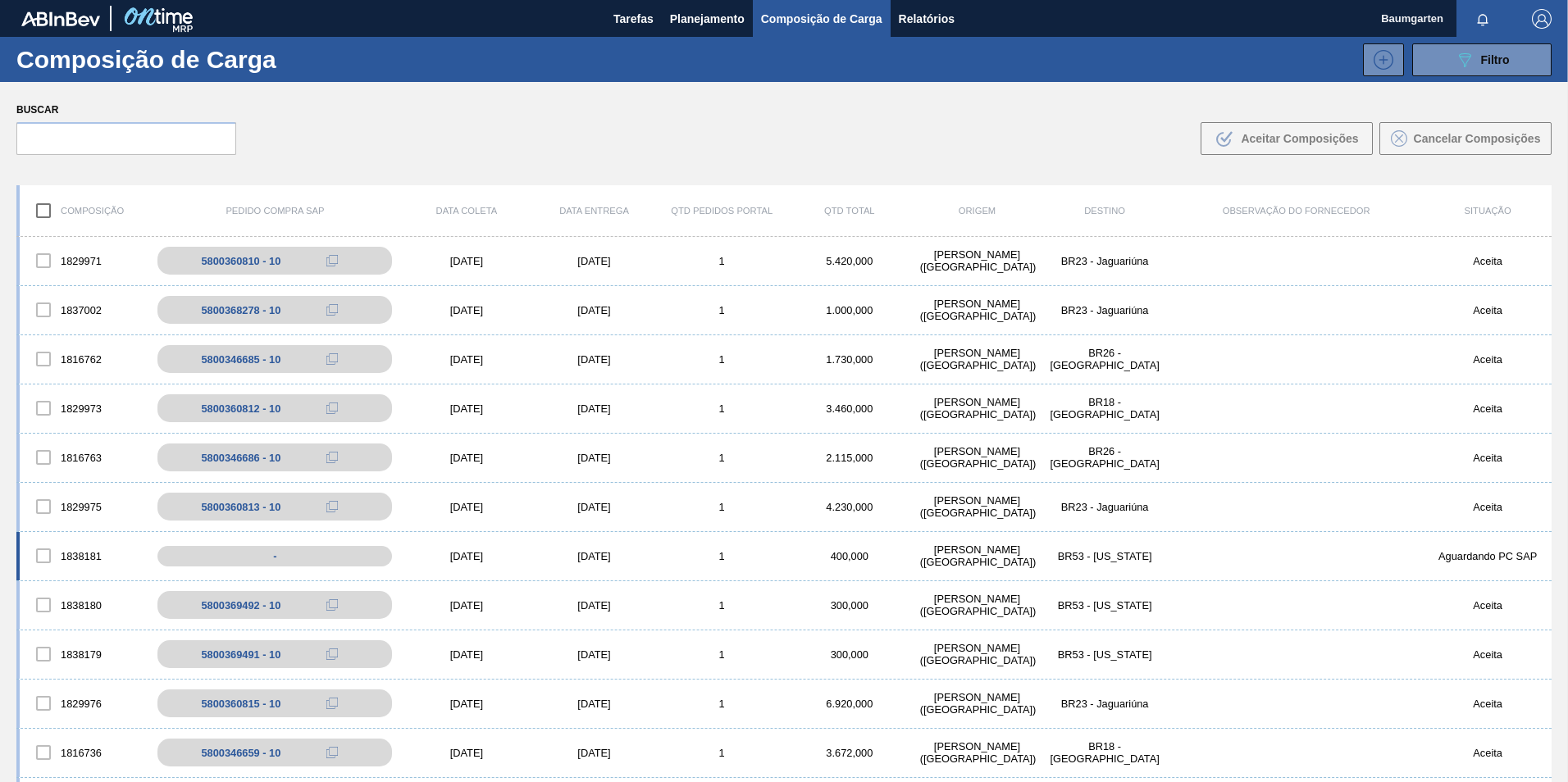
click at [69, 535] on div "1838181 - [DATE] [DATE] 1 400,000 [PERSON_NAME][GEOGRAPHIC_DATA] ([GEOGRAPHIC_D…" at bounding box center [784, 556] width 1536 height 49
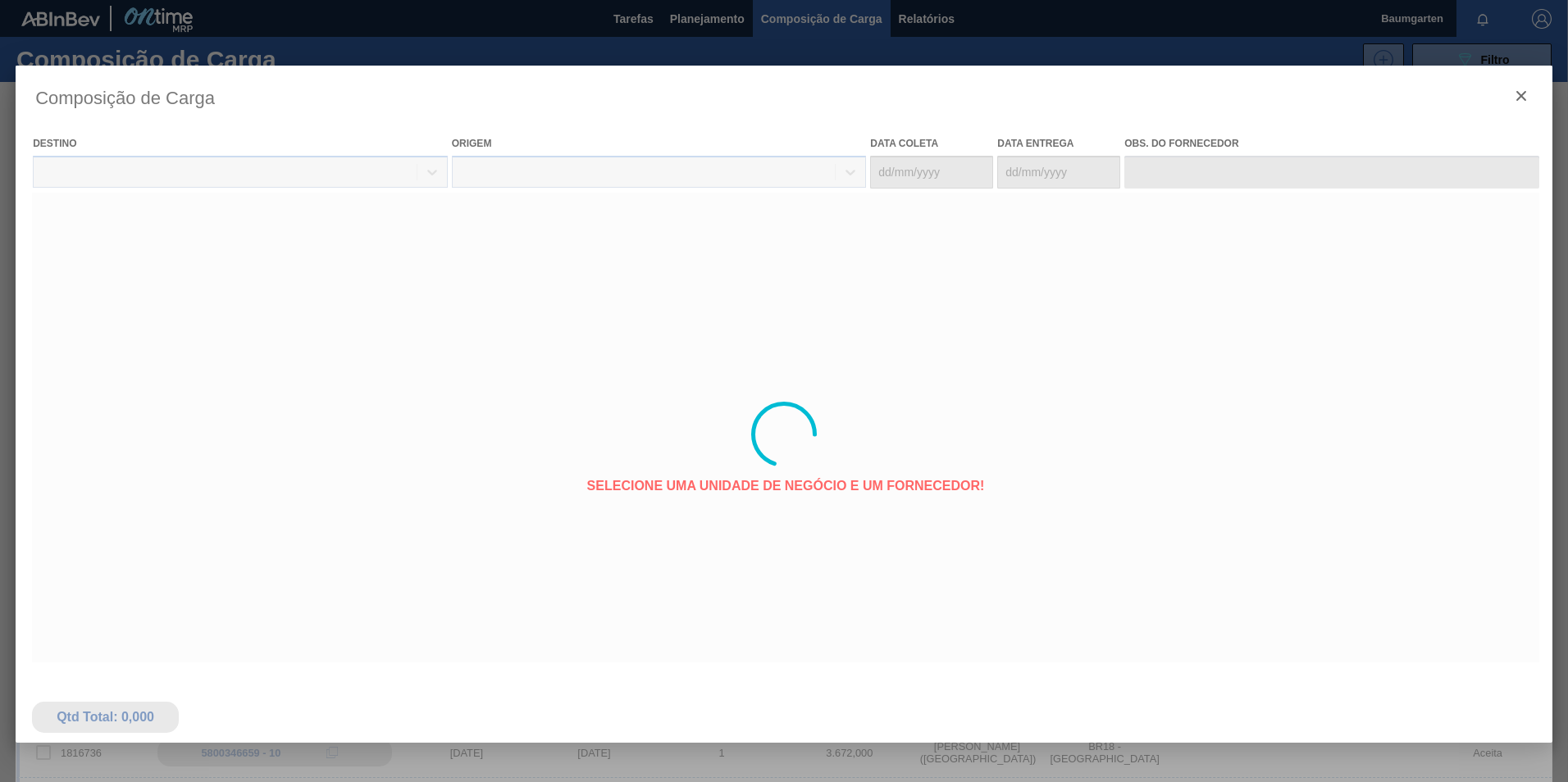
type coleta "[DATE]"
type entrega "[DATE]"
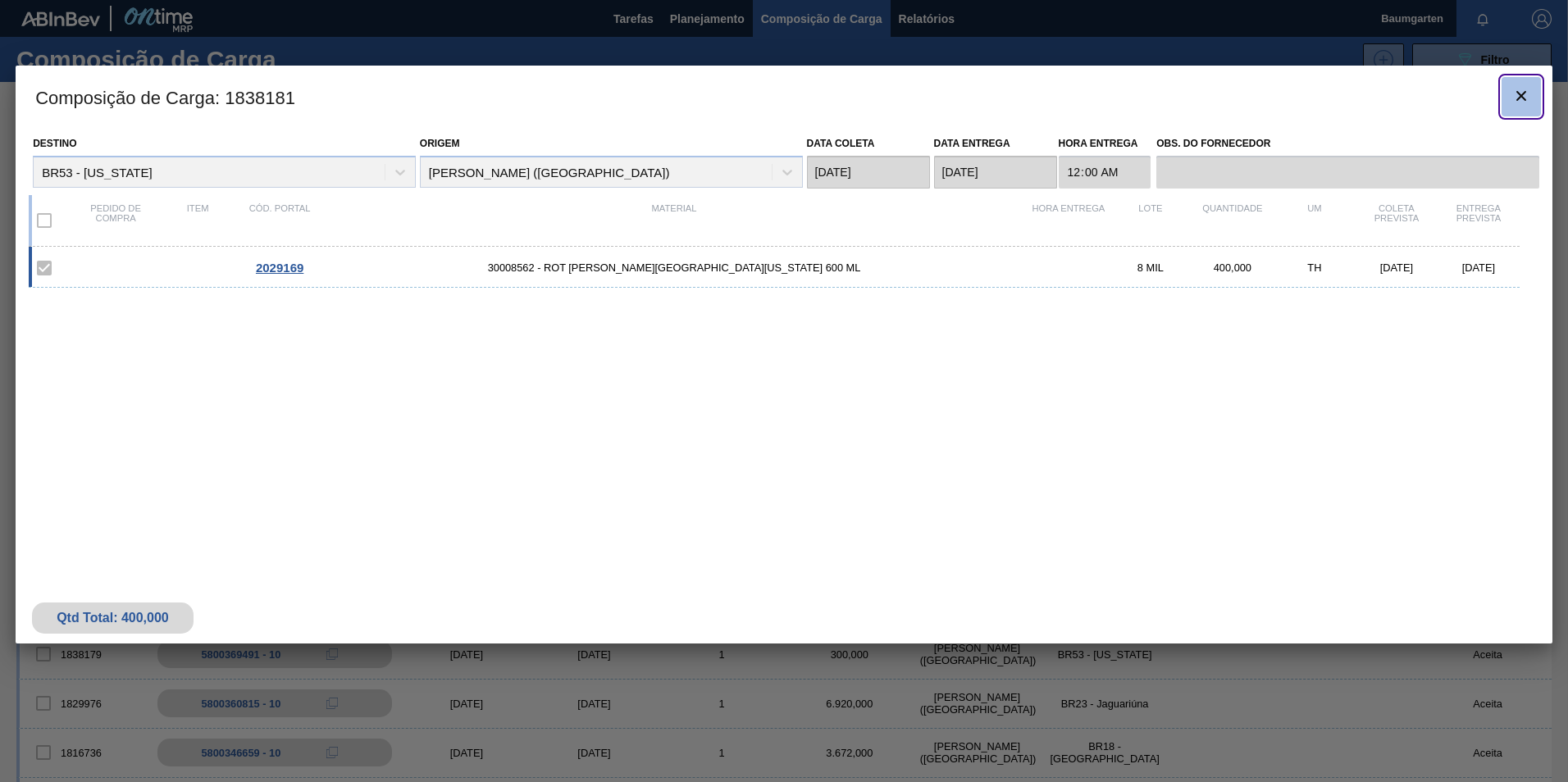
click at [1529, 89] on icon "botão de ícone" at bounding box center [1521, 96] width 19 height 19
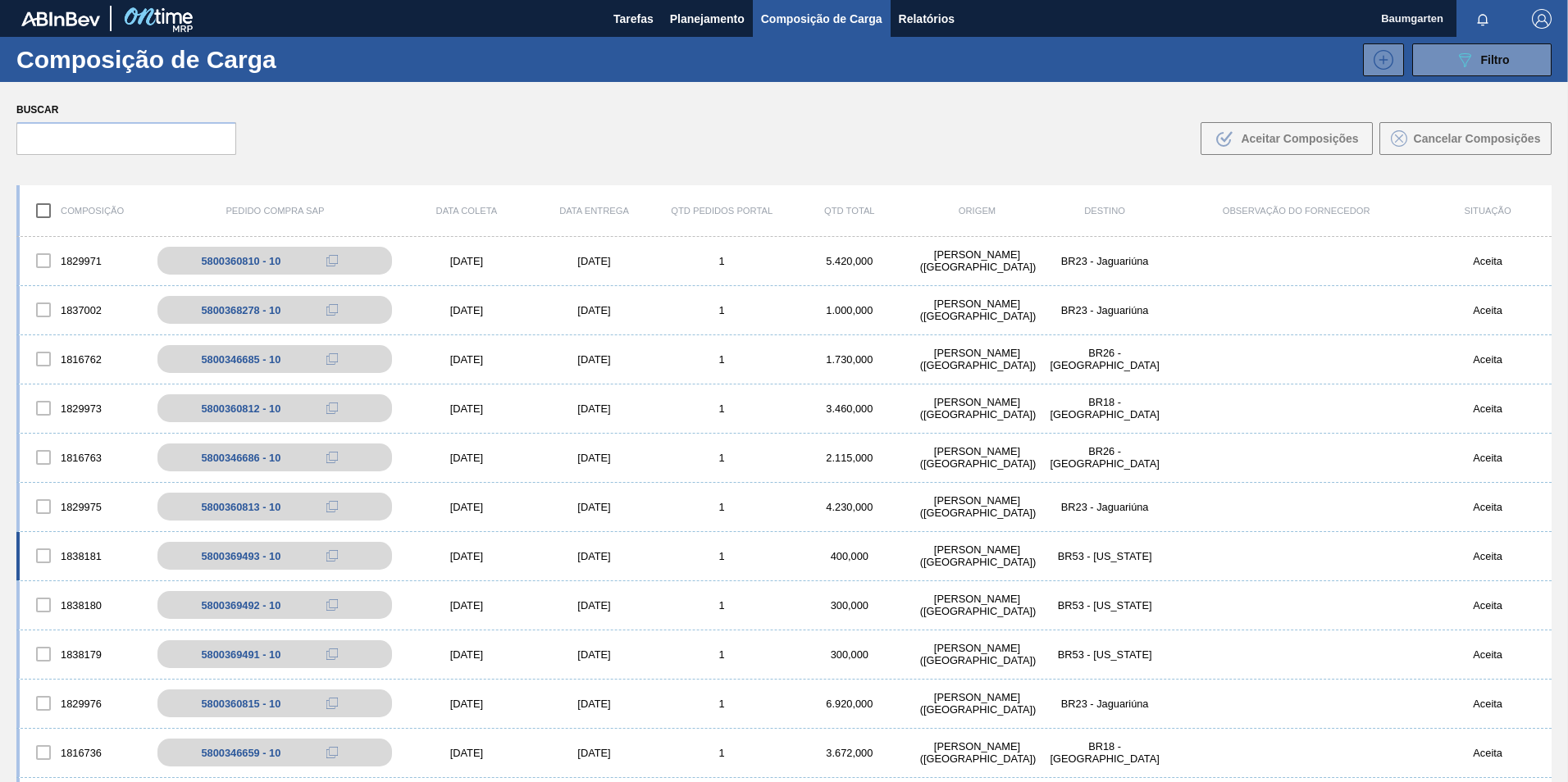
click at [67, 537] on div "1838181 5800369493 - 10 [DATE] [DATE] 1 400,000 [PERSON_NAME][GEOGRAPHIC_DATA] …" at bounding box center [784, 556] width 1536 height 49
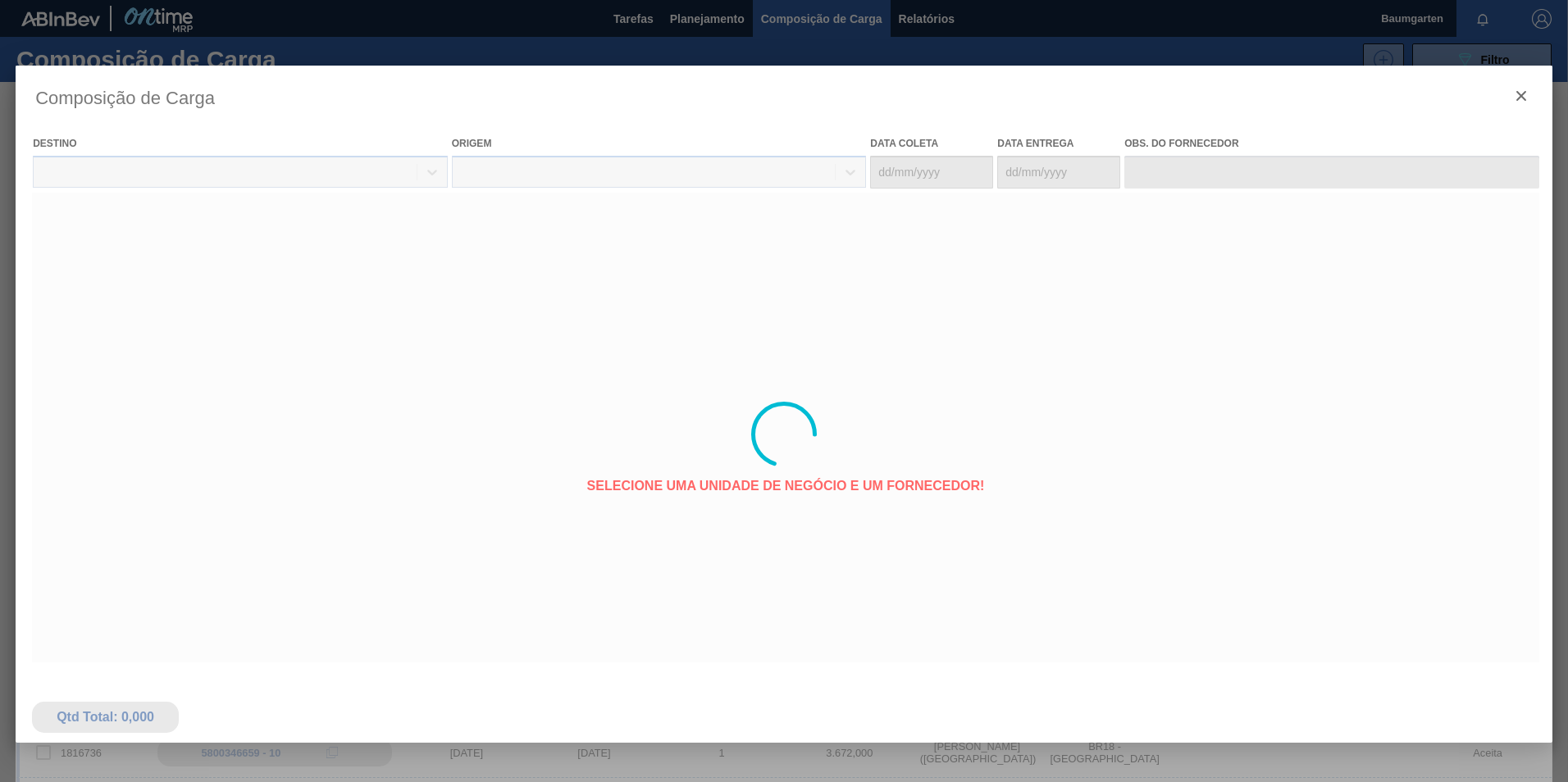
type coleta "[DATE]"
type entrega "[DATE]"
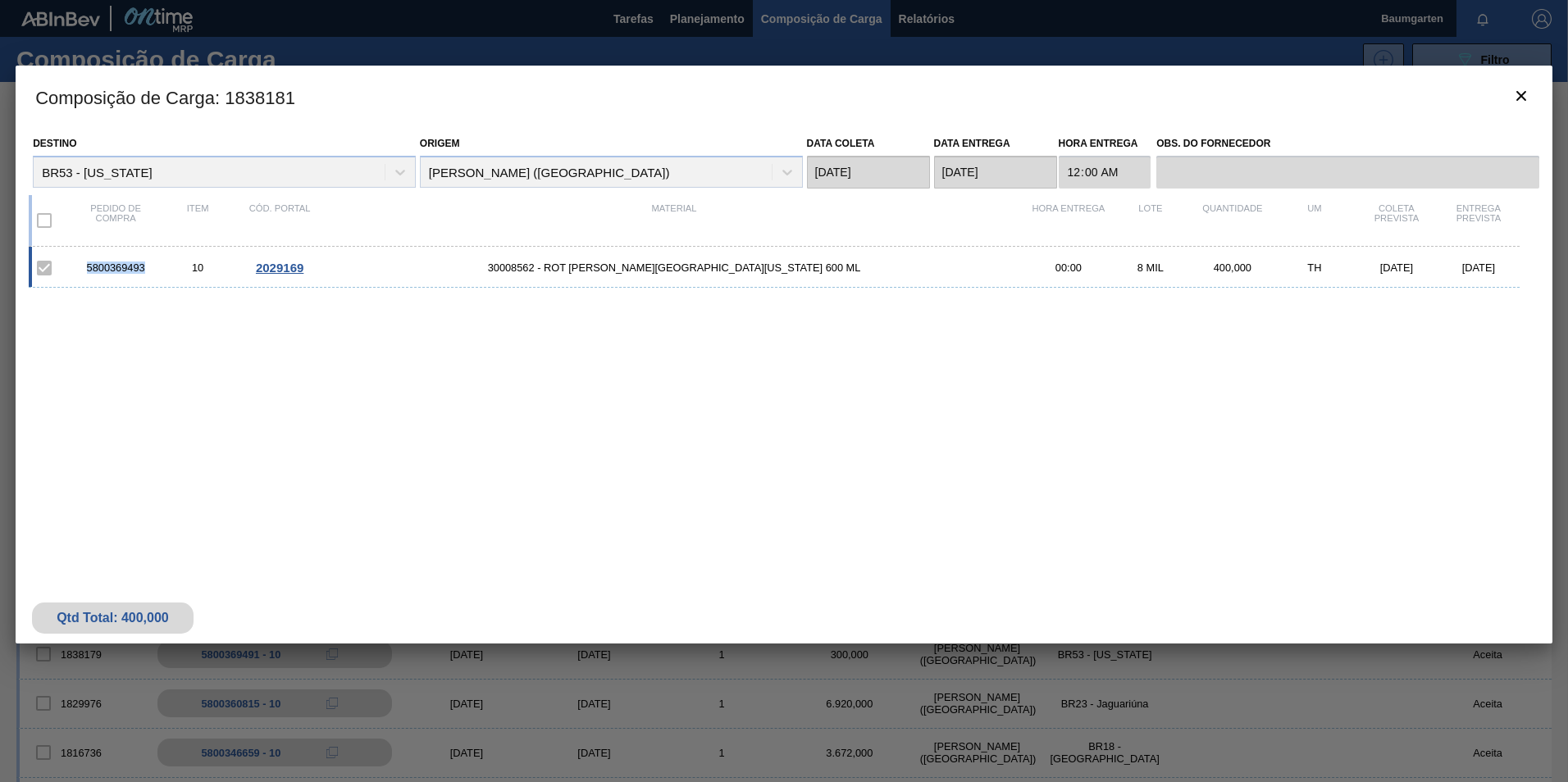
drag, startPoint x: 81, startPoint y: 265, endPoint x: 148, endPoint y: 268, distance: 67.1
click at [148, 268] on div "5800369493" at bounding box center [115, 268] width 82 height 12
click at [255, 268] on div "2029169" at bounding box center [279, 268] width 82 height 14
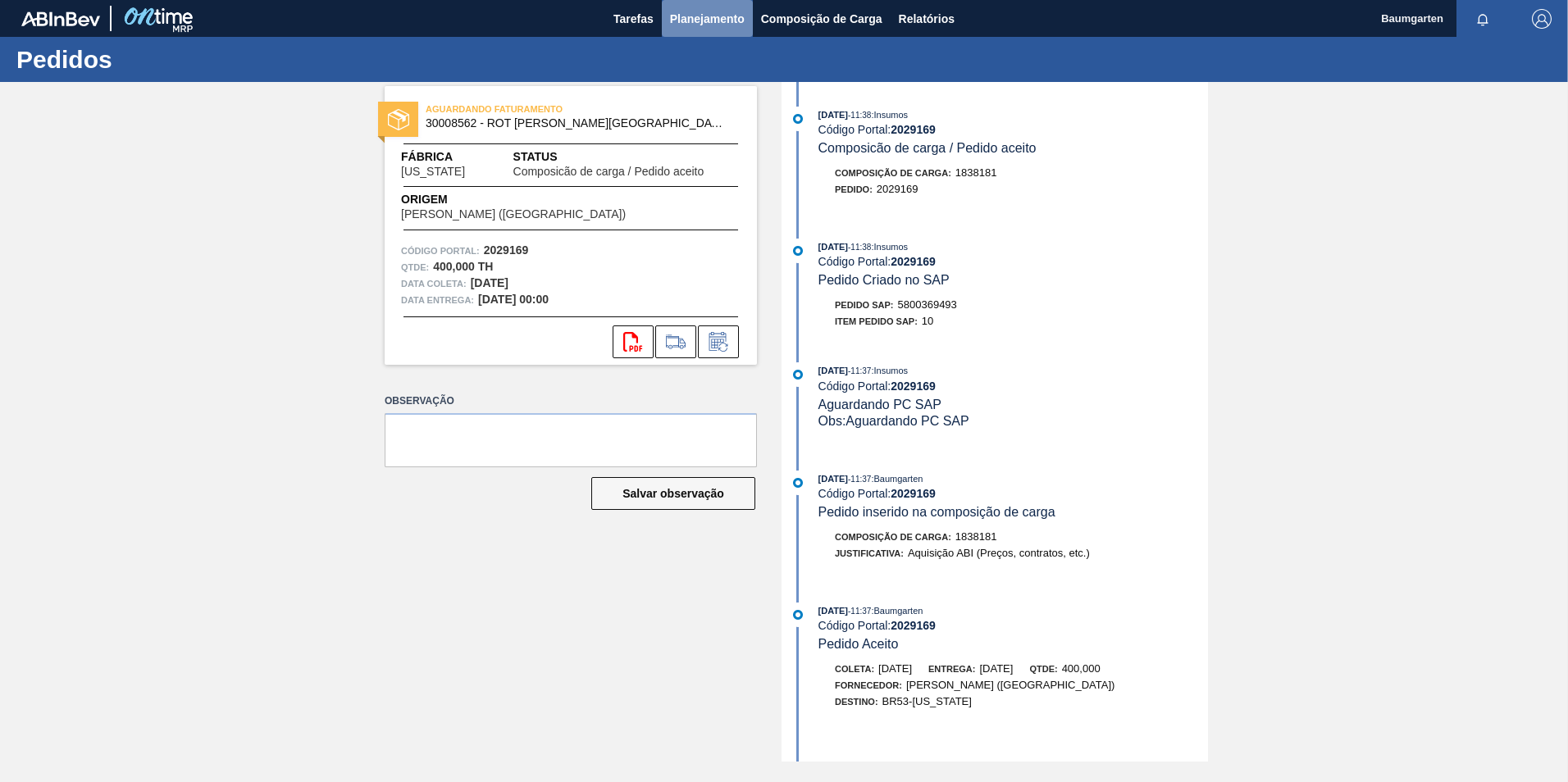
click at [717, 18] on span "Planejamento" at bounding box center [707, 18] width 75 height 19
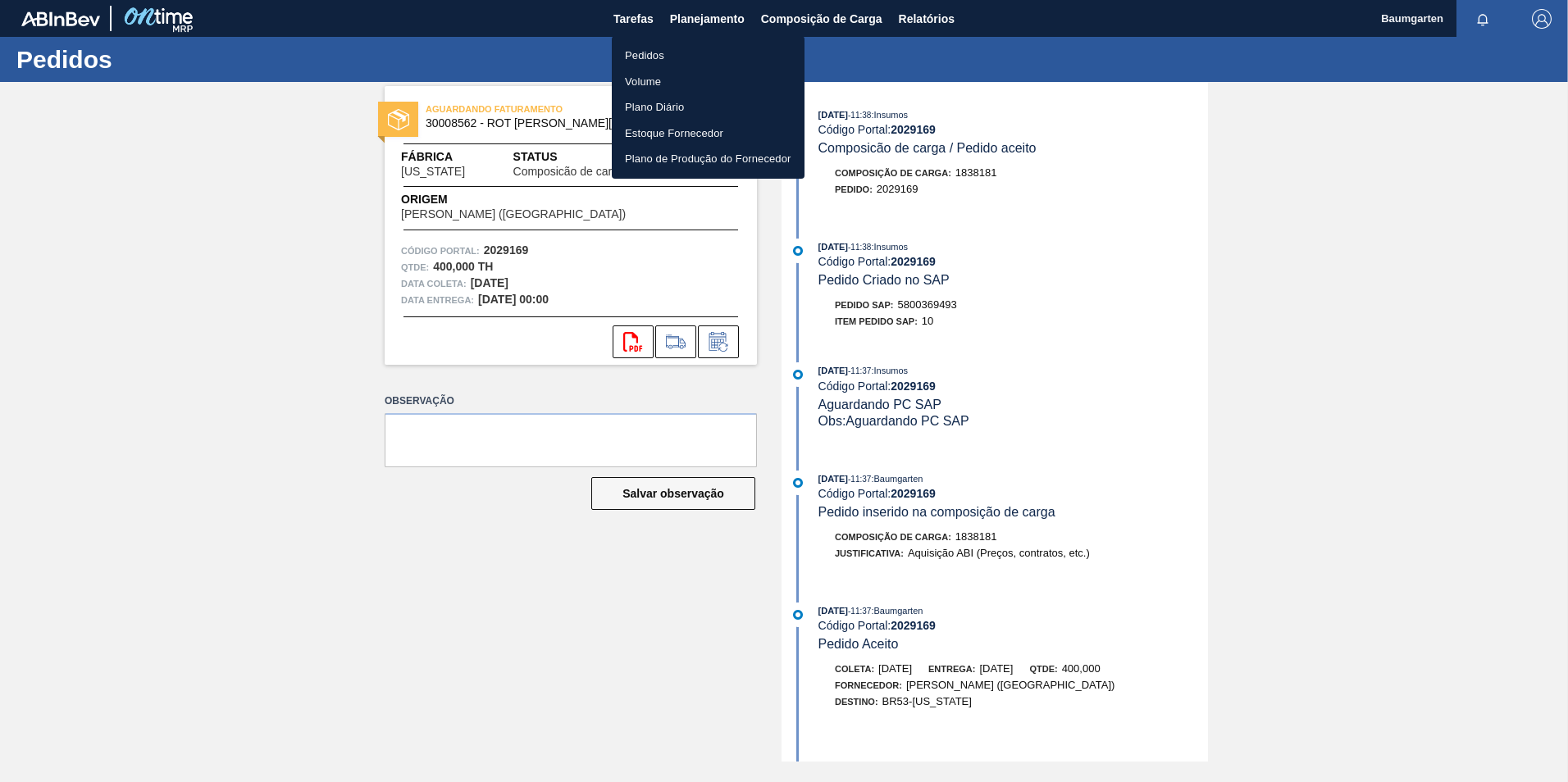
drag, startPoint x: 646, startPoint y: 44, endPoint x: 655, endPoint y: 44, distance: 9.0
click at [646, 44] on li "Pedidos" at bounding box center [708, 56] width 193 height 26
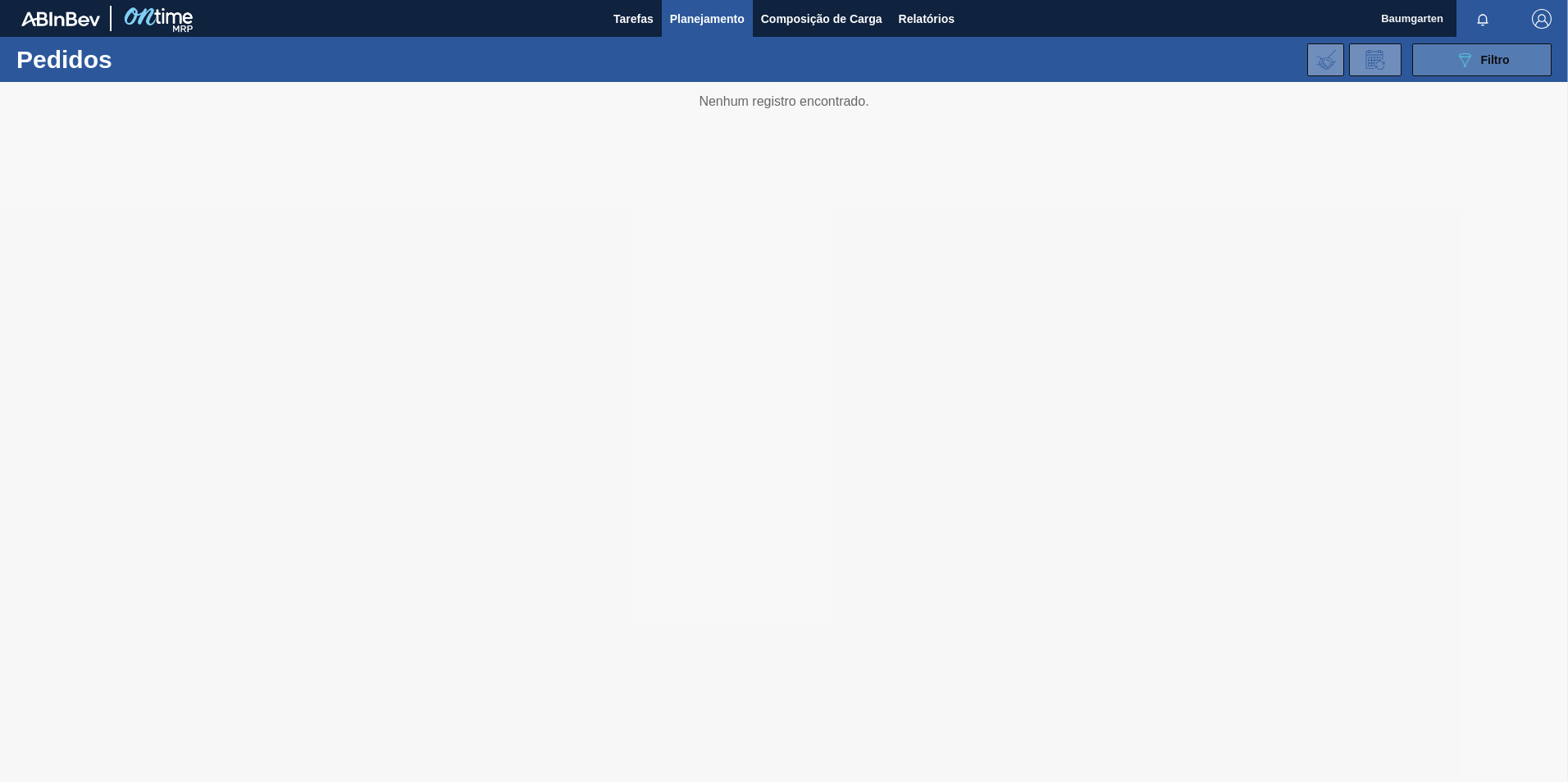
click at [1458, 66] on icon "089F7B8B-B2A5-4AFE-B5C0-19BA573D28AC" at bounding box center [1464, 60] width 19 height 19
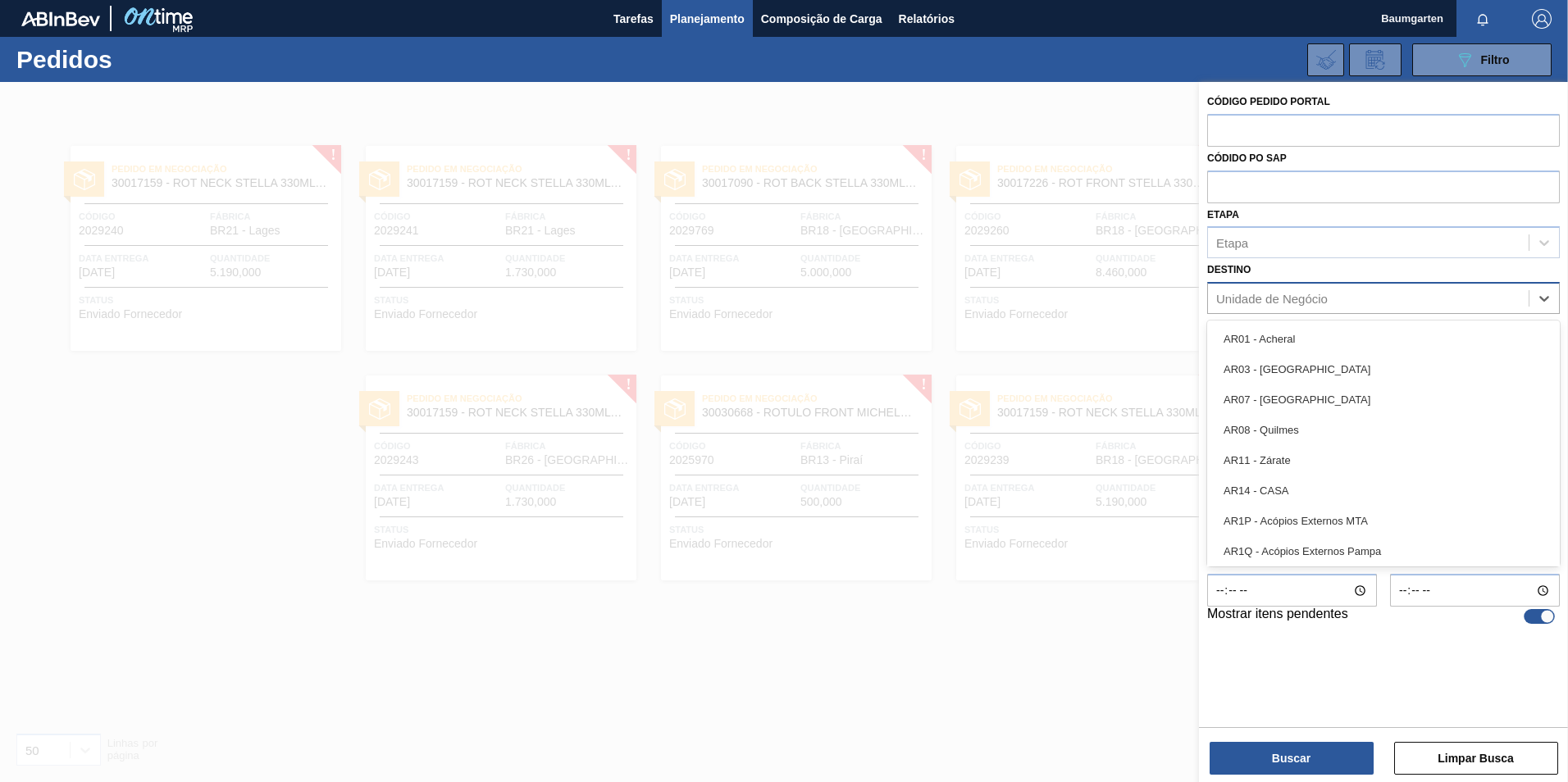
click at [1306, 299] on div "Unidade de Negócio" at bounding box center [1271, 299] width 111 height 14
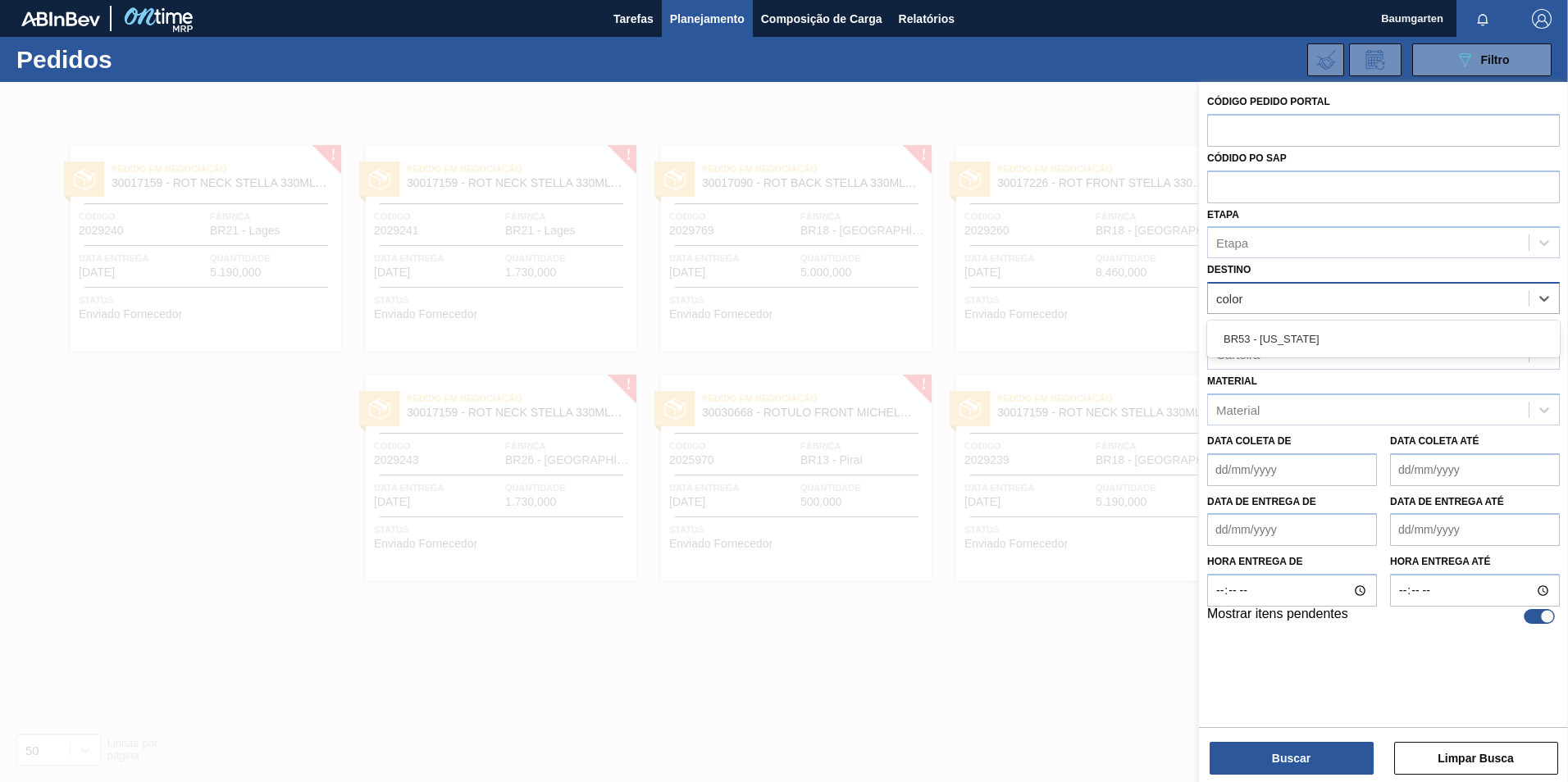
type input "colora"
click at [1295, 338] on div "BR53 - [US_STATE]" at bounding box center [1384, 339] width 353 height 31
click at [1529, 621] on div at bounding box center [1539, 621] width 31 height 15
checkbox input "false"
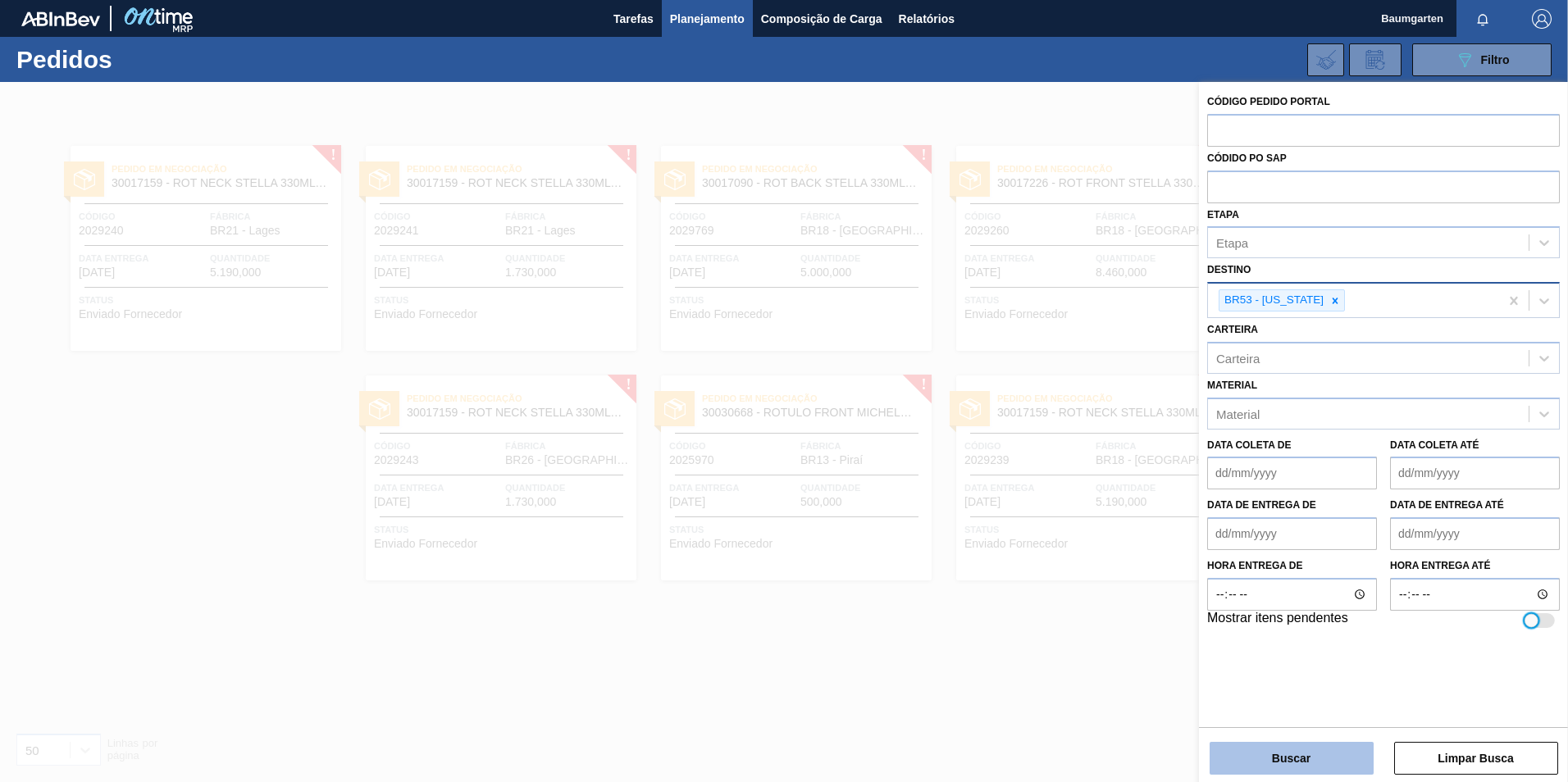
click at [1305, 764] on button "Buscar" at bounding box center [1291, 757] width 164 height 32
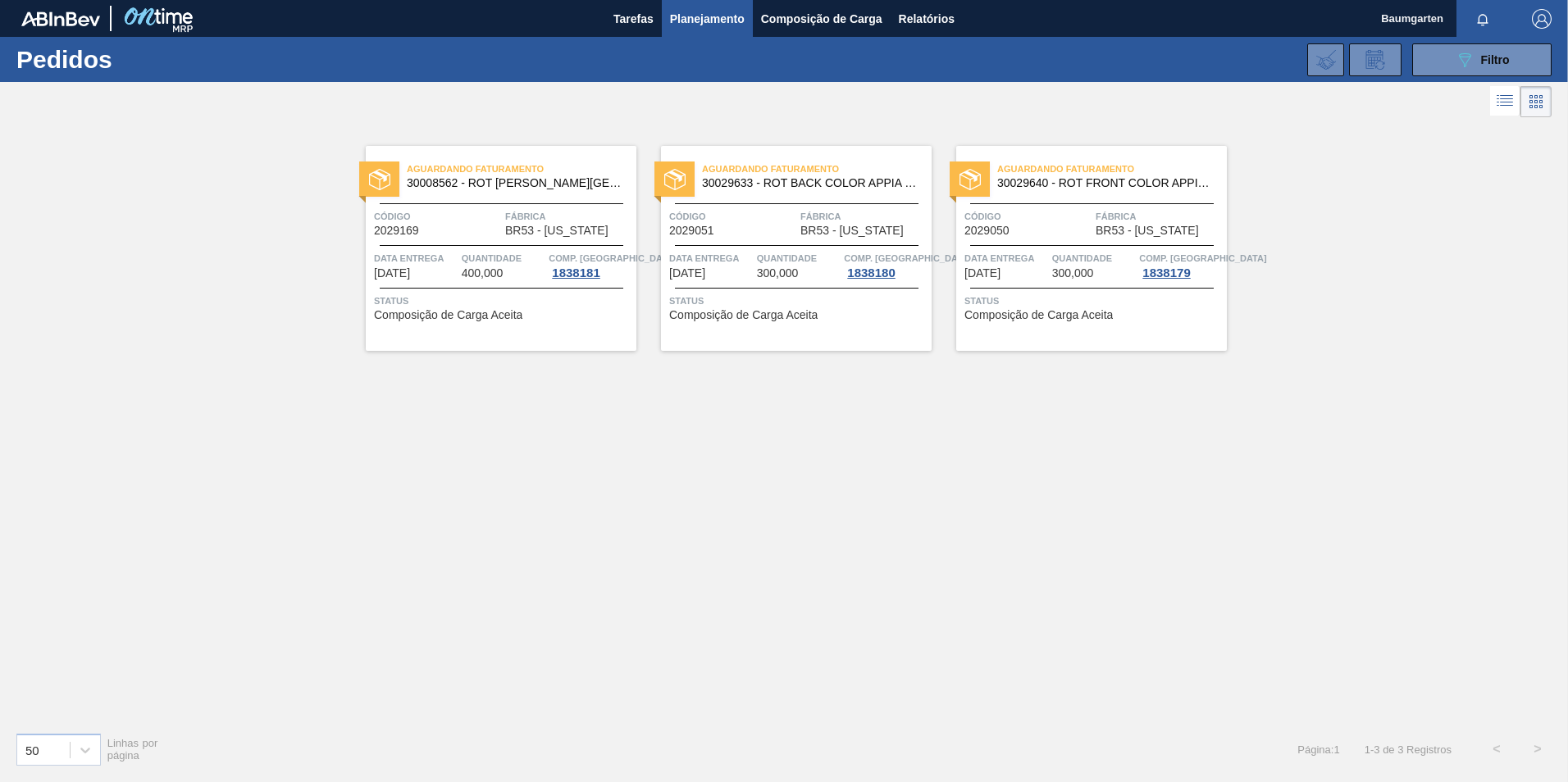
click at [479, 256] on span "Quantidade" at bounding box center [503, 258] width 83 height 17
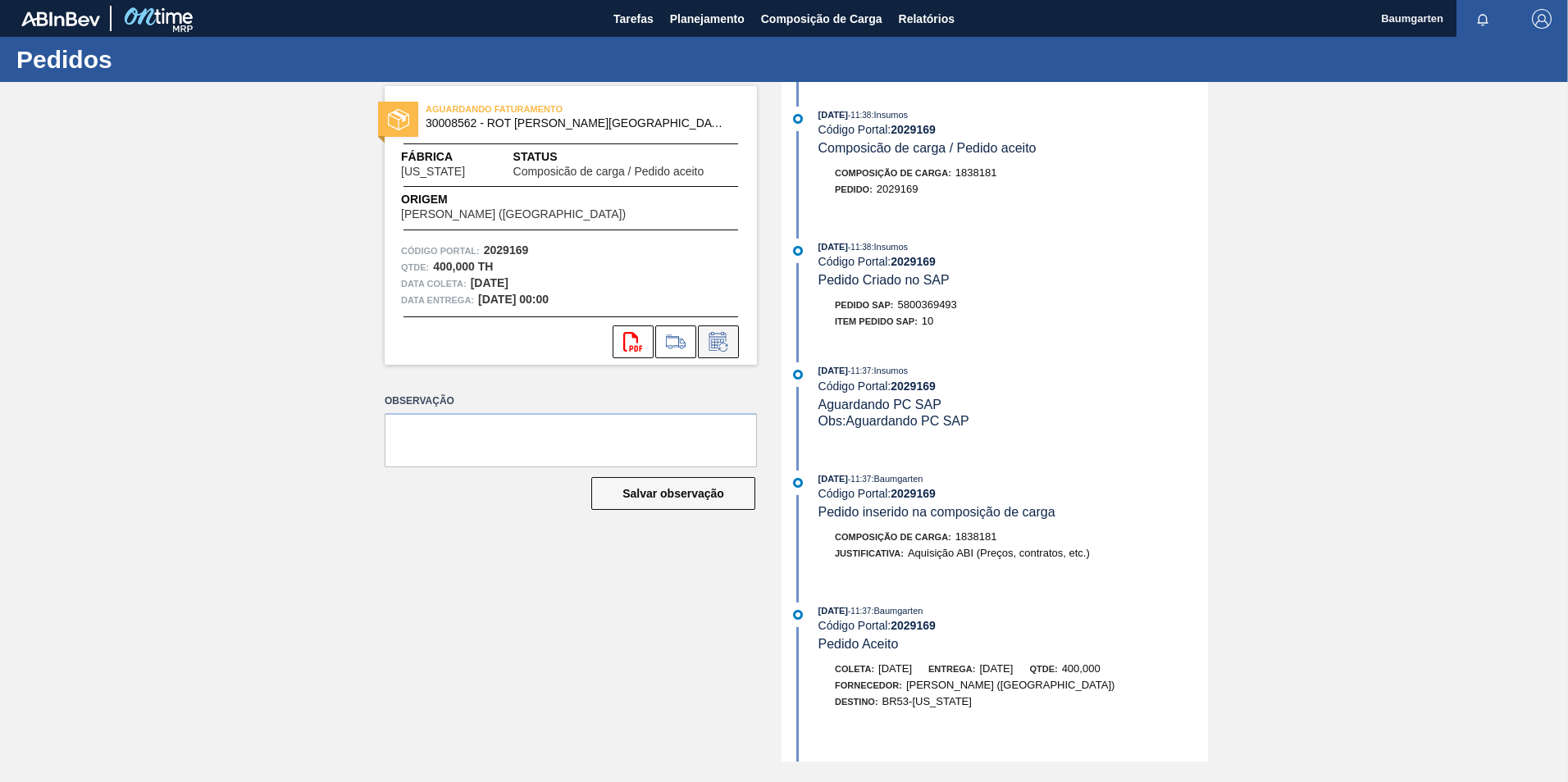
click at [723, 350] on icon at bounding box center [718, 341] width 26 height 19
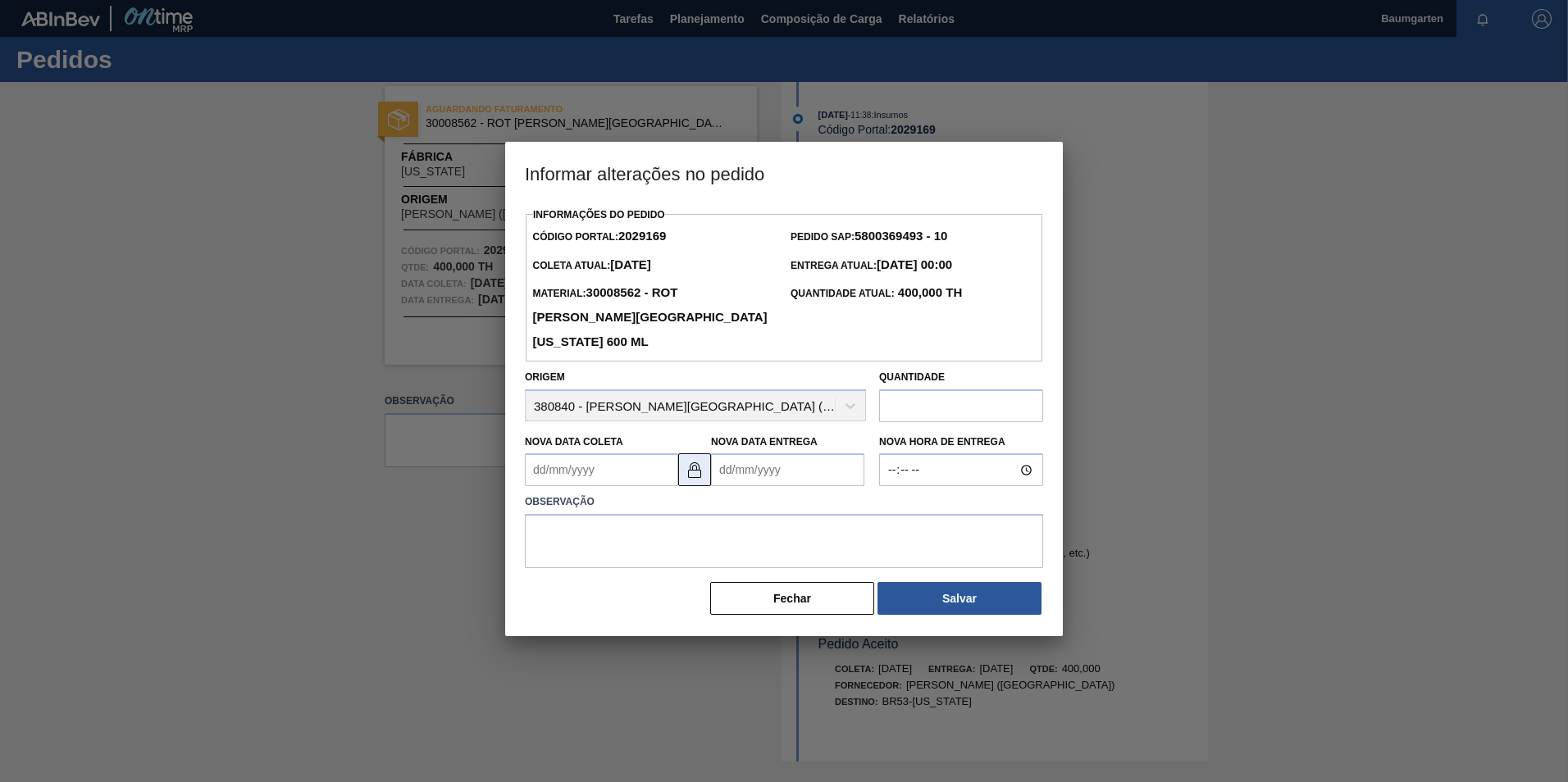
click at [696, 479] on img at bounding box center [694, 470] width 19 height 19
click at [624, 471] on Coleta2029169 "Nova Data Coleta" at bounding box center [601, 470] width 154 height 32
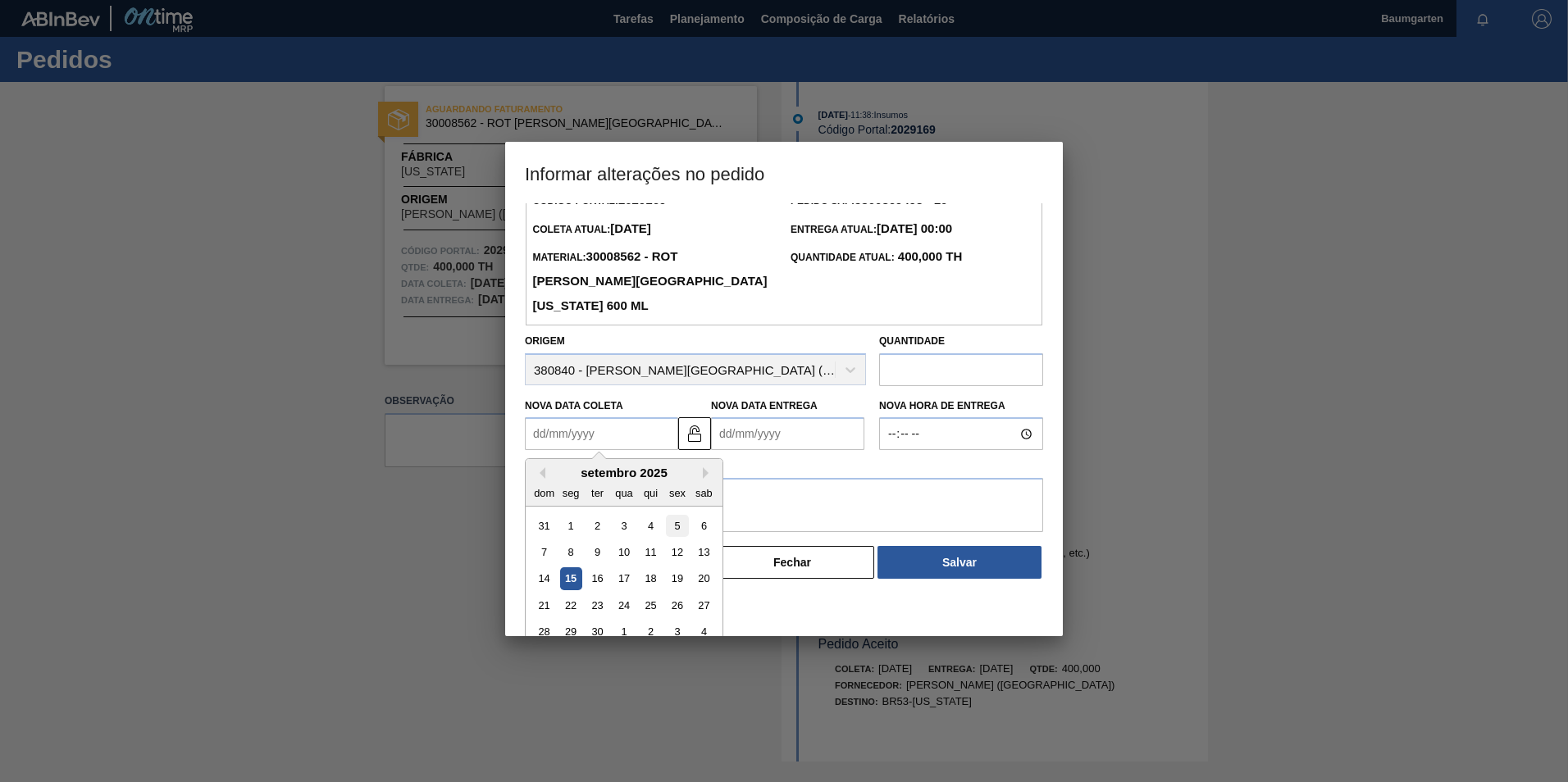
scroll to position [55, 0]
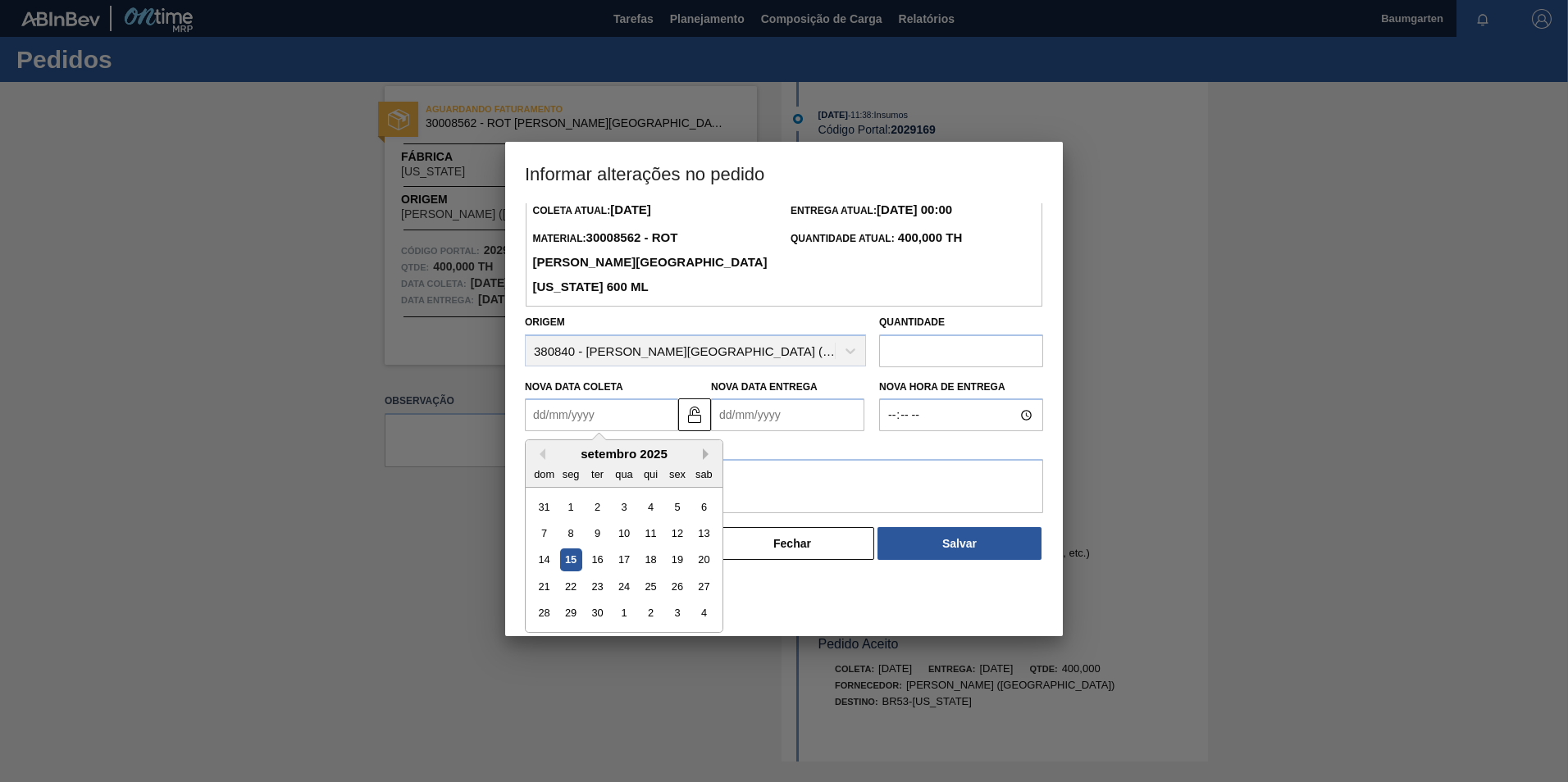
click at [714, 460] on button "Next Month" at bounding box center [708, 454] width 11 height 11
click at [676, 563] on div "17" at bounding box center [676, 560] width 22 height 22
type Coleta2029169 "[DATE]"
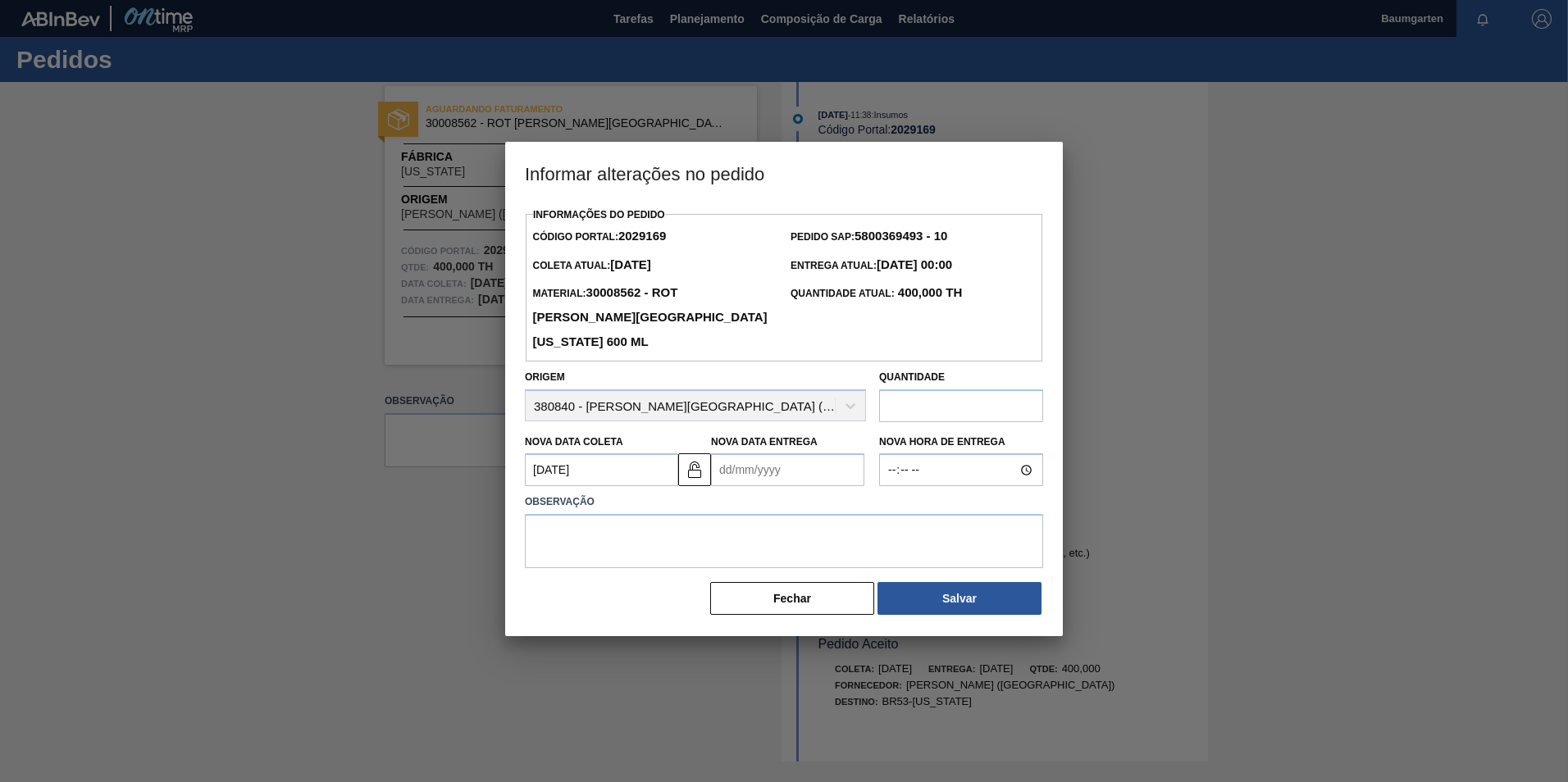
scroll to position [0, 0]
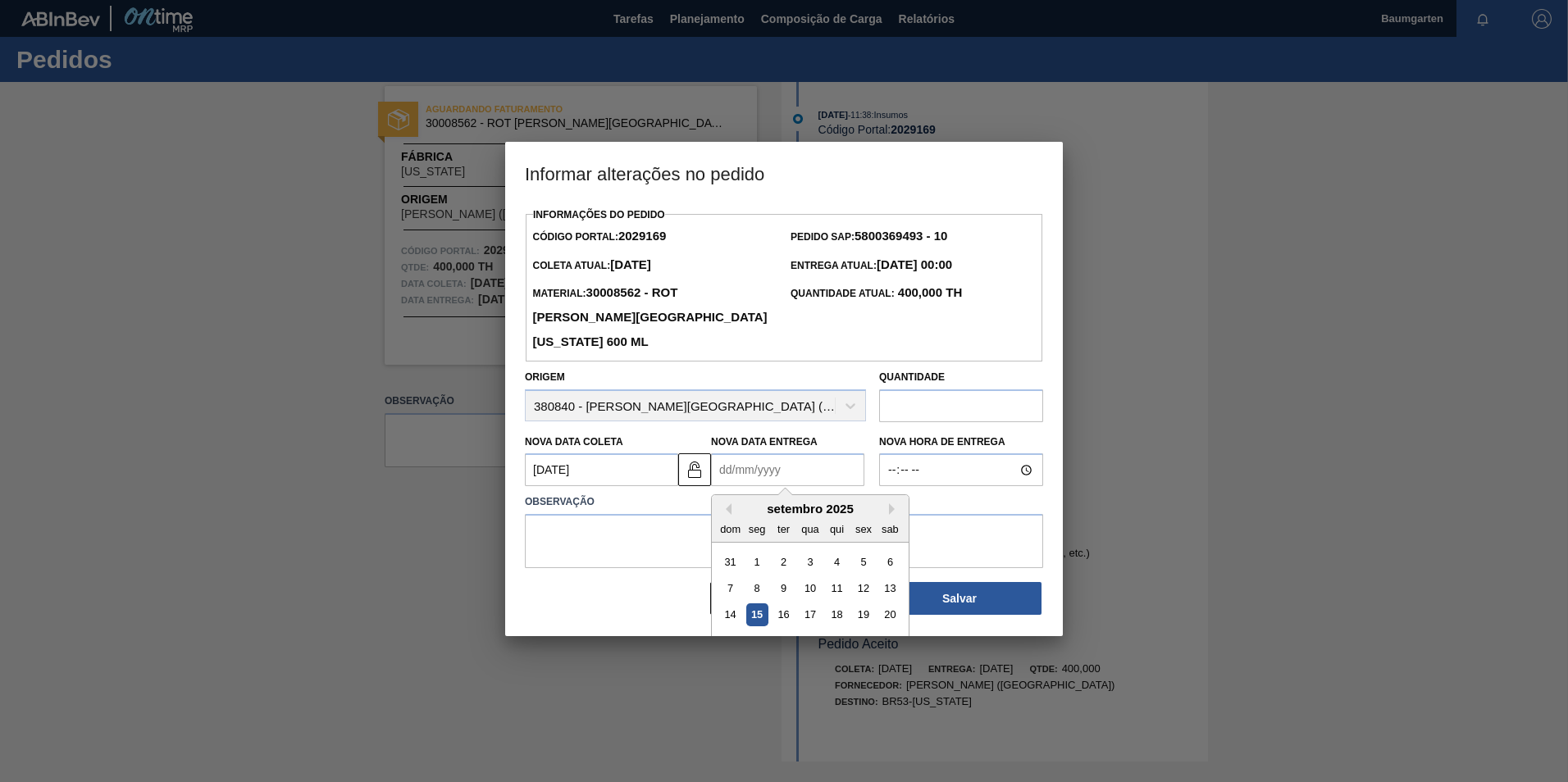
click at [728, 476] on Entrega2029169 "Nova Data Entrega" at bounding box center [788, 470] width 154 height 32
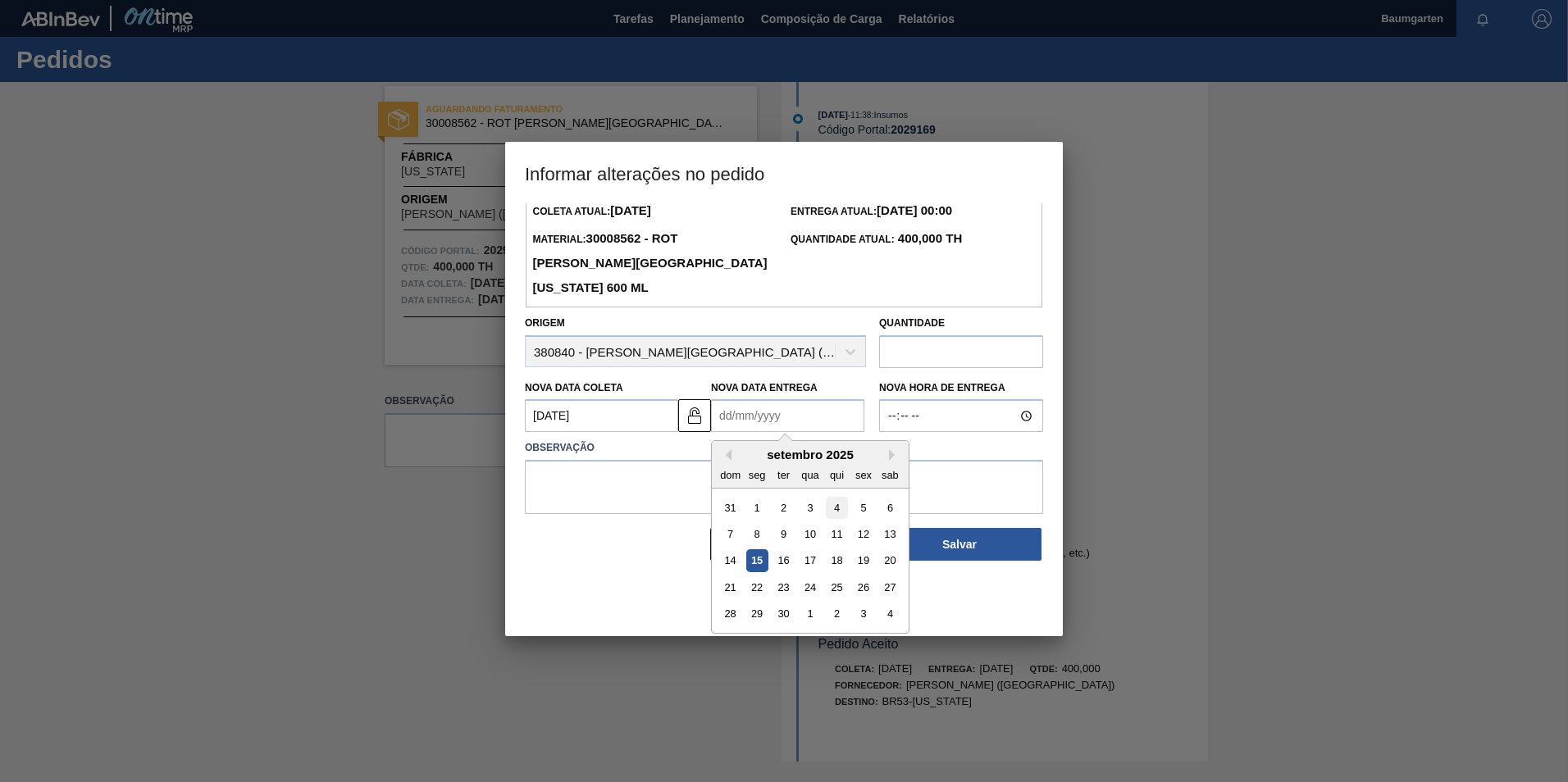
scroll to position [55, 0]
click at [887, 454] on div "setembro 2025" at bounding box center [810, 454] width 197 height 14
click at [891, 460] on button "Next Month" at bounding box center [895, 454] width 11 height 11
click at [778, 591] on div "21" at bounding box center [783, 586] width 22 height 22
type Entrega2029169 "[DATE]"
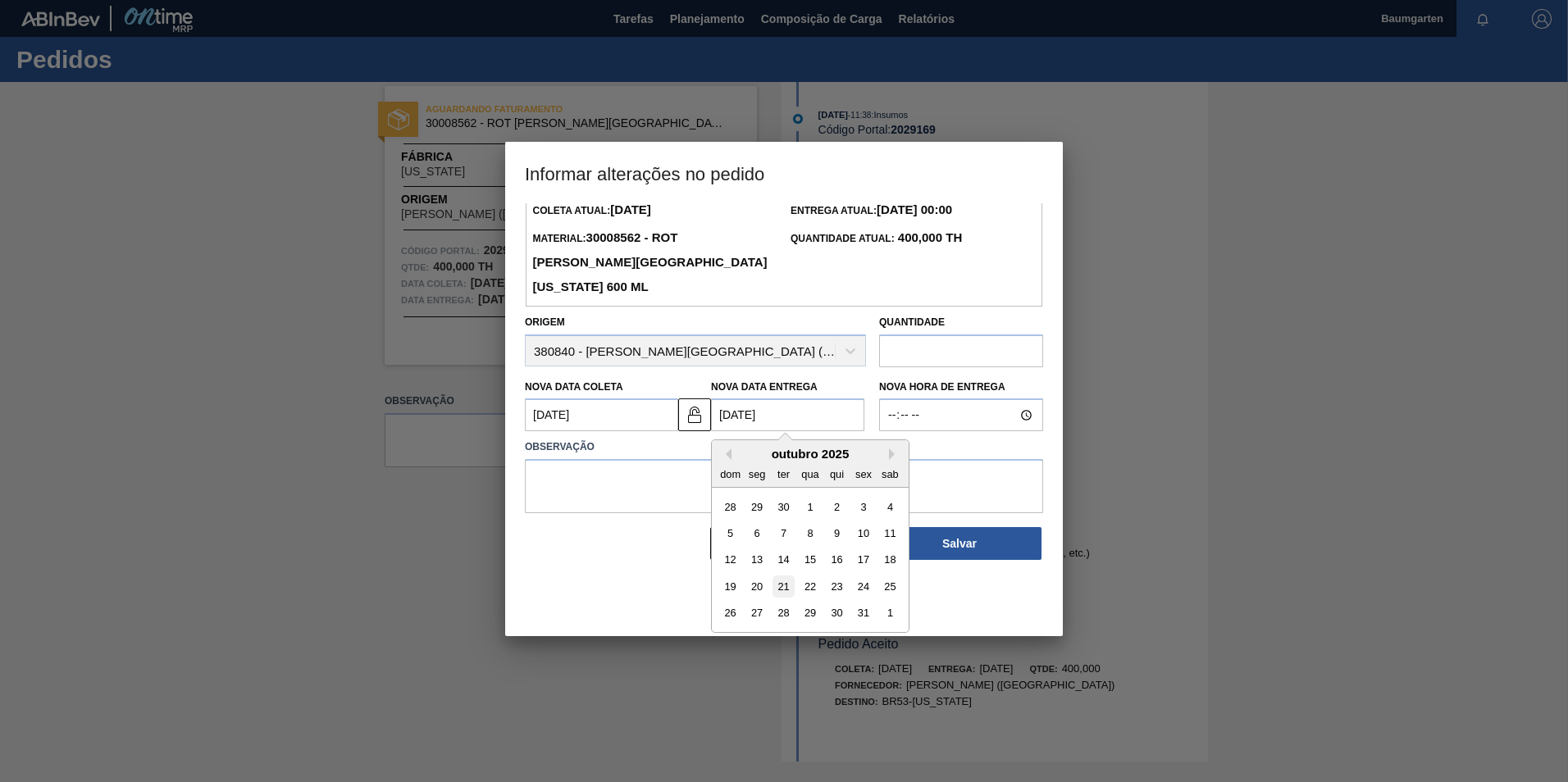
scroll to position [0, 0]
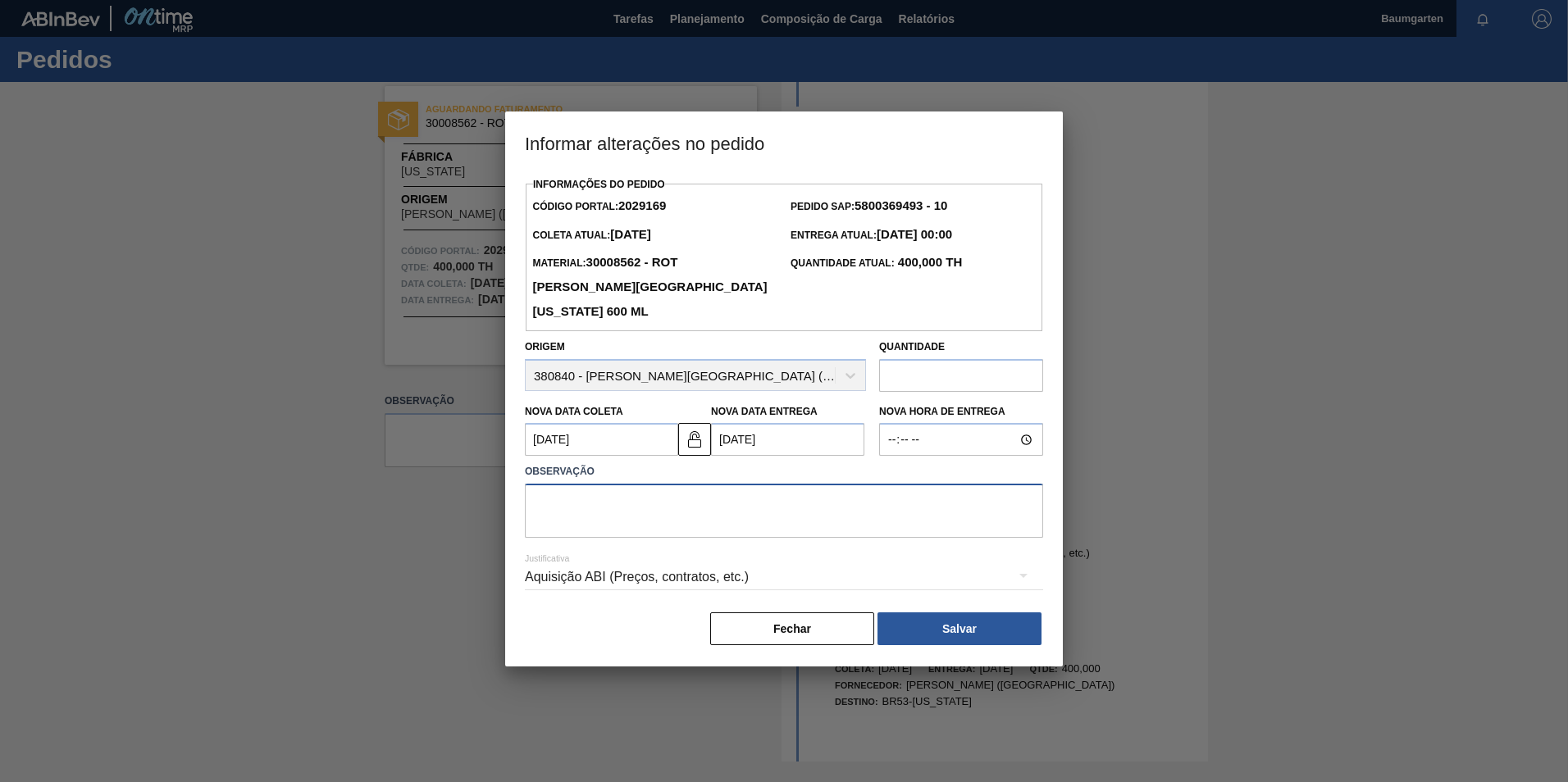
click at [650, 506] on textarea at bounding box center [784, 511] width 518 height 54
drag, startPoint x: 679, startPoint y: 505, endPoint x: 395, endPoint y: 484, distance: 284.8
click at [395, 484] on div "Informar alterações no pedido Informações do Pedido Código Portal: 2029169 Pedi…" at bounding box center [784, 391] width 1568 height 782
type textarea "alteração na data de entrega"
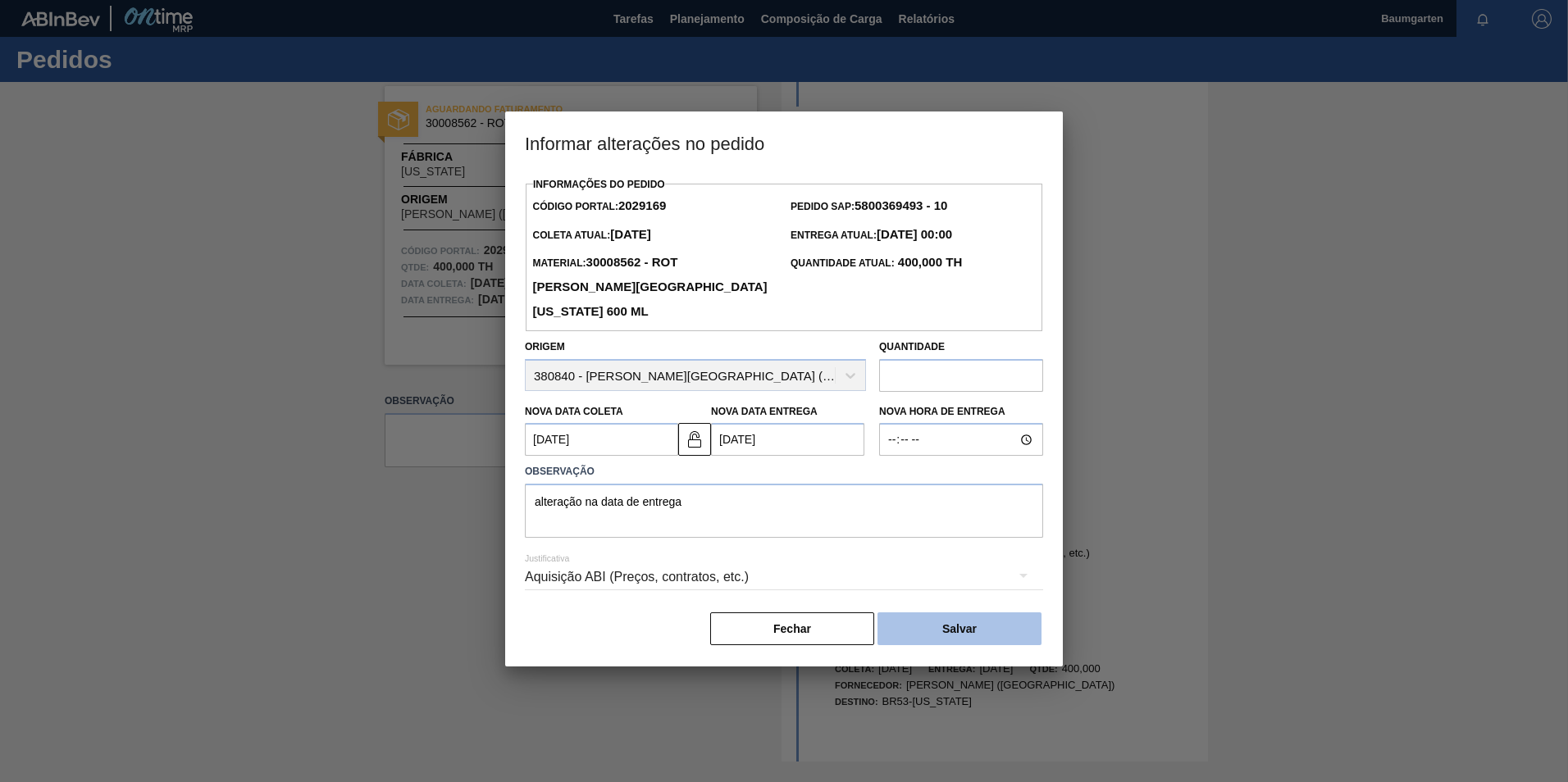
click at [954, 628] on button "Salvar" at bounding box center [959, 628] width 164 height 32
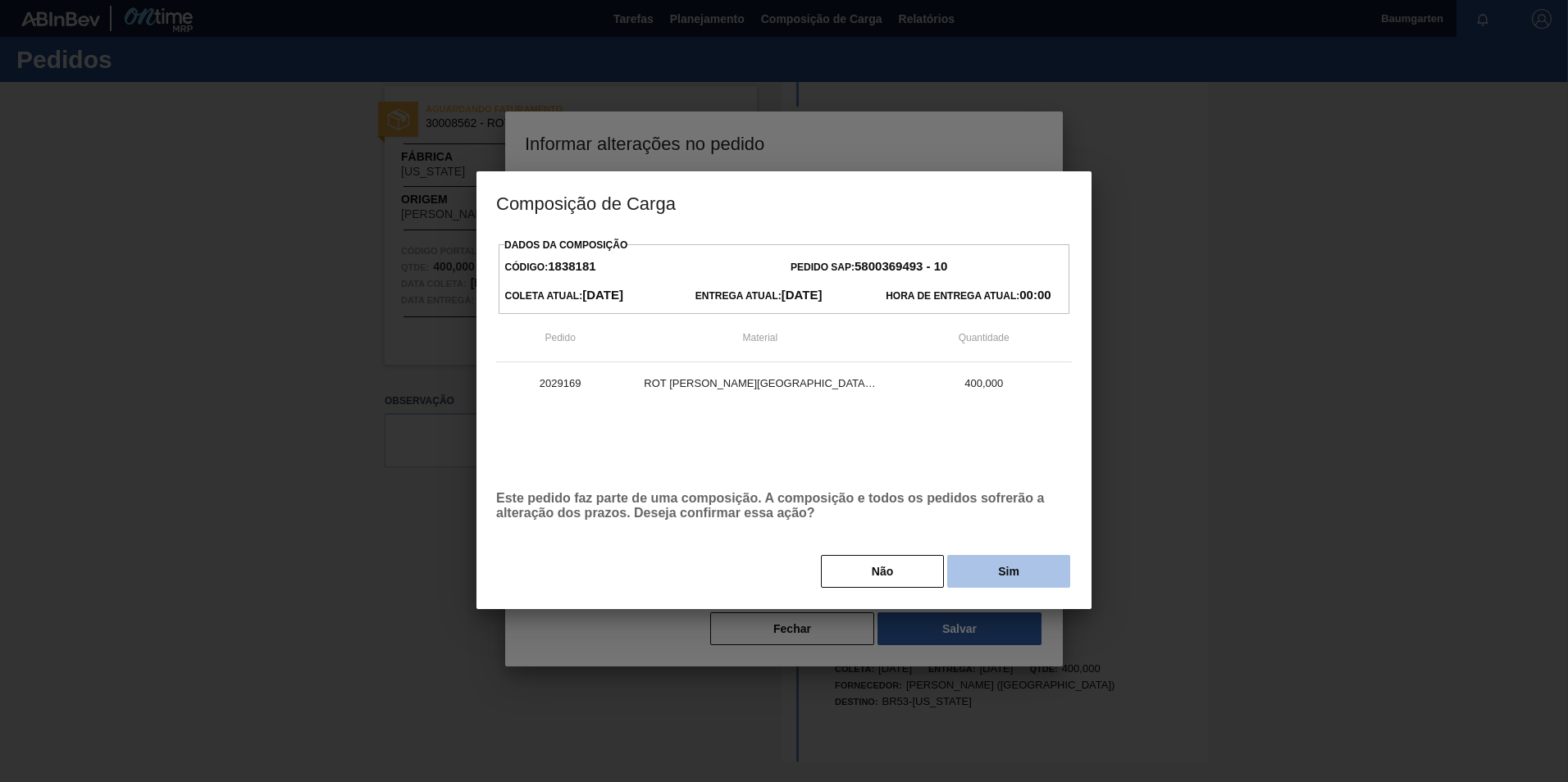
click at [991, 577] on button "Sim" at bounding box center [1009, 570] width 123 height 32
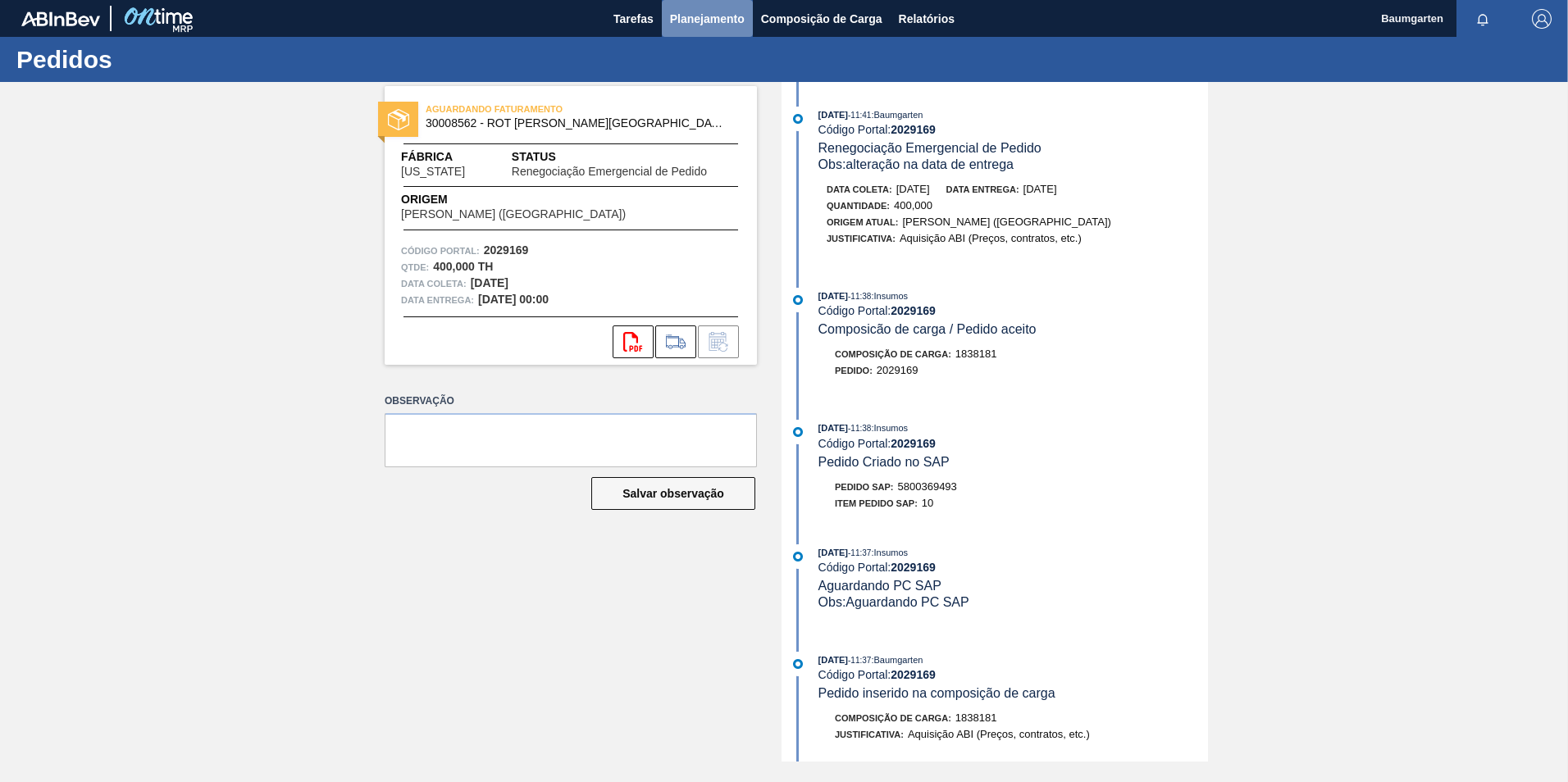
click at [707, 21] on span "Planejamento" at bounding box center [707, 18] width 75 height 19
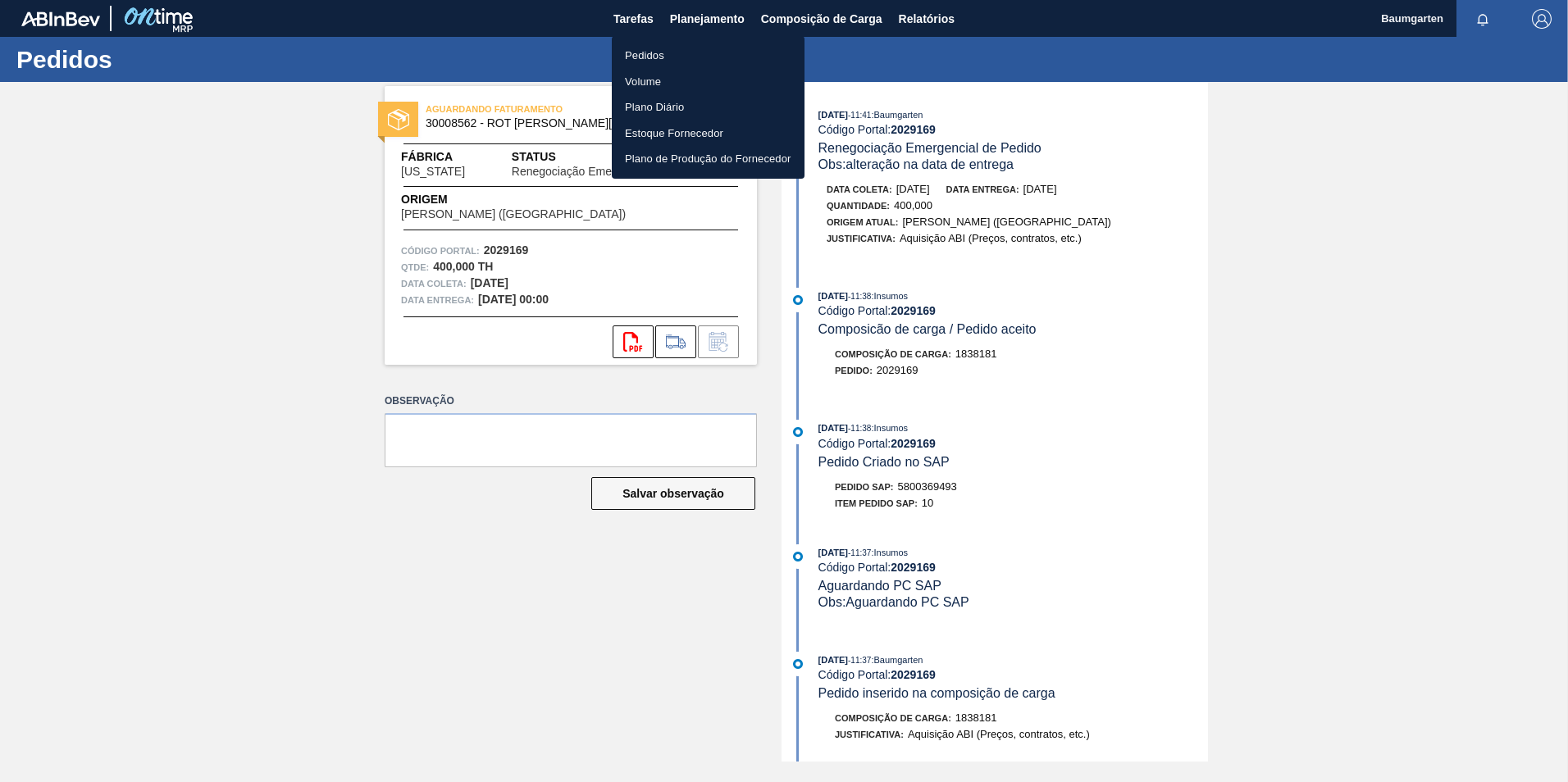
drag, startPoint x: 664, startPoint y: 54, endPoint x: 629, endPoint y: 50, distance: 35.2
click at [663, 54] on li "Pedidos" at bounding box center [708, 56] width 193 height 26
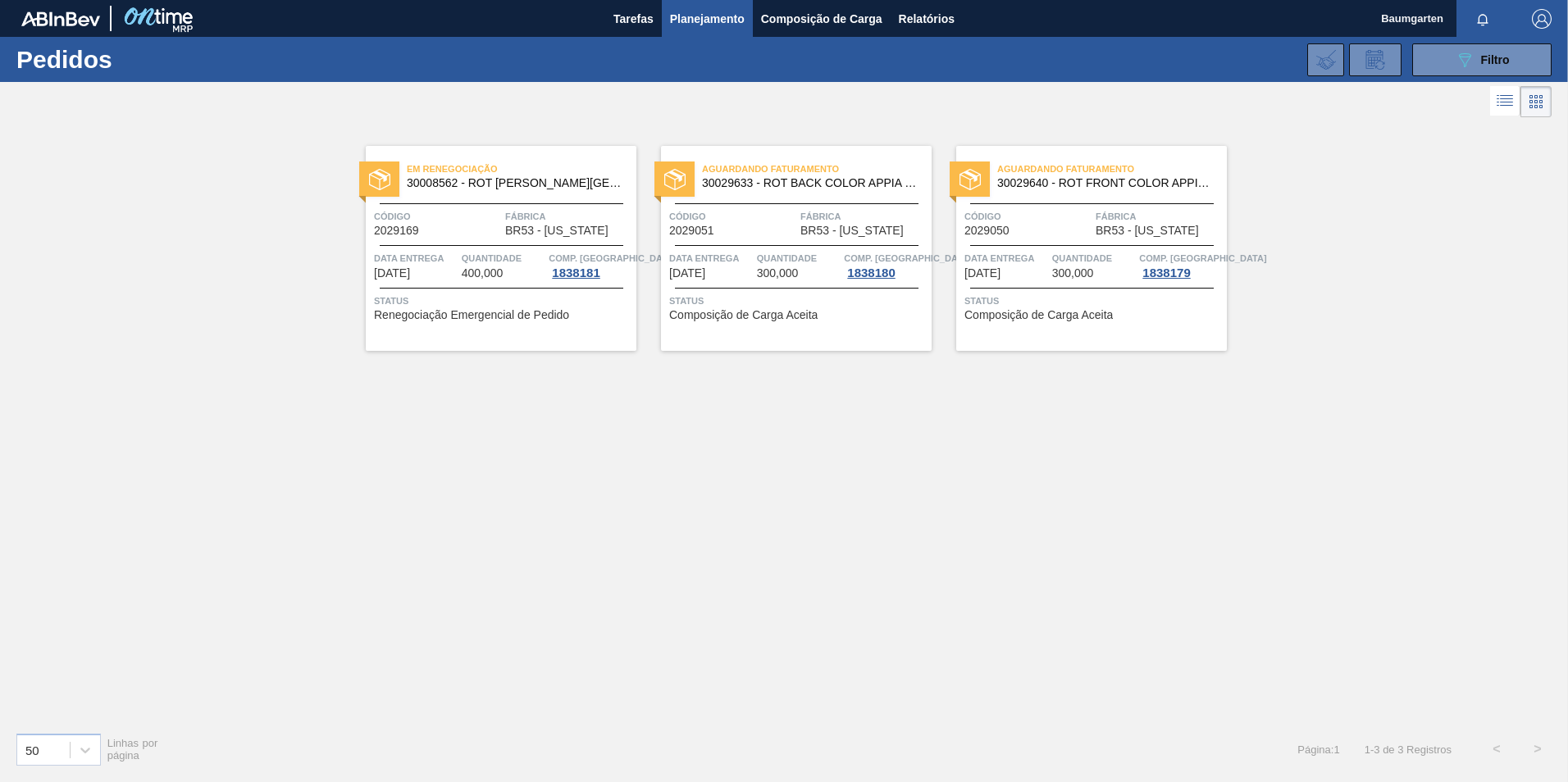
click at [802, 277] on div "Quantidade 300,000" at bounding box center [798, 265] width 83 height 30
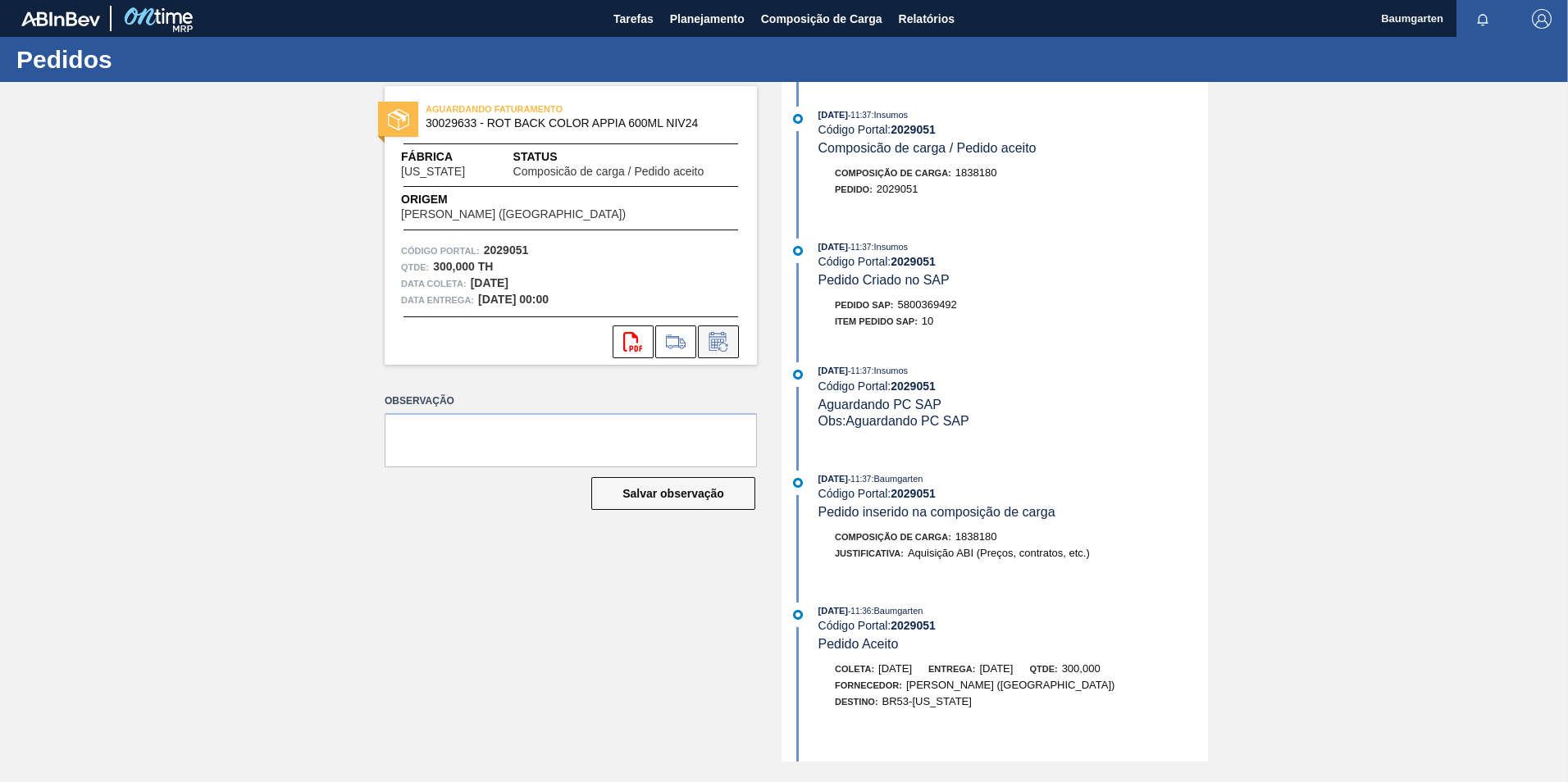
click at [728, 344] on icon at bounding box center [723, 347] width 9 height 9
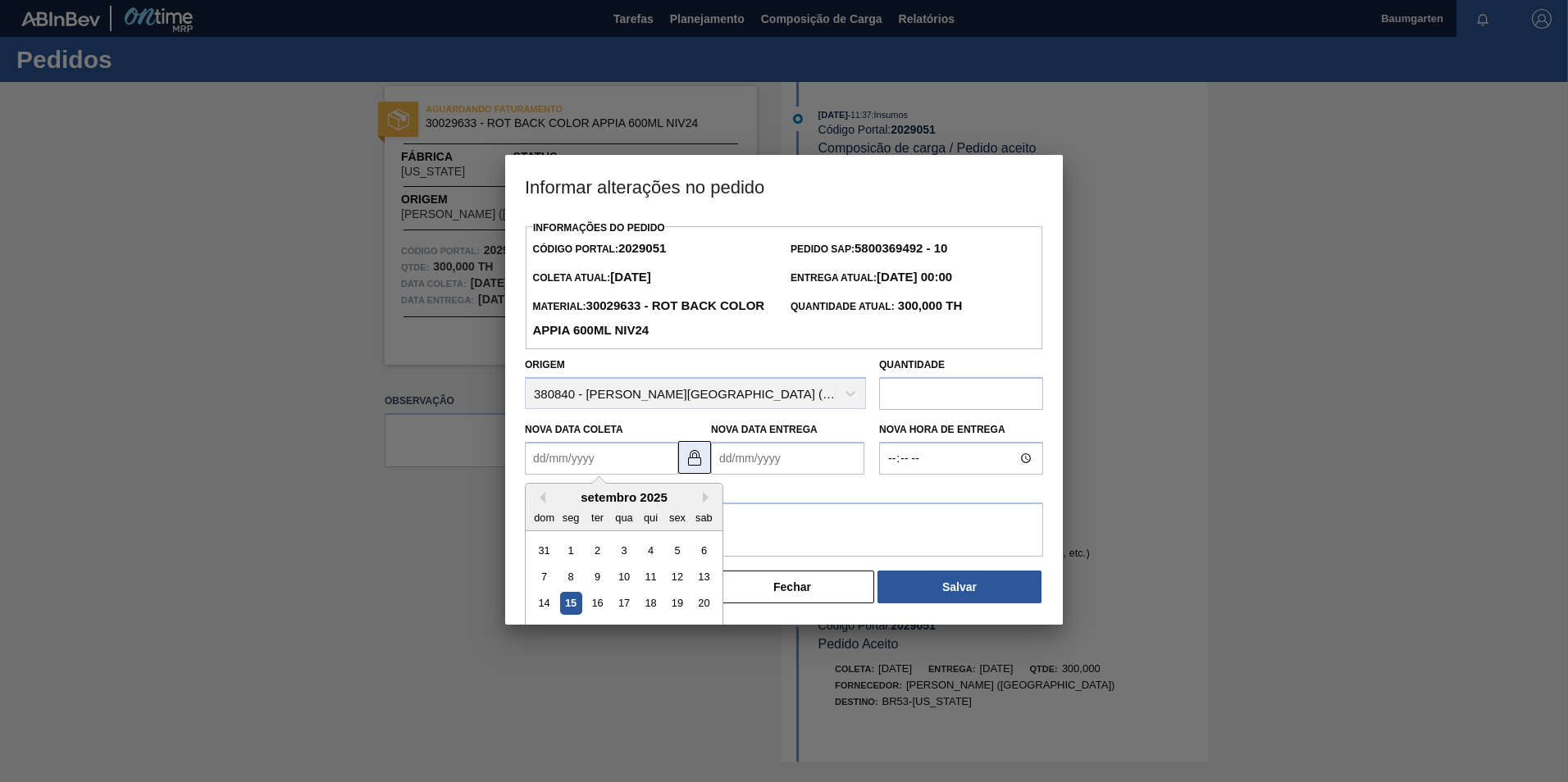
drag, startPoint x: 618, startPoint y: 466, endPoint x: 686, endPoint y: 463, distance: 68.1
click at [623, 465] on Coleta2029051 "Nova Data Coleta" at bounding box center [601, 457] width 154 height 32
click at [689, 463] on img at bounding box center [694, 457] width 19 height 19
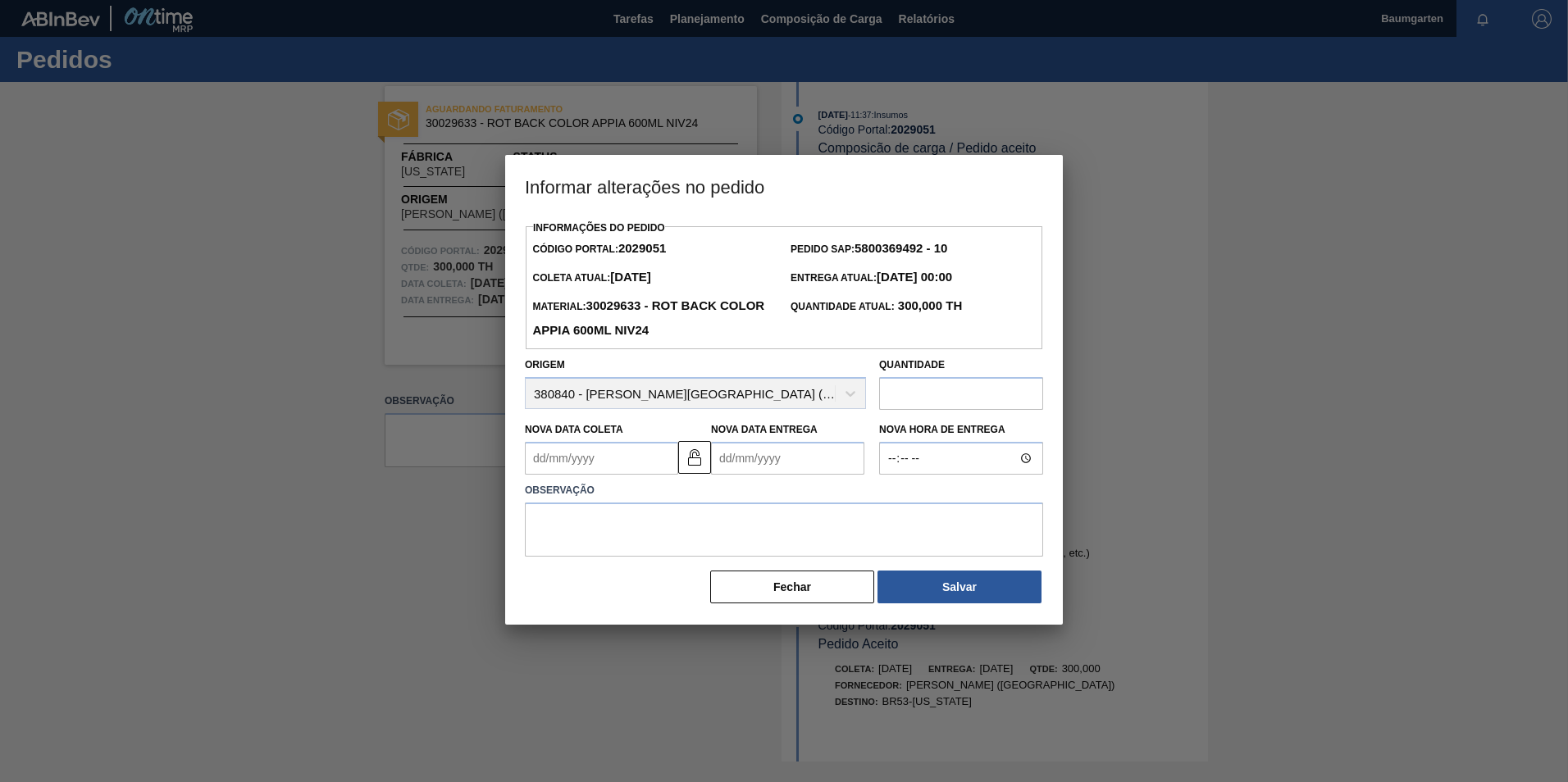
click at [602, 455] on Coleta2029051 "Nova Data Coleta" at bounding box center [601, 457] width 154 height 32
click at [705, 496] on button "Next Month" at bounding box center [708, 497] width 11 height 11
click at [685, 604] on div "17" at bounding box center [676, 603] width 22 height 22
type Coleta2029051 "[DATE]"
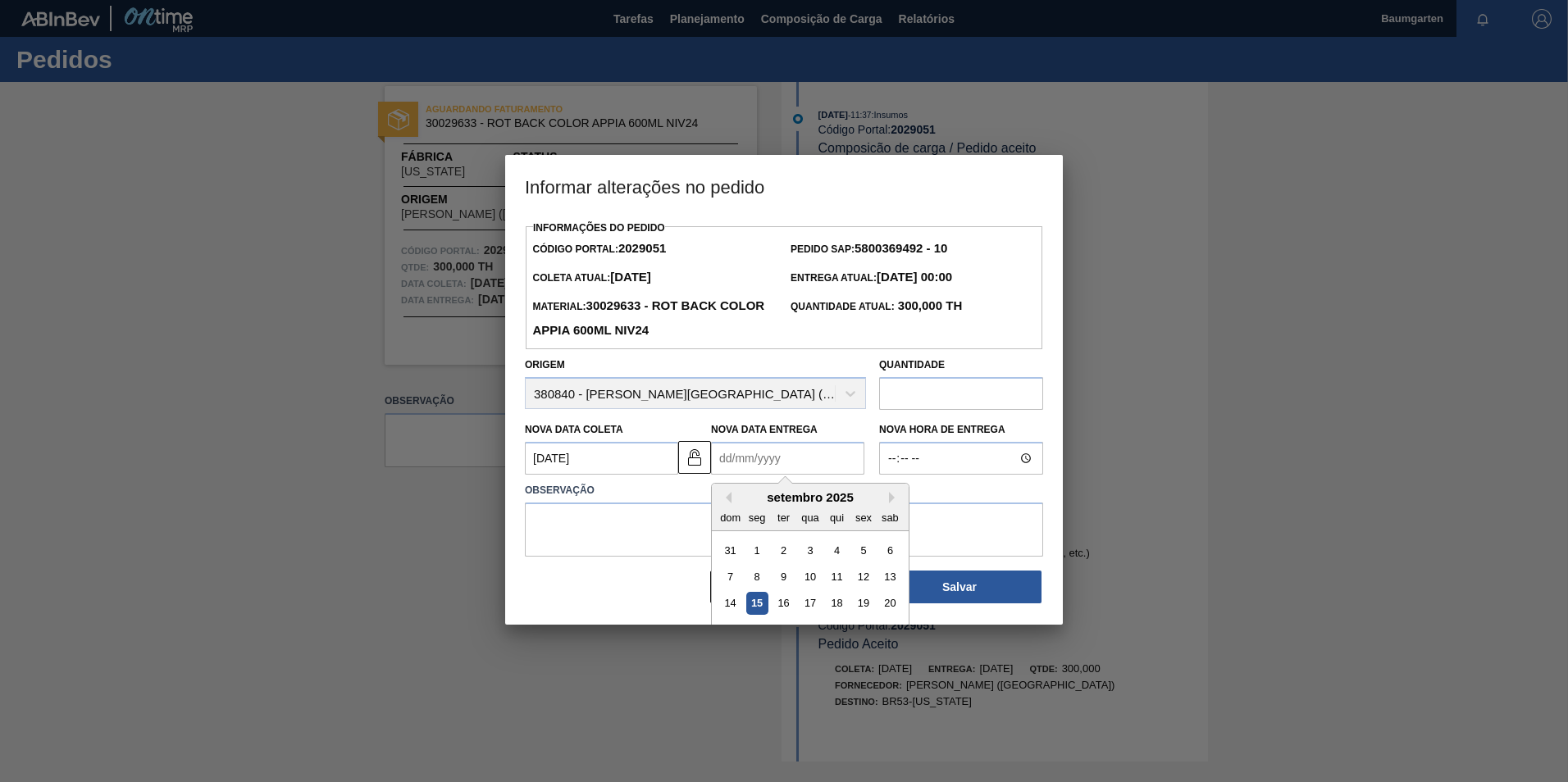
click at [773, 465] on Entrega2029051 "Nova Data Entrega" at bounding box center [788, 457] width 154 height 32
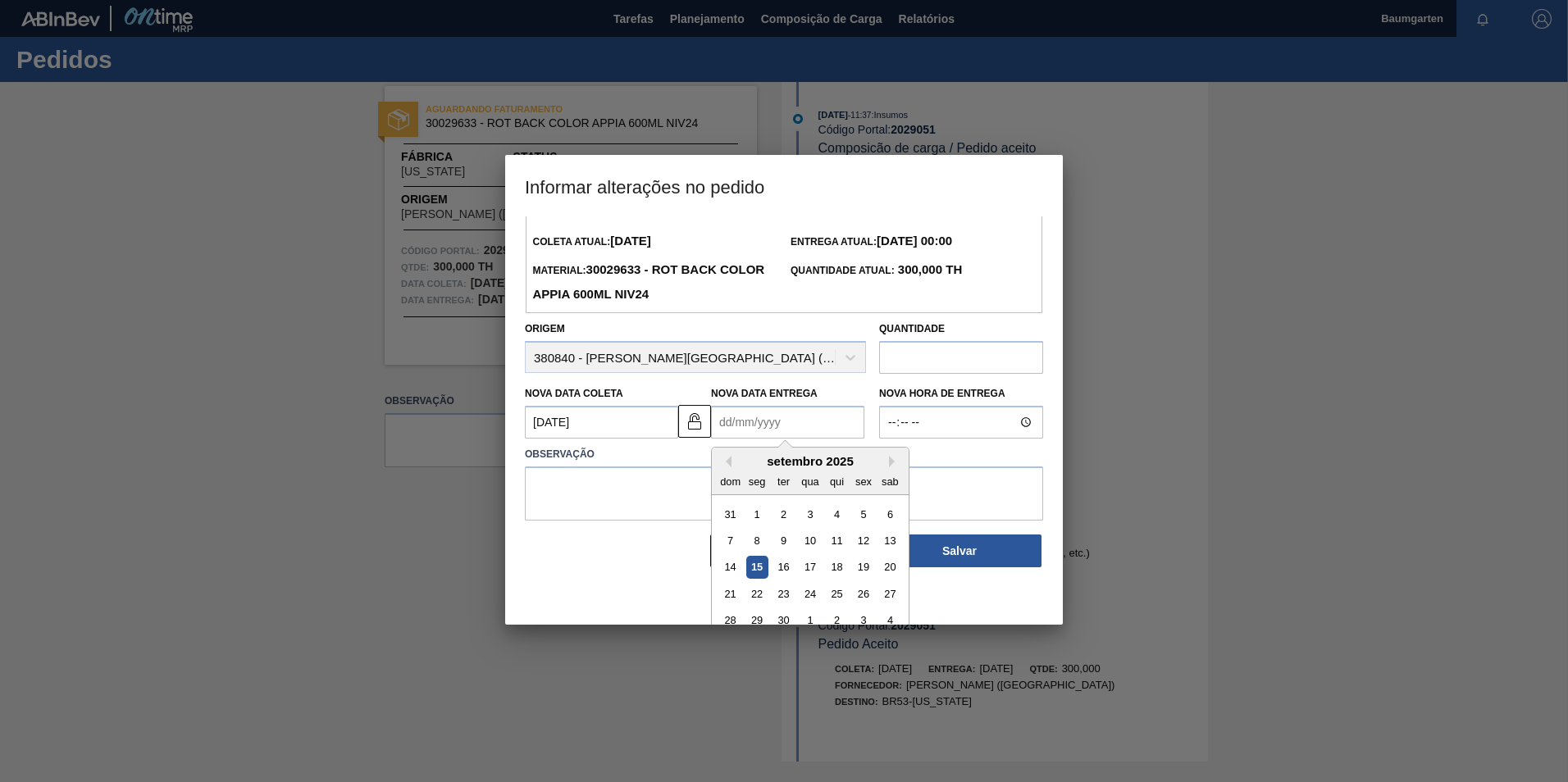
scroll to position [55, 0]
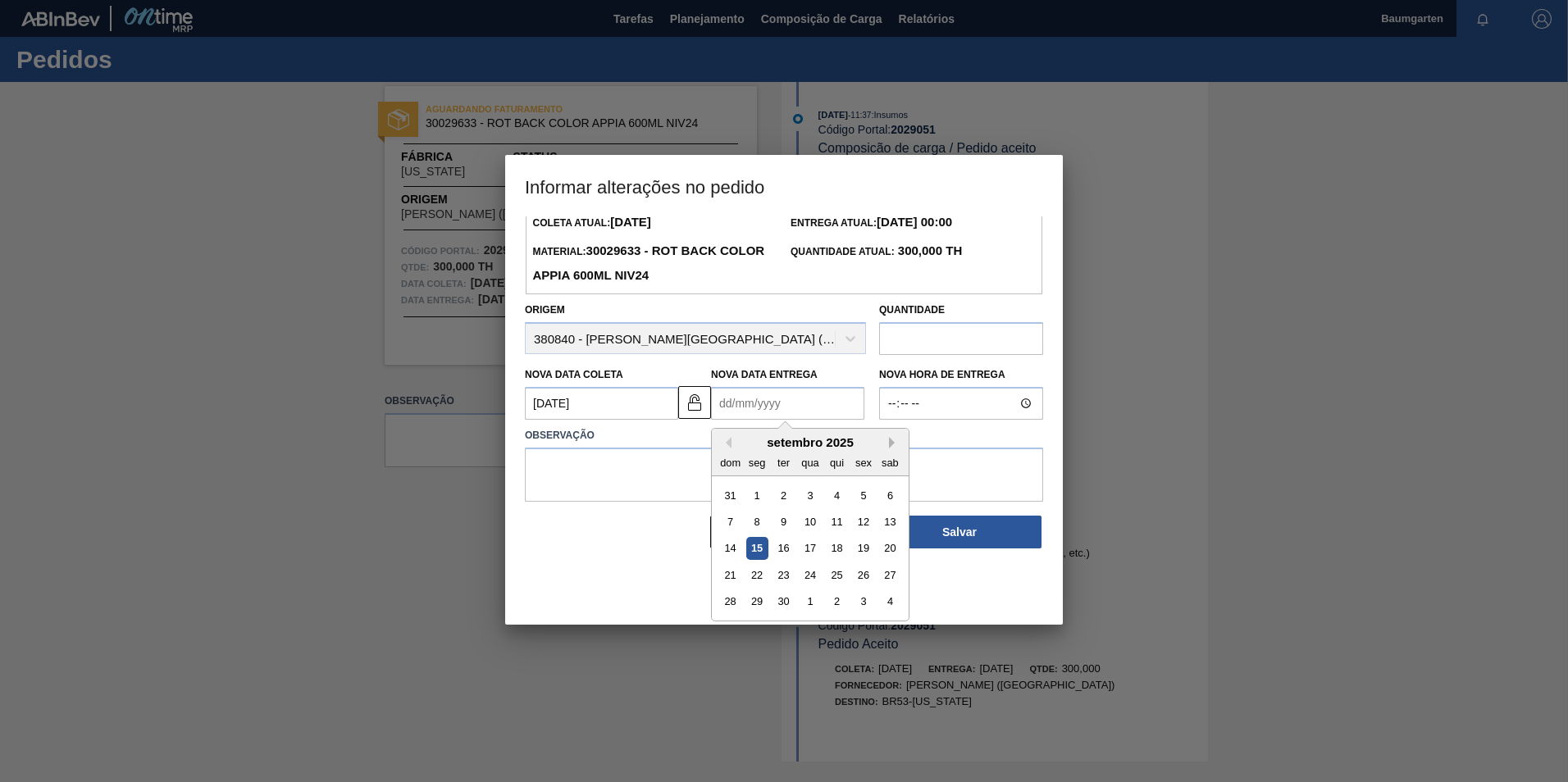
click at [895, 448] on button "Next Month" at bounding box center [895, 442] width 11 height 11
click at [781, 573] on div "21" at bounding box center [783, 575] width 22 height 22
type Entrega2029051 "[DATE]"
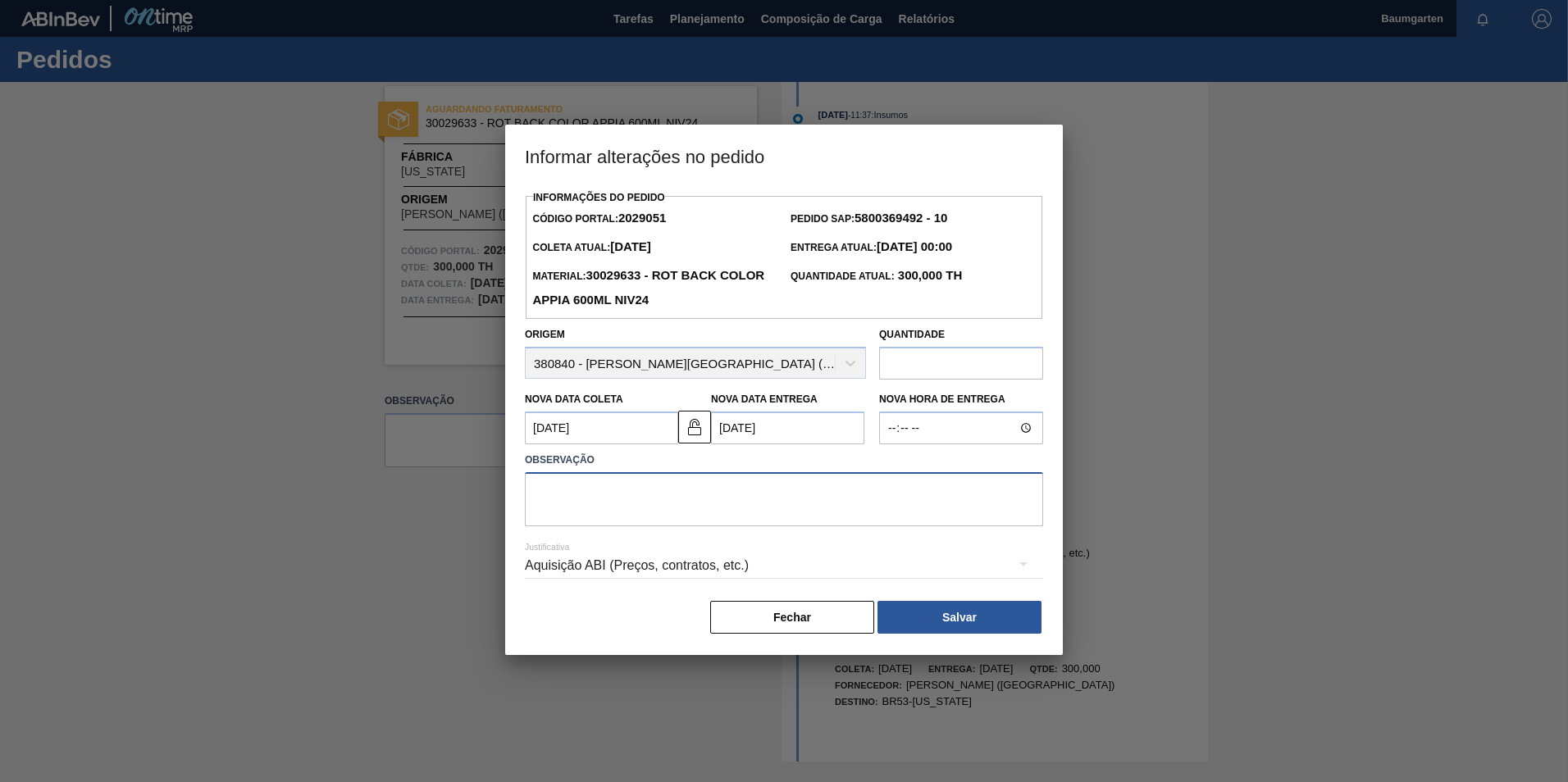
click at [670, 494] on textarea at bounding box center [784, 499] width 518 height 54
paste textarea "alteração na data de entrega"
type textarea "alteração na data de entrega"
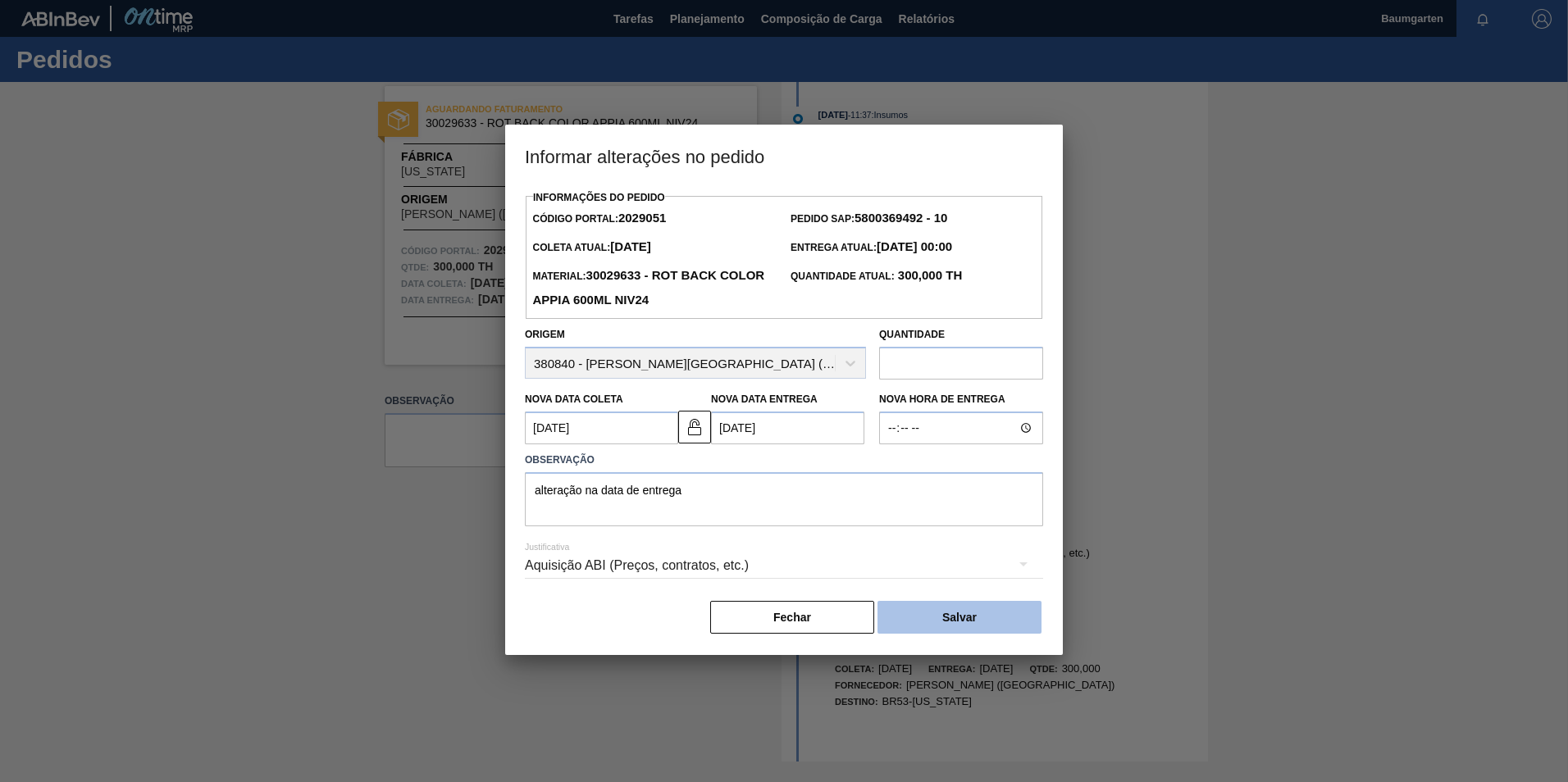
click at [974, 613] on button "Salvar" at bounding box center [959, 617] width 164 height 32
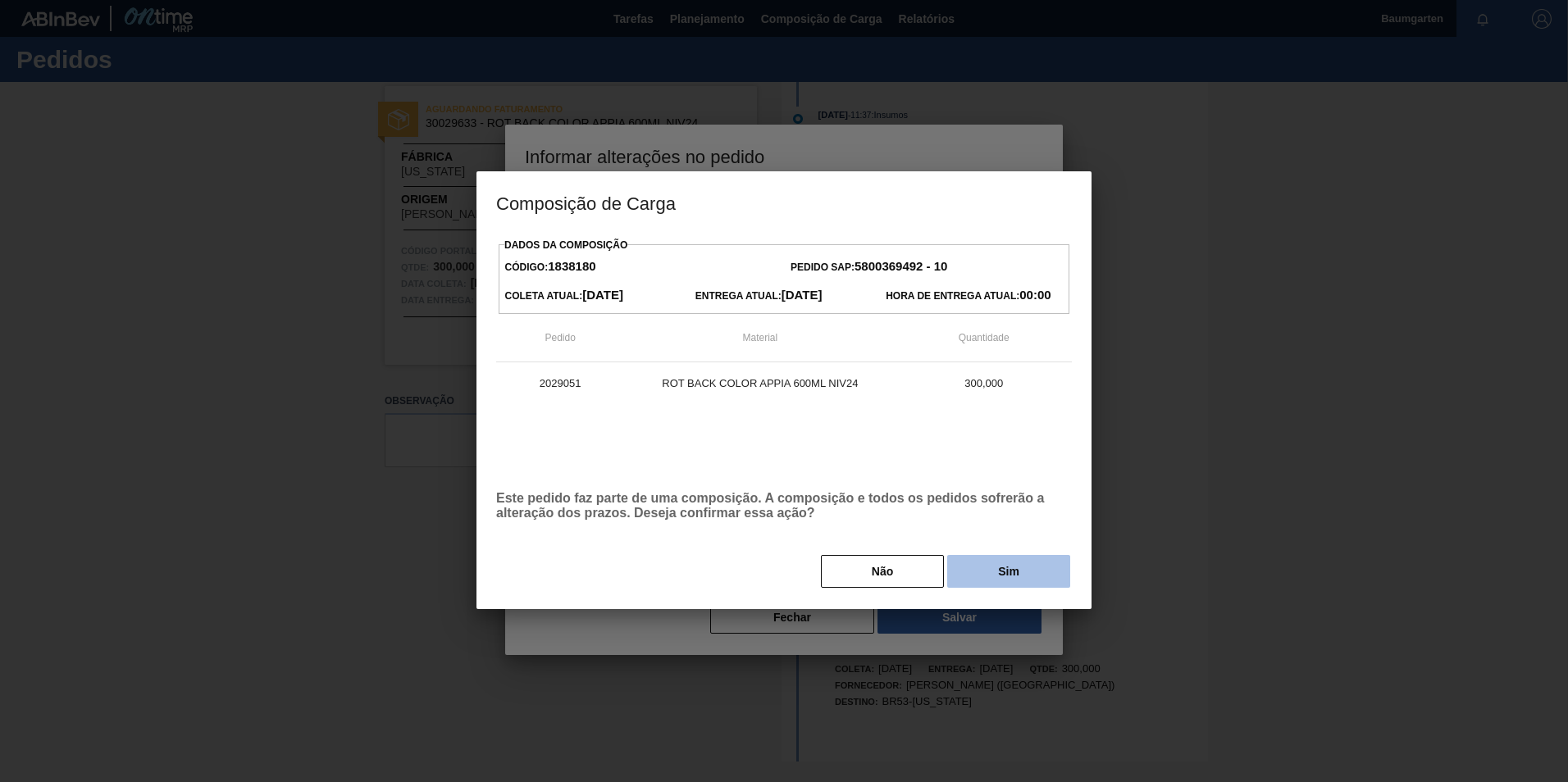
click at [981, 572] on button "Sim" at bounding box center [1009, 570] width 123 height 32
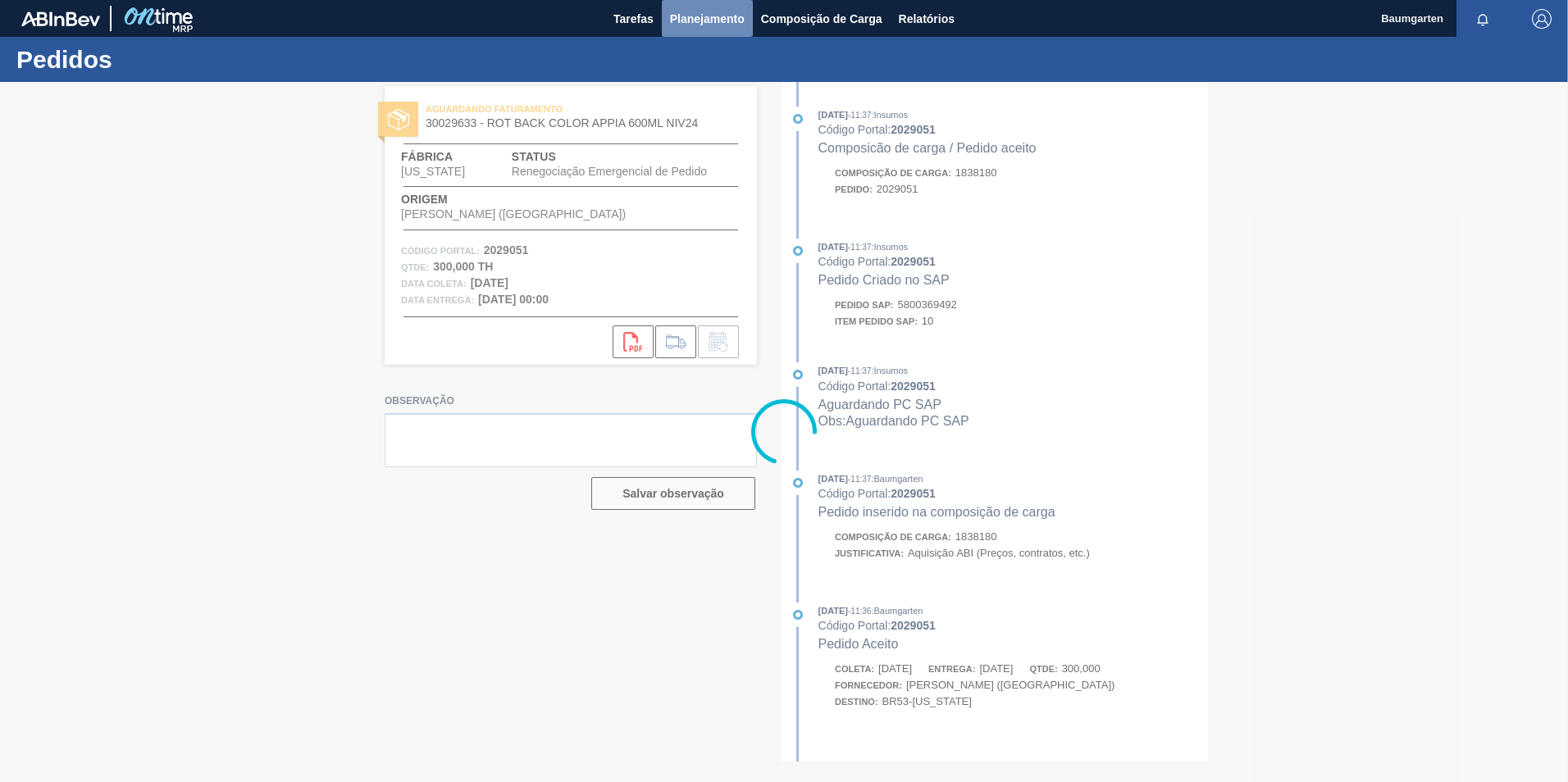
click at [690, 18] on span "Planejamento" at bounding box center [707, 18] width 75 height 19
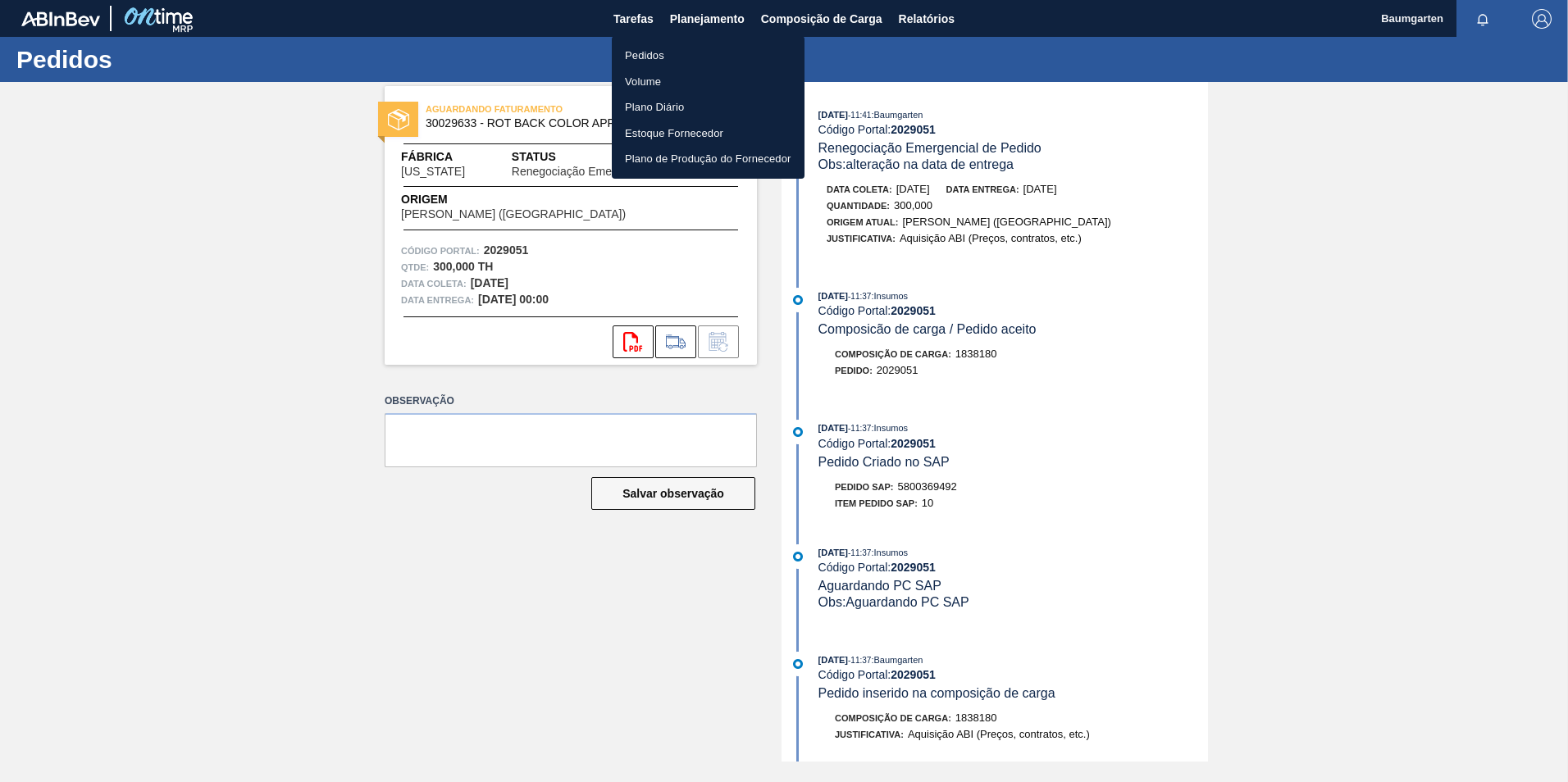
drag, startPoint x: 650, startPoint y: 55, endPoint x: 637, endPoint y: 55, distance: 13.0
click at [648, 56] on li "Pedidos" at bounding box center [708, 56] width 193 height 26
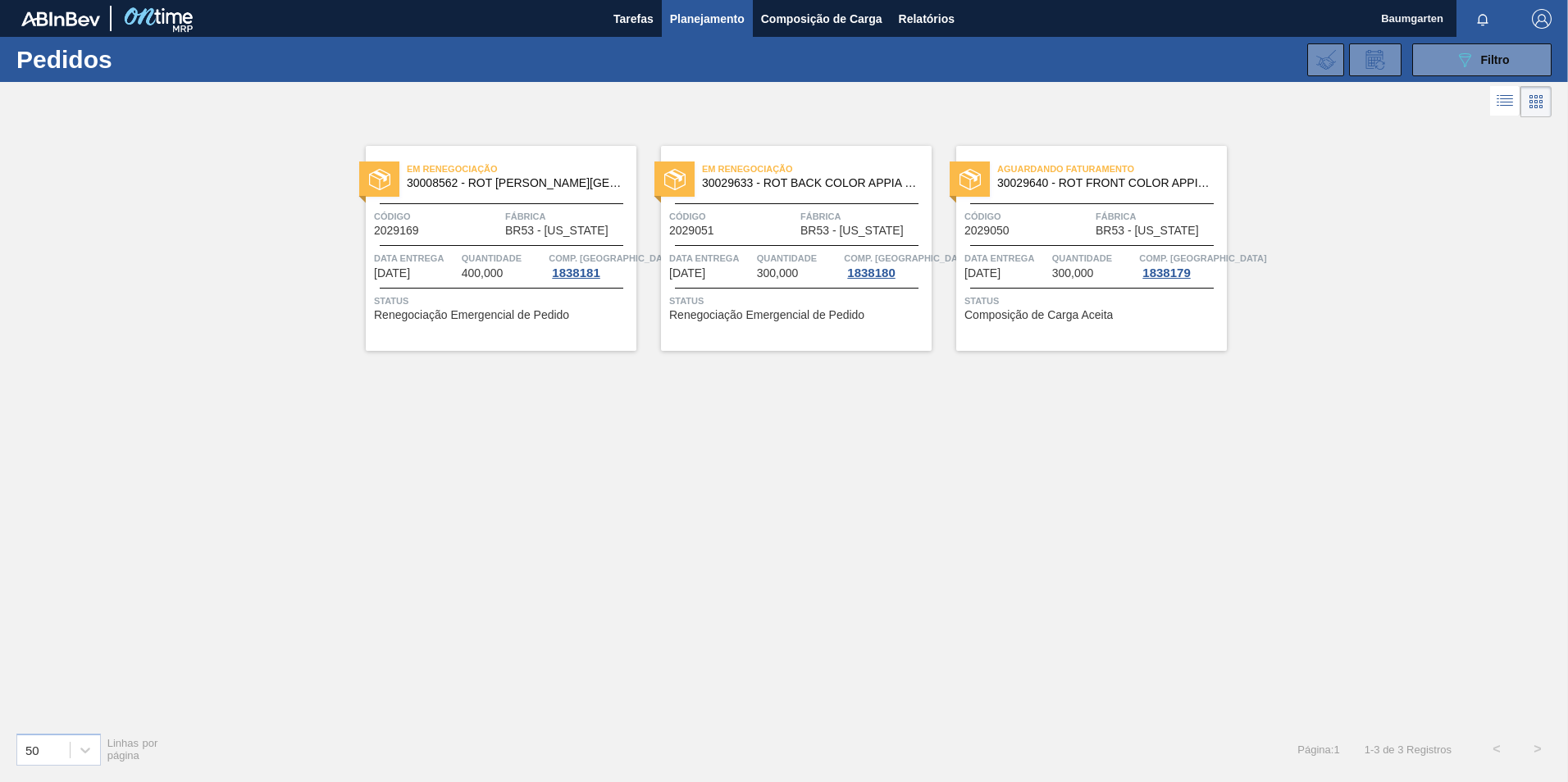
click at [1054, 312] on span "Composição de Carga Aceita" at bounding box center [1039, 315] width 148 height 12
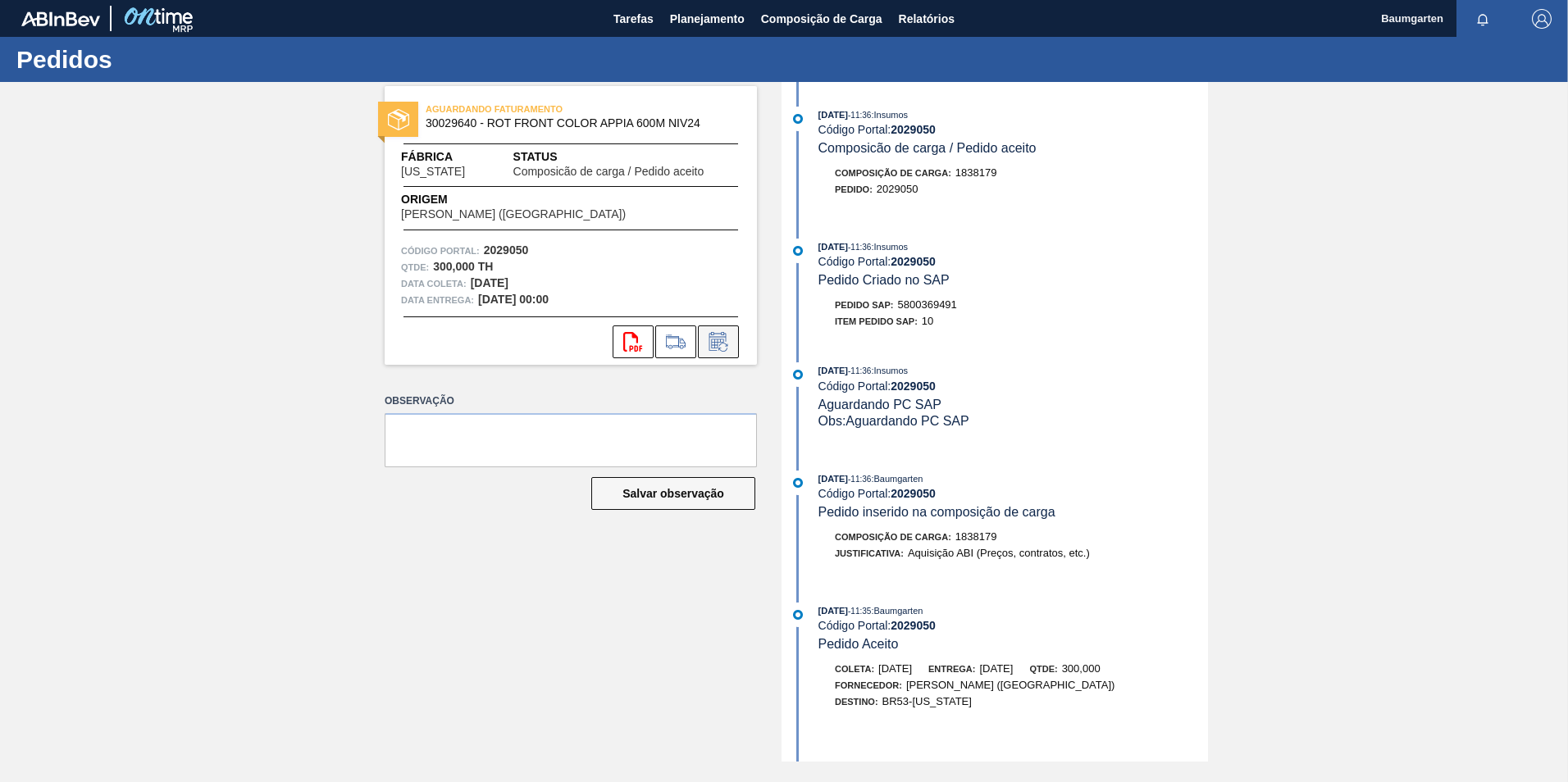
click at [728, 347] on icon at bounding box center [718, 341] width 26 height 19
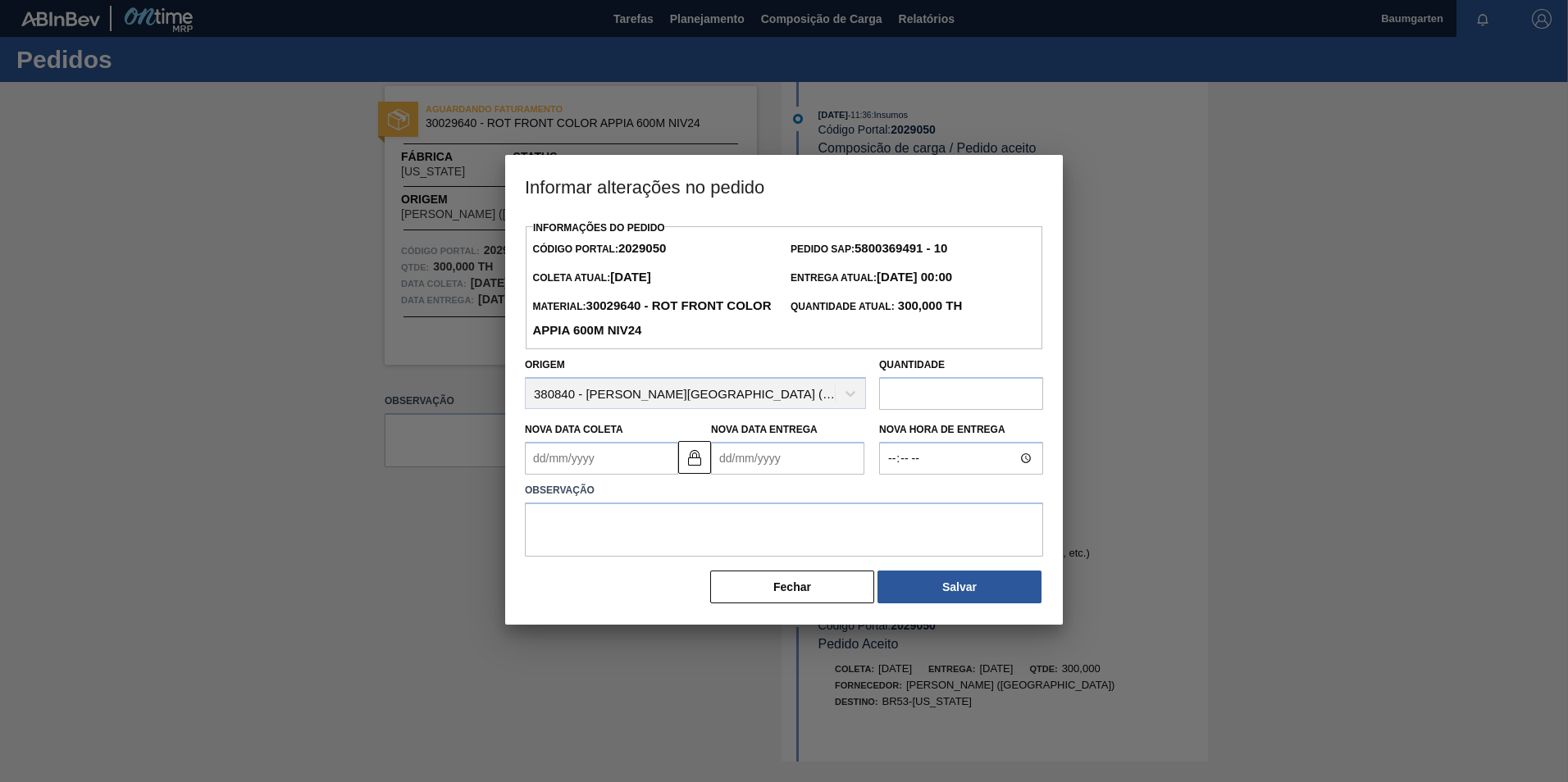
click at [585, 464] on Coleta2029050 "Nova Data Coleta" at bounding box center [601, 457] width 154 height 32
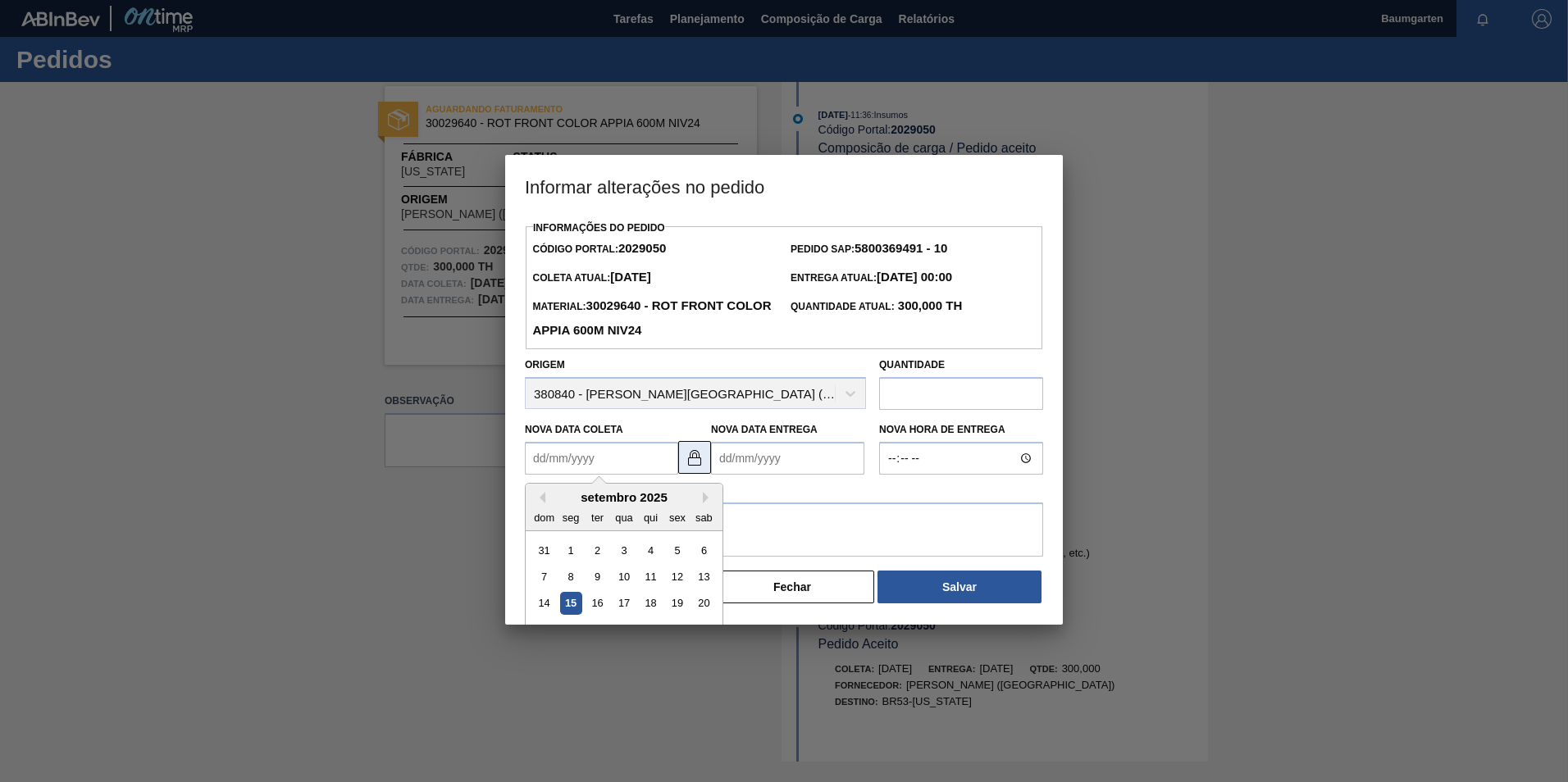
click at [707, 464] on button at bounding box center [694, 457] width 32 height 32
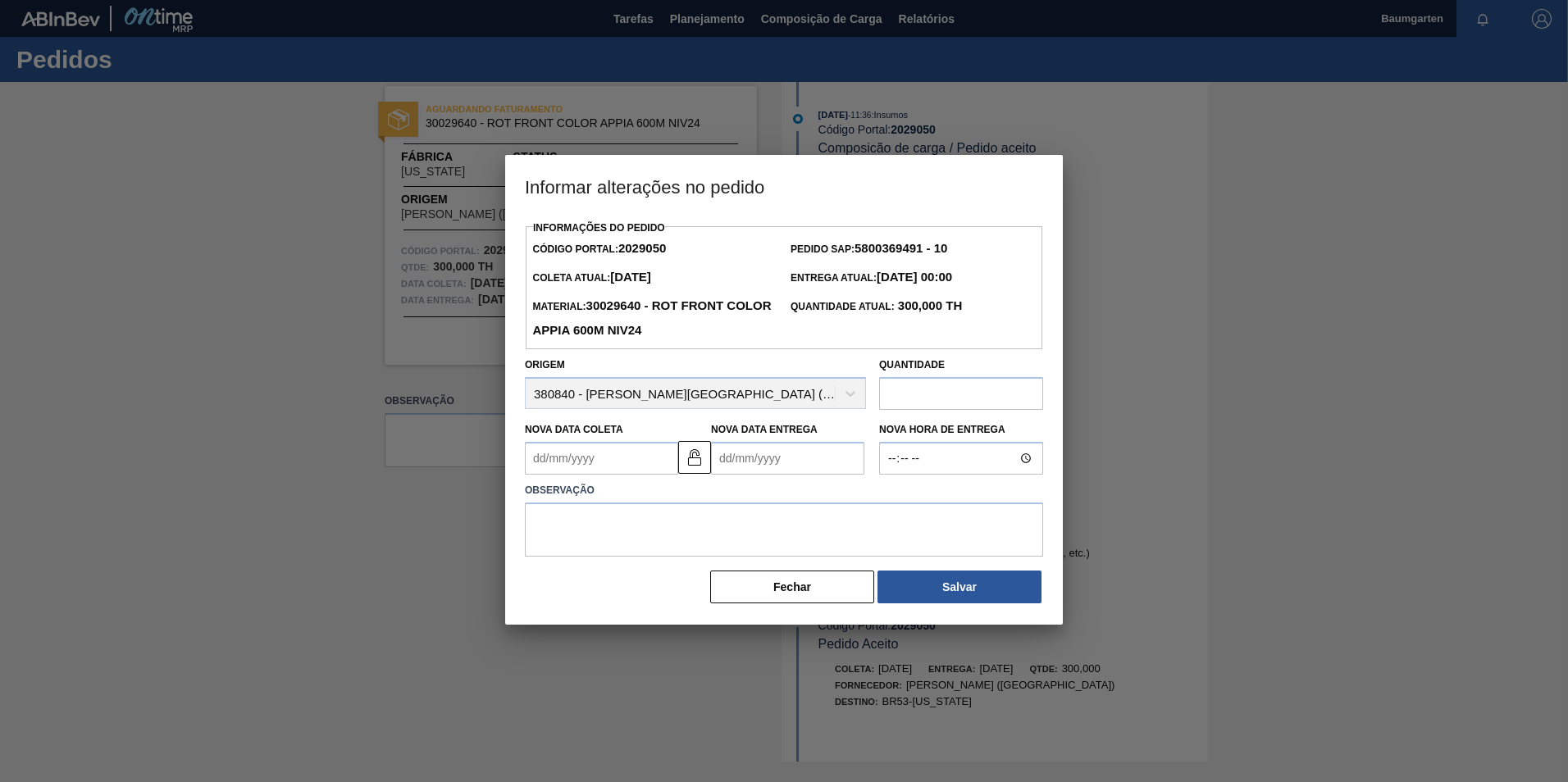
click at [635, 450] on Coleta2029050 "Nova Data Coleta" at bounding box center [601, 457] width 154 height 32
click at [711, 503] on button "Next Month" at bounding box center [708, 497] width 11 height 11
click at [679, 597] on div "17" at bounding box center [676, 603] width 22 height 22
type Coleta2029050 "[DATE]"
click at [798, 462] on Entrega2029050 "Nova Data Entrega" at bounding box center [788, 457] width 154 height 32
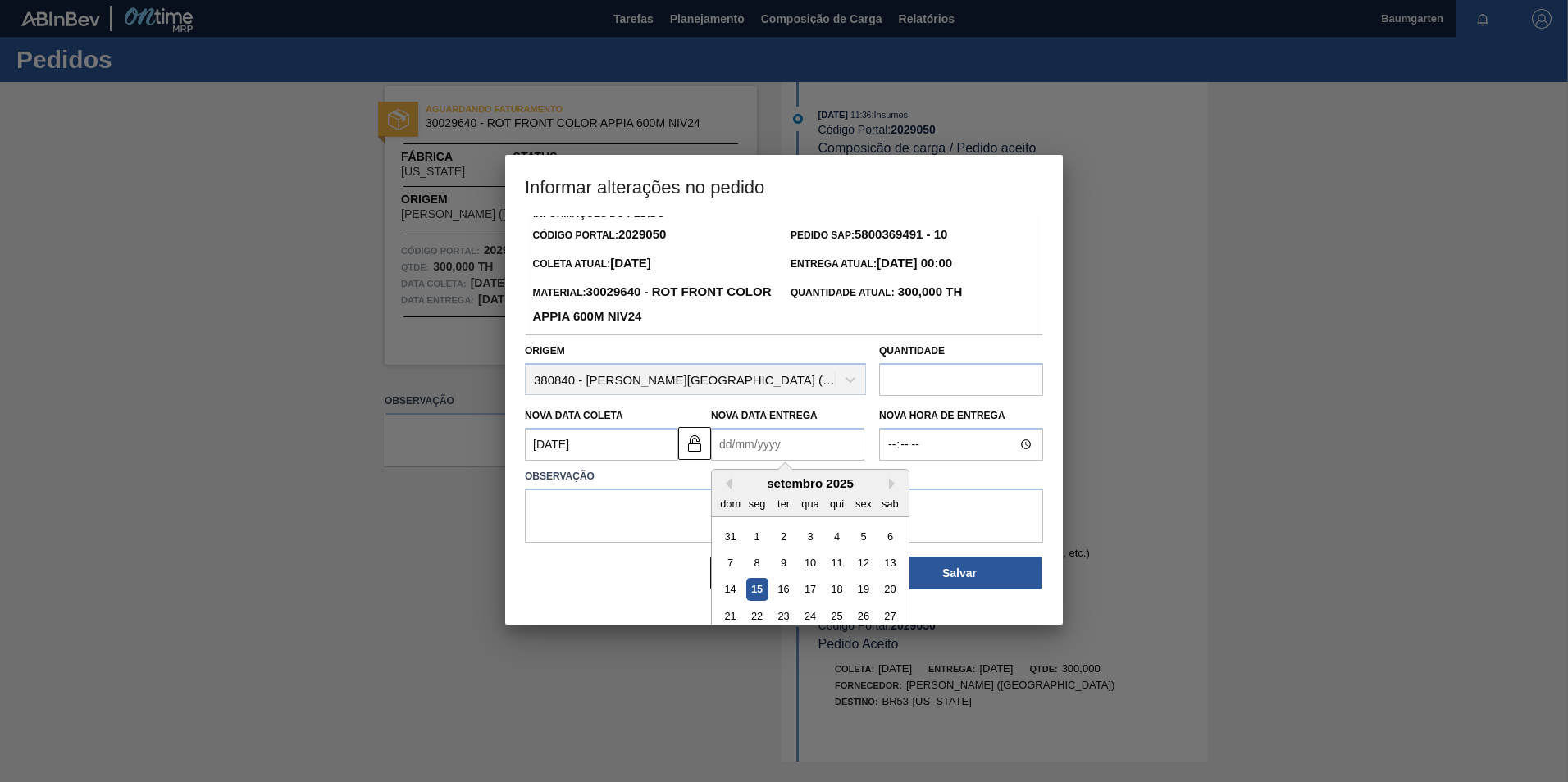
scroll to position [55, 0]
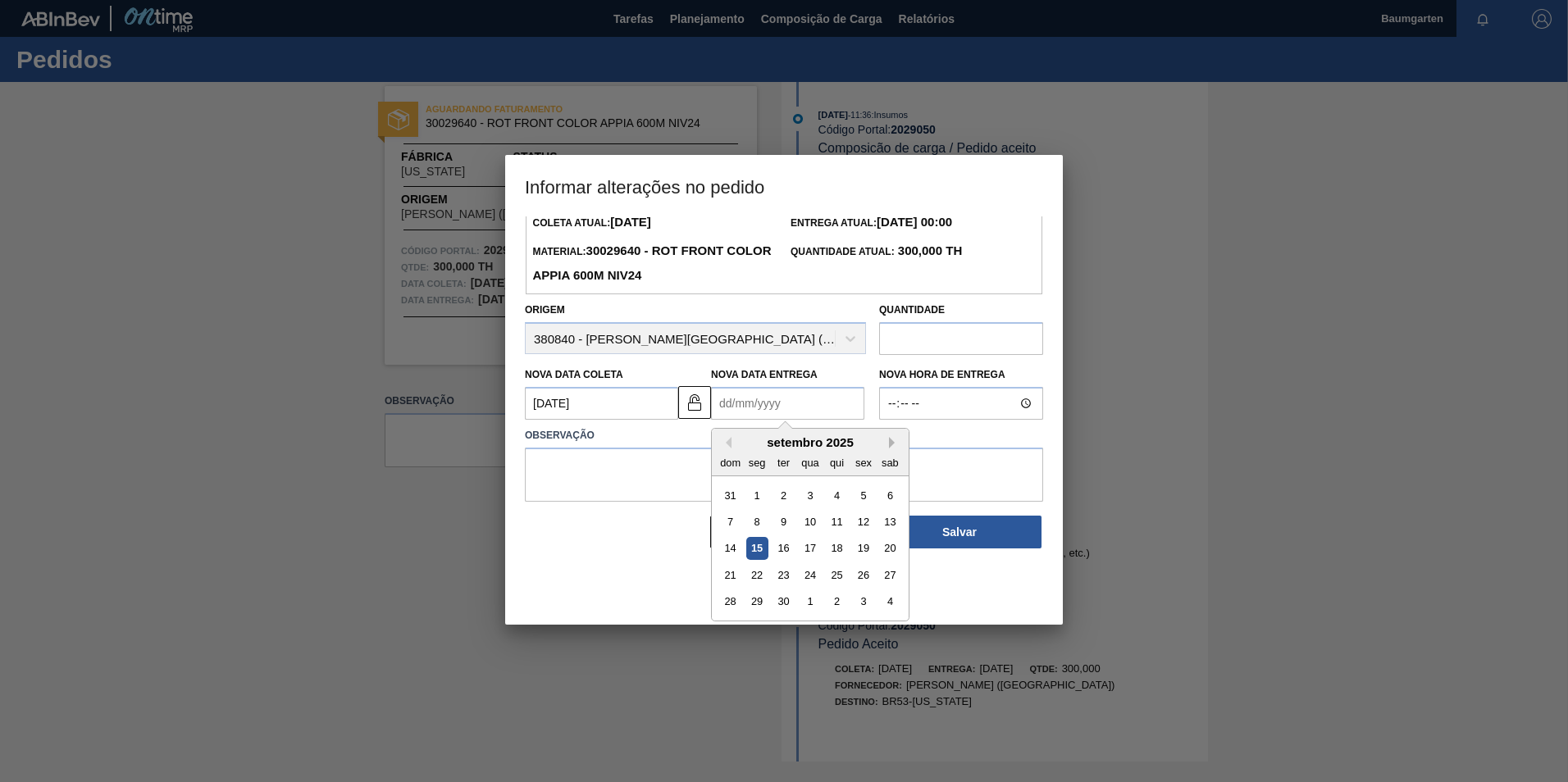
click at [889, 447] on button "Next Month" at bounding box center [895, 442] width 11 height 11
click at [781, 578] on div "21" at bounding box center [783, 575] width 22 height 22
type Entrega2029050 "[DATE]"
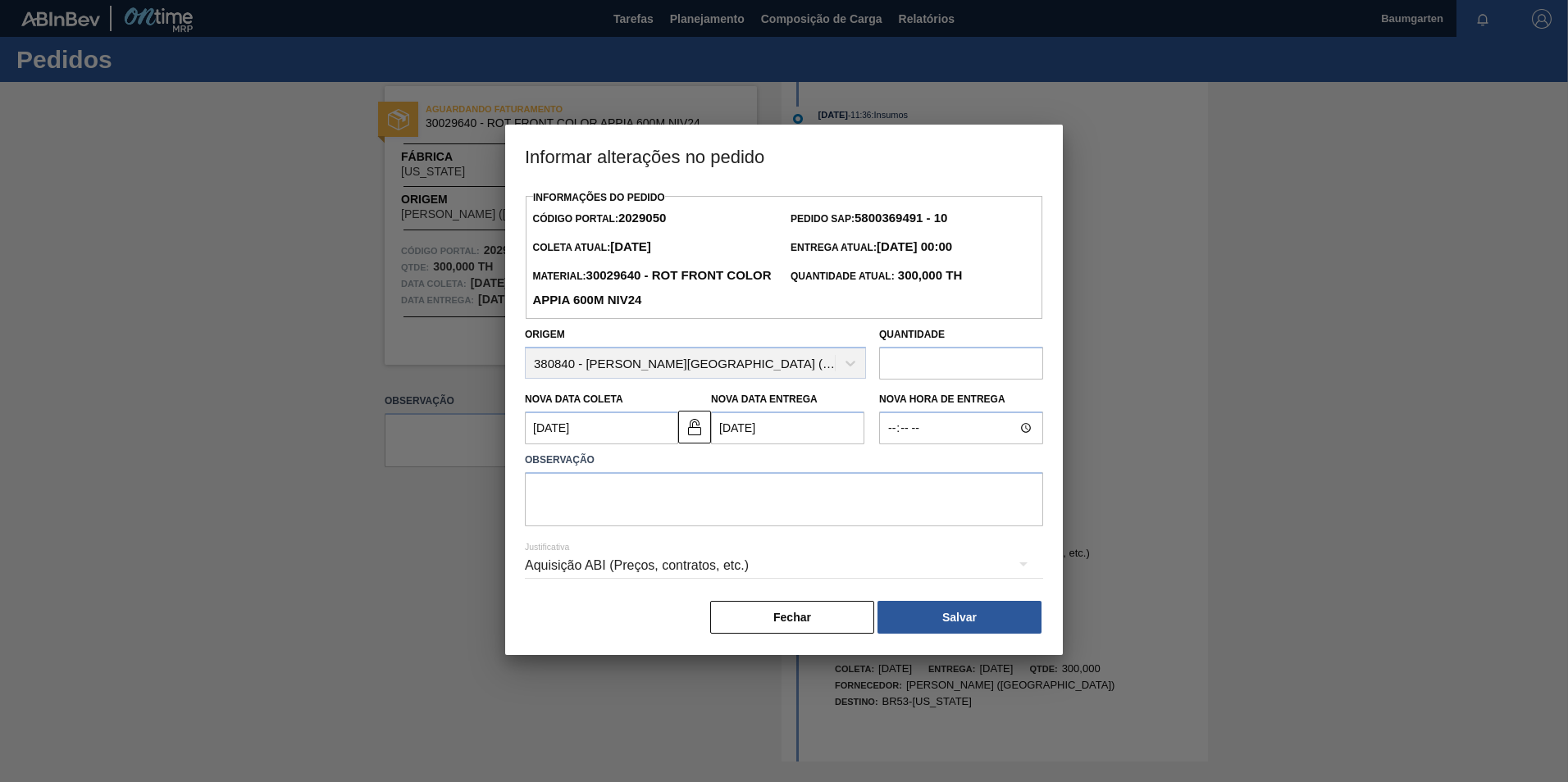
scroll to position [0, 0]
click at [634, 488] on textarea at bounding box center [784, 499] width 518 height 54
paste textarea "alteração na data de entrega"
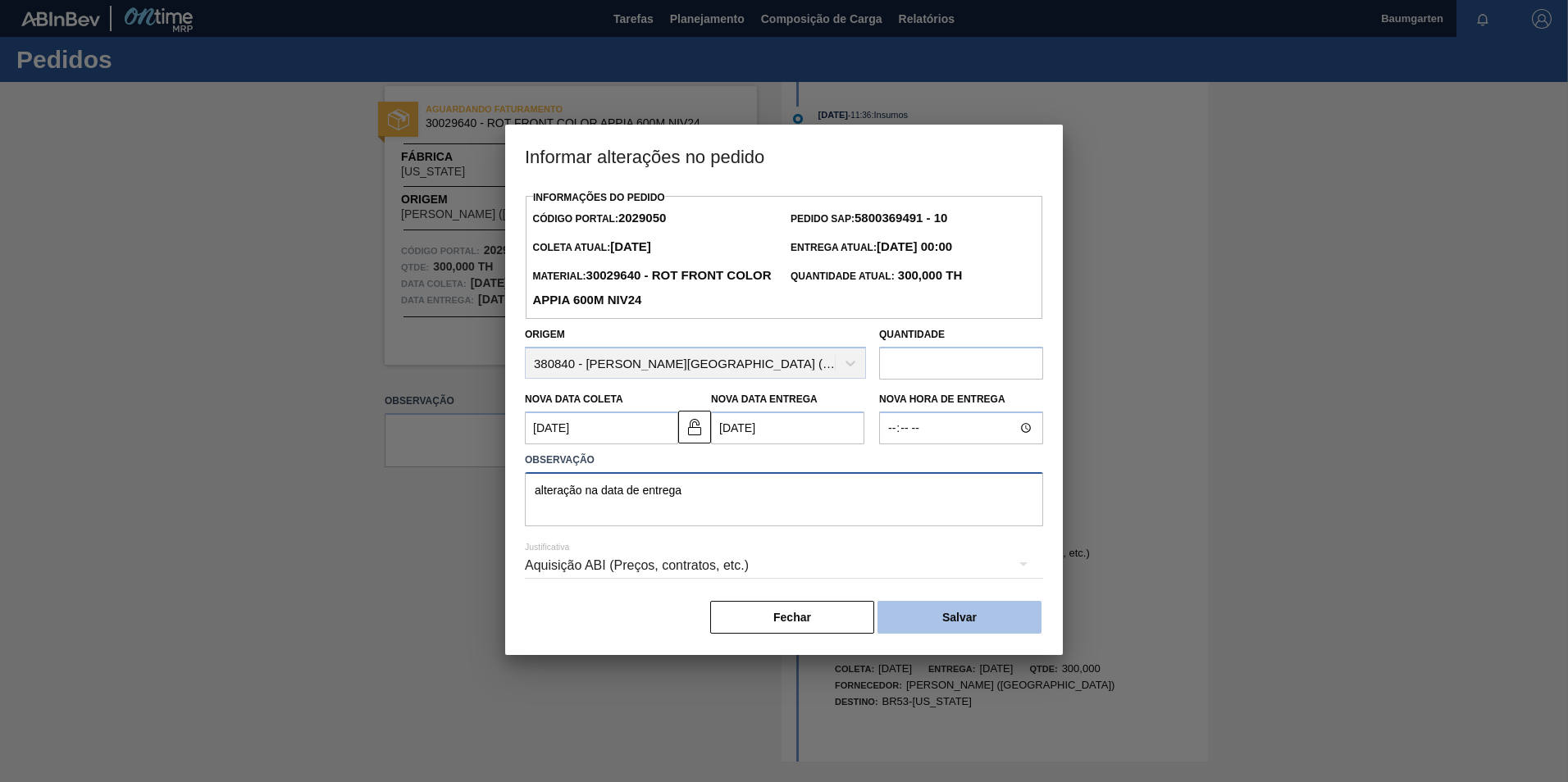
type textarea "alteração na data de entrega"
click at [952, 624] on button "Salvar" at bounding box center [959, 617] width 164 height 32
click at [936, 621] on button "Salvar" at bounding box center [959, 617] width 164 height 32
click at [973, 616] on button "Salvar" at bounding box center [959, 617] width 164 height 32
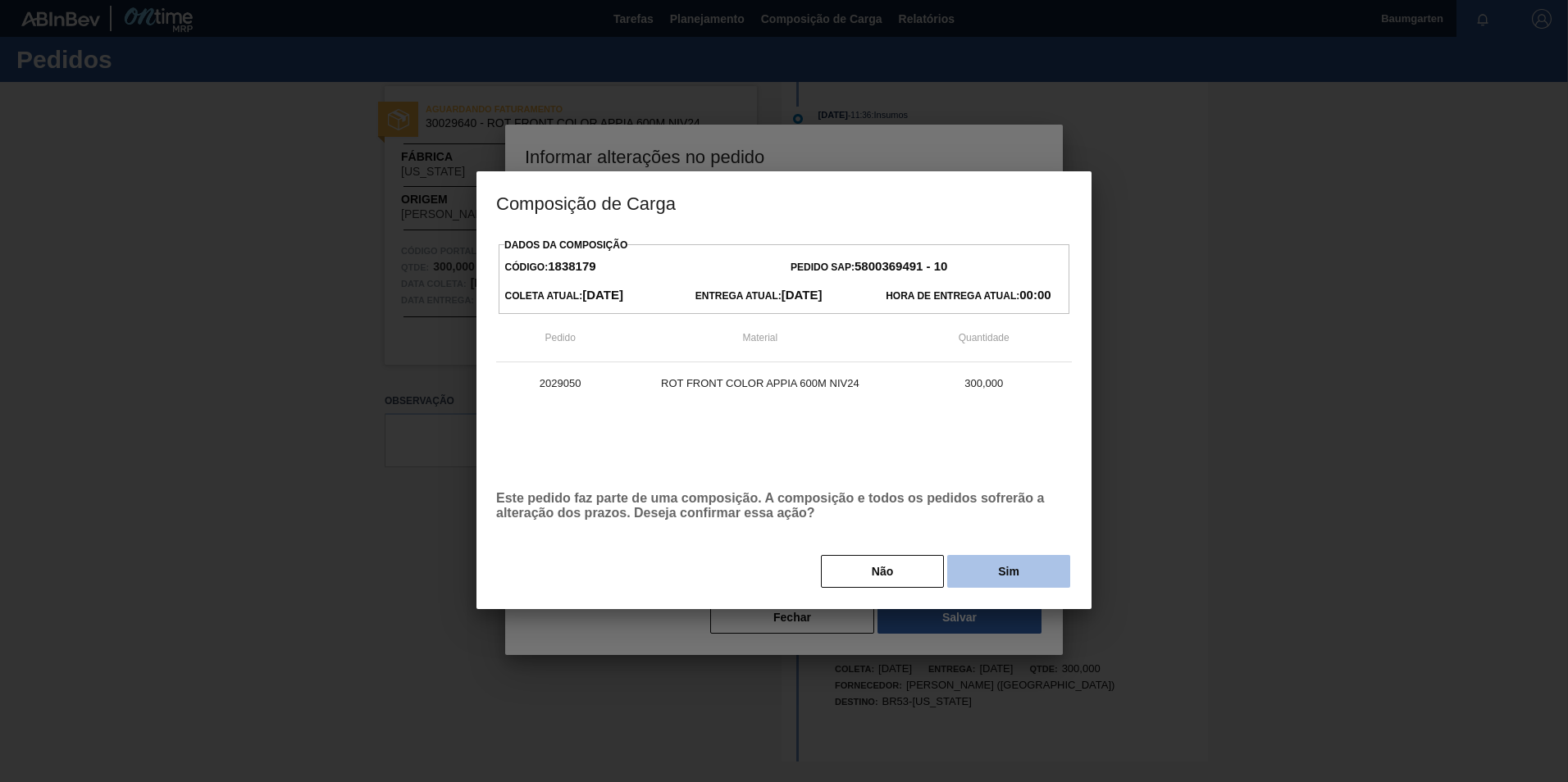
click at [984, 567] on button "Sim" at bounding box center [1009, 570] width 123 height 32
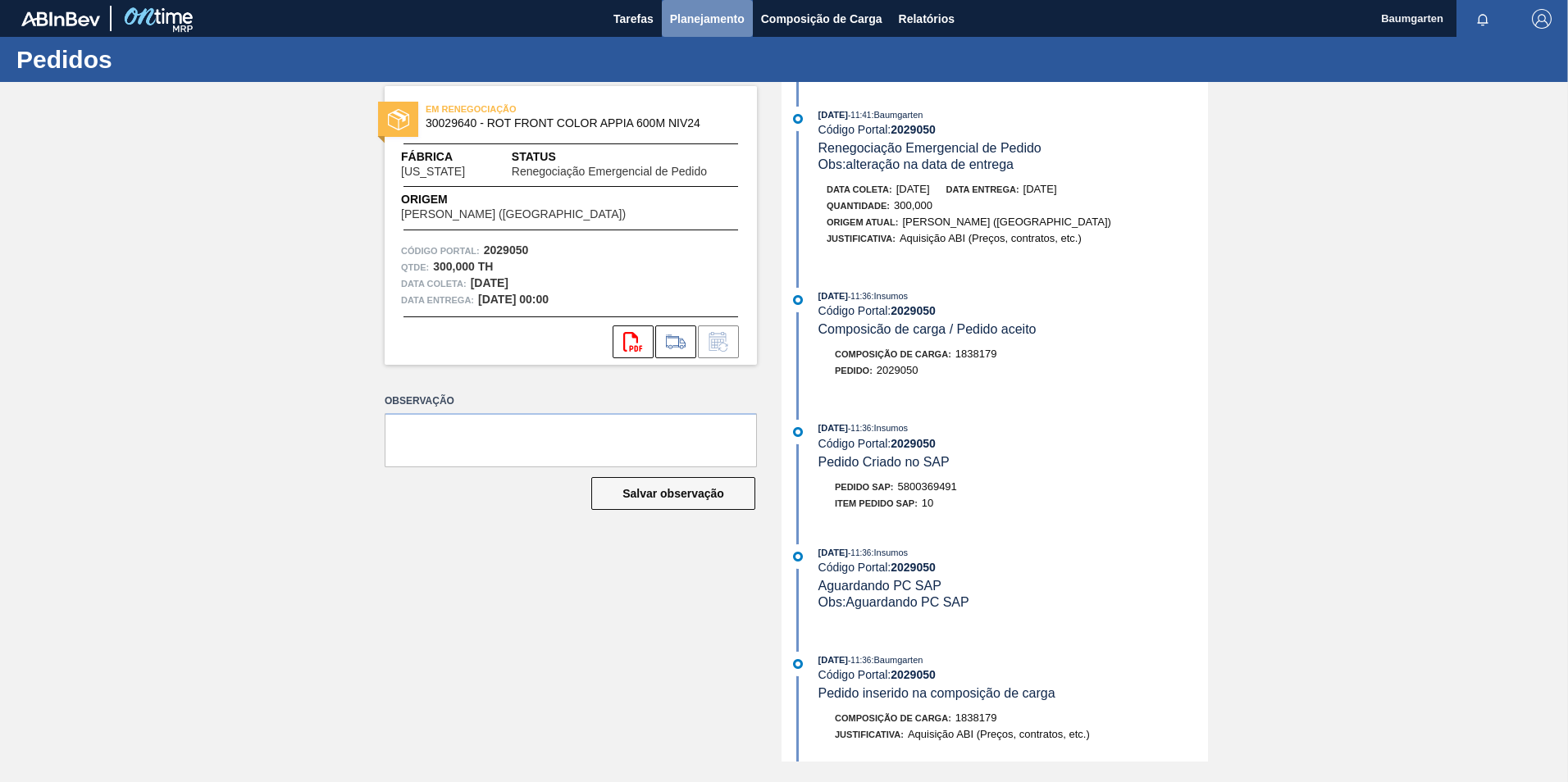
click at [704, 6] on button "Planejamento" at bounding box center [708, 18] width 91 height 37
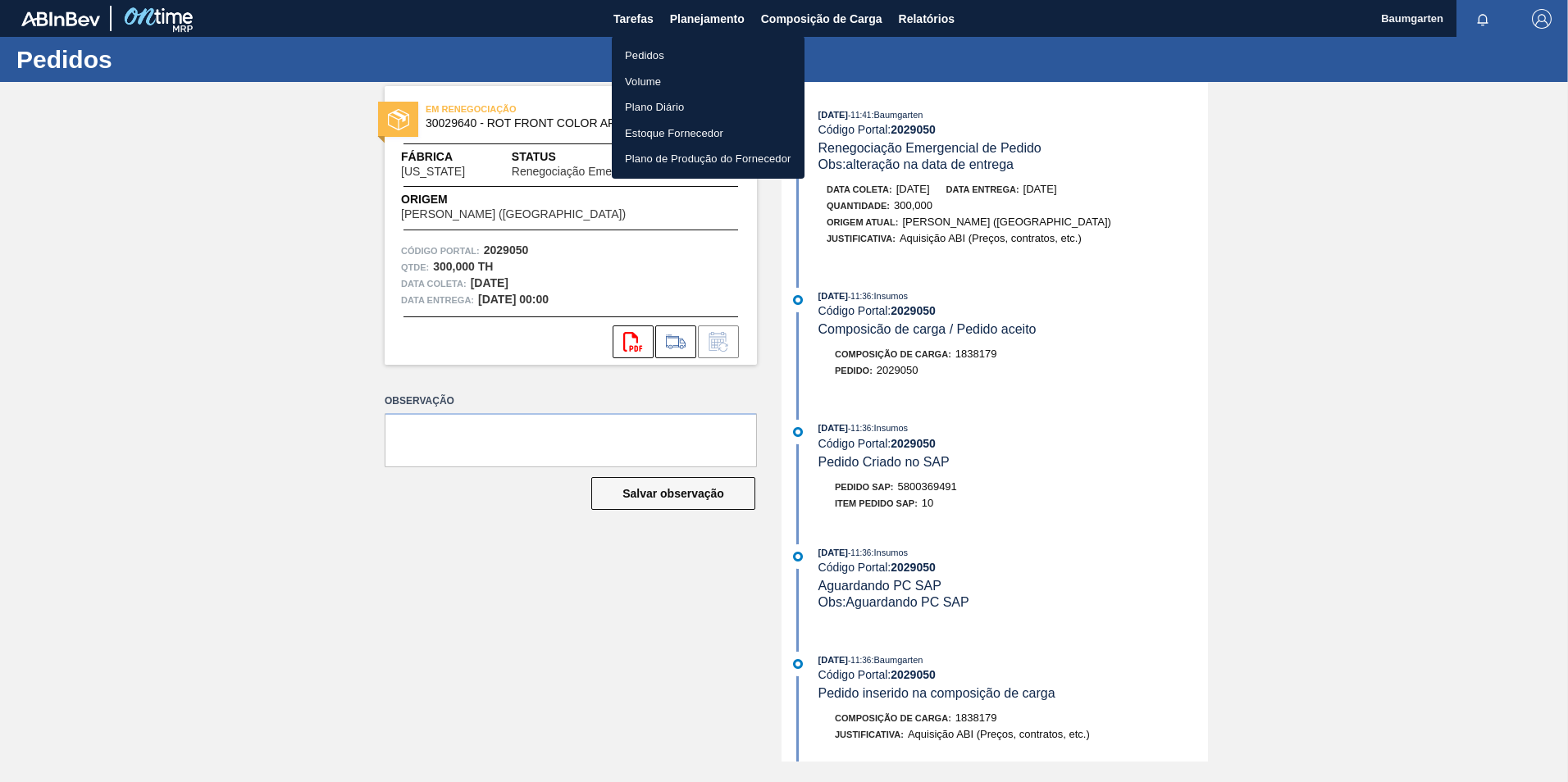
click at [658, 50] on li "Pedidos" at bounding box center [708, 56] width 193 height 26
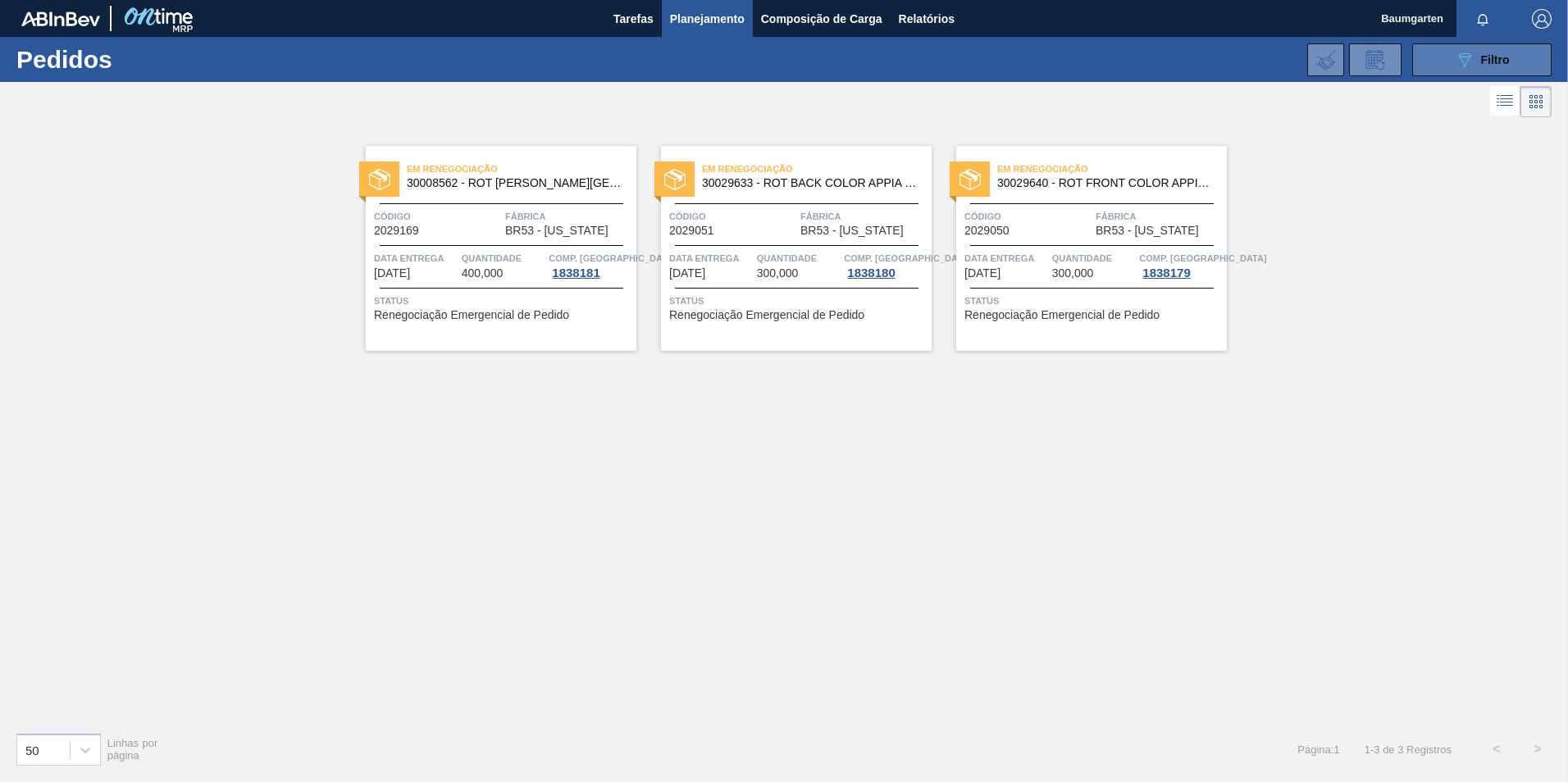
click at [1469, 74] on button "089F7B8B-B2A5-4AFE-B5C0-19BA573D28AC Filtro" at bounding box center [1482, 60] width 140 height 32
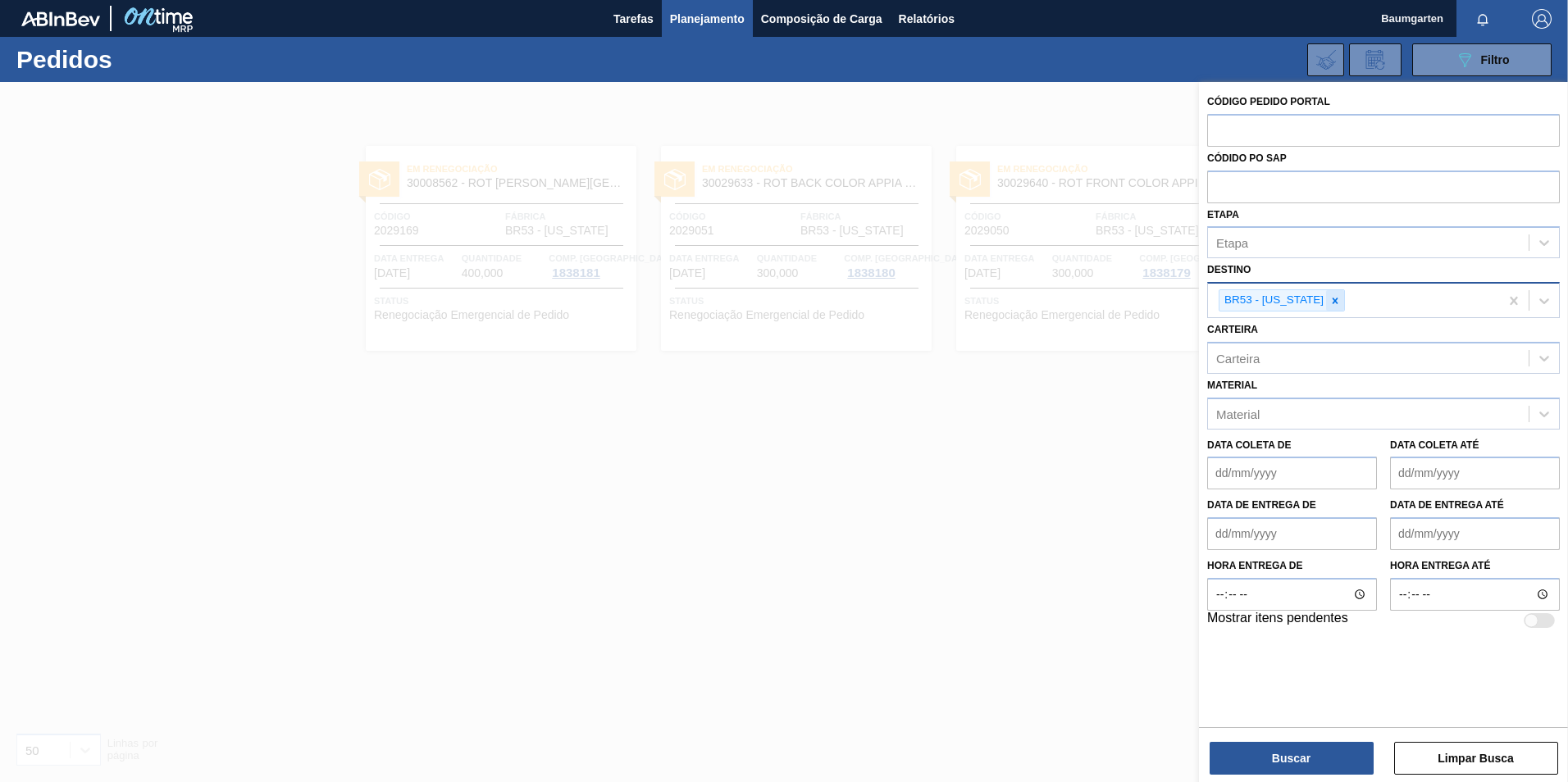
click at [1333, 304] on icon at bounding box center [1335, 300] width 6 height 6
click at [1543, 617] on div at bounding box center [1539, 616] width 31 height 15
checkbox input "true"
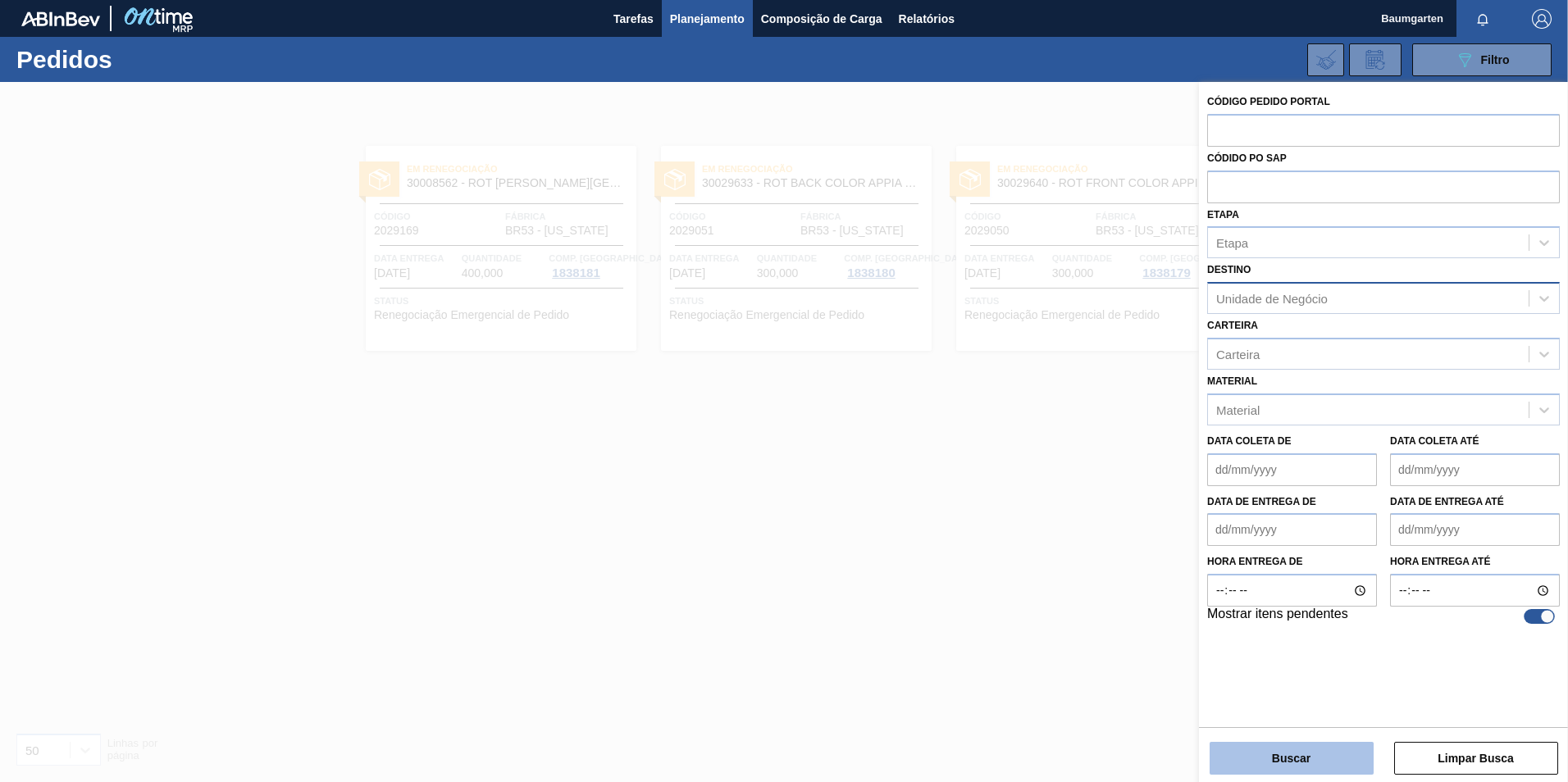
click at [1313, 762] on button "Buscar" at bounding box center [1291, 757] width 164 height 32
